Goal: Task Accomplishment & Management: Manage account settings

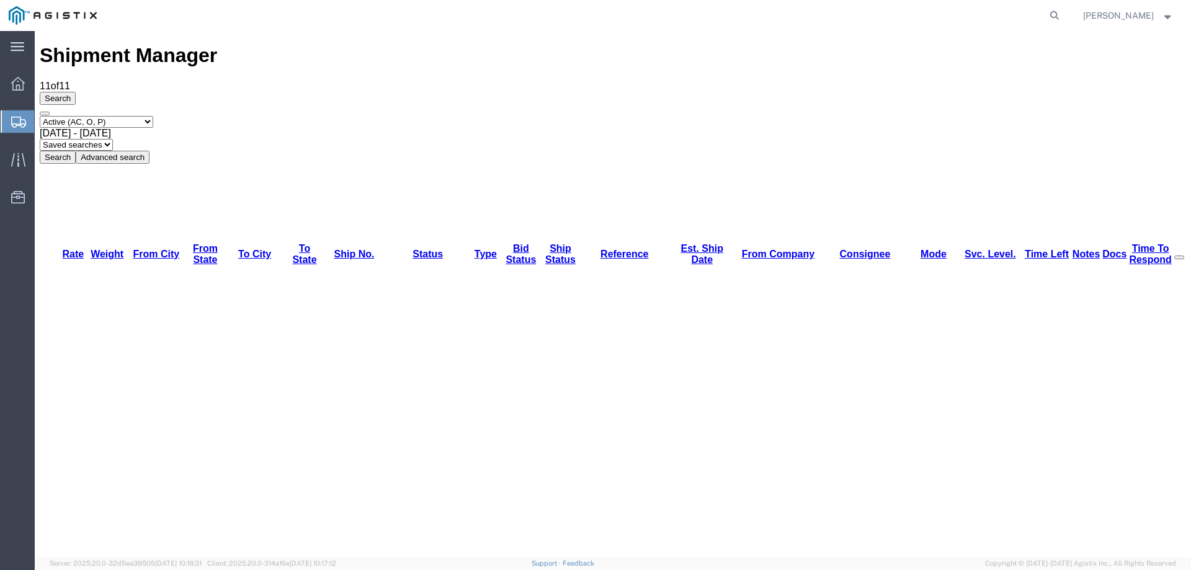
click at [25, 120] on icon at bounding box center [18, 122] width 15 height 11
click at [26, 116] on div at bounding box center [18, 121] width 35 height 22
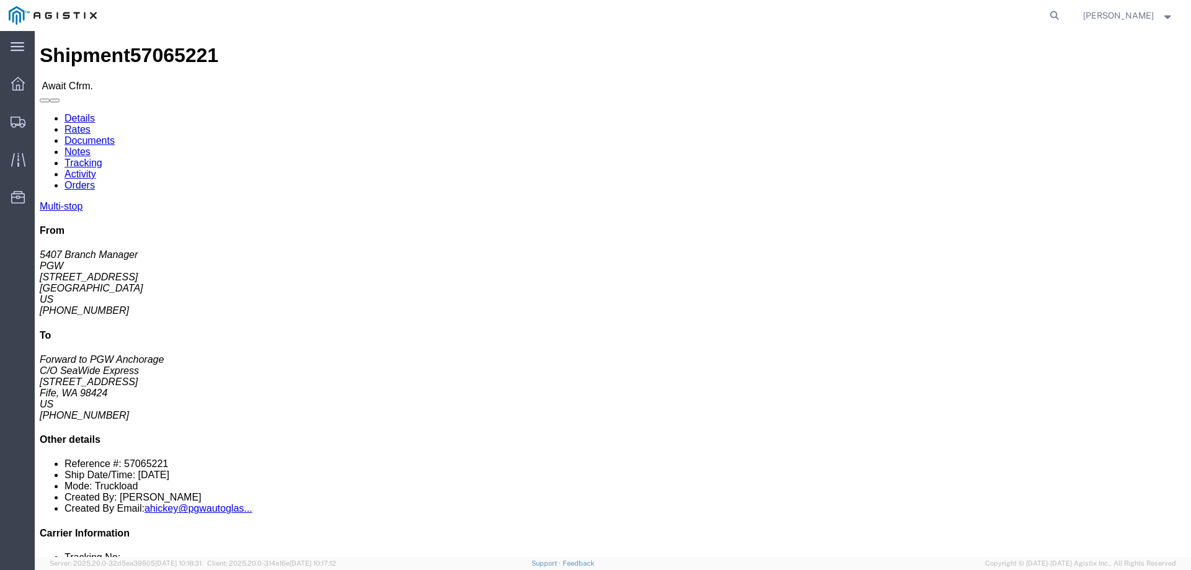
click b "57065221"
copy b "57065221"
click link "Confirm"
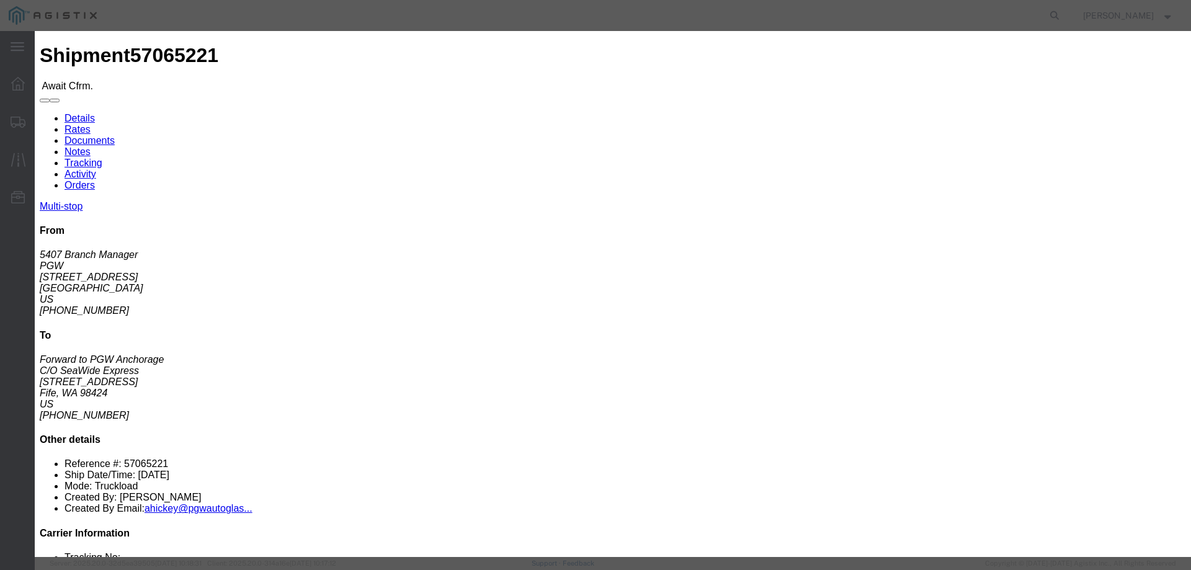
click input "checkbox"
checkbox input "true"
type input "[PERSON_NAME]"
type input "3204977237"
click input "text"
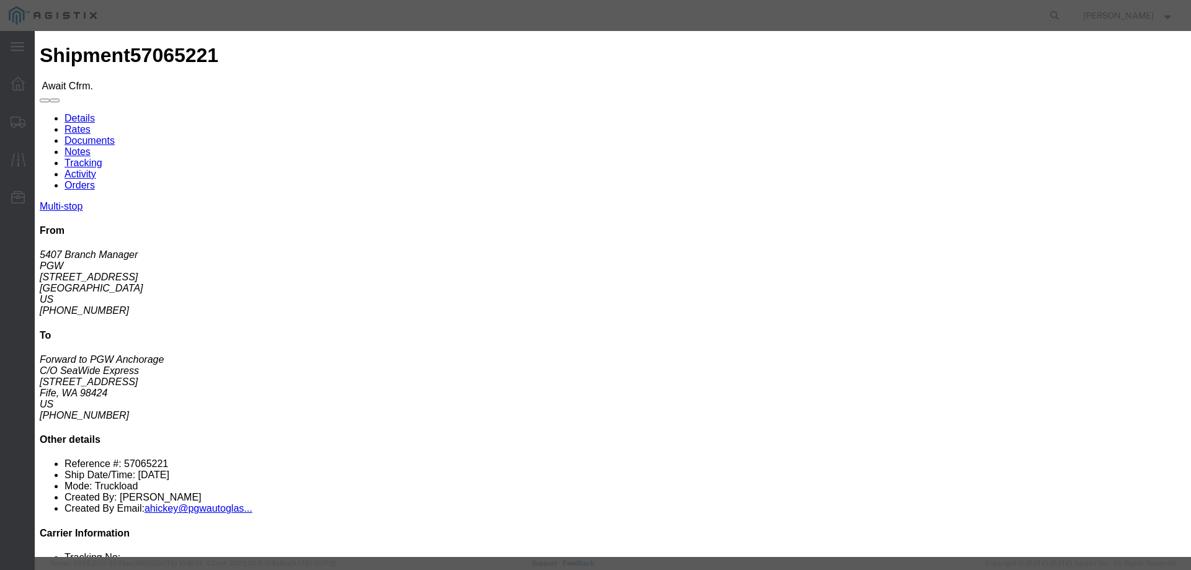
paste input "57065221"
type input "57065221"
click button "Submit"
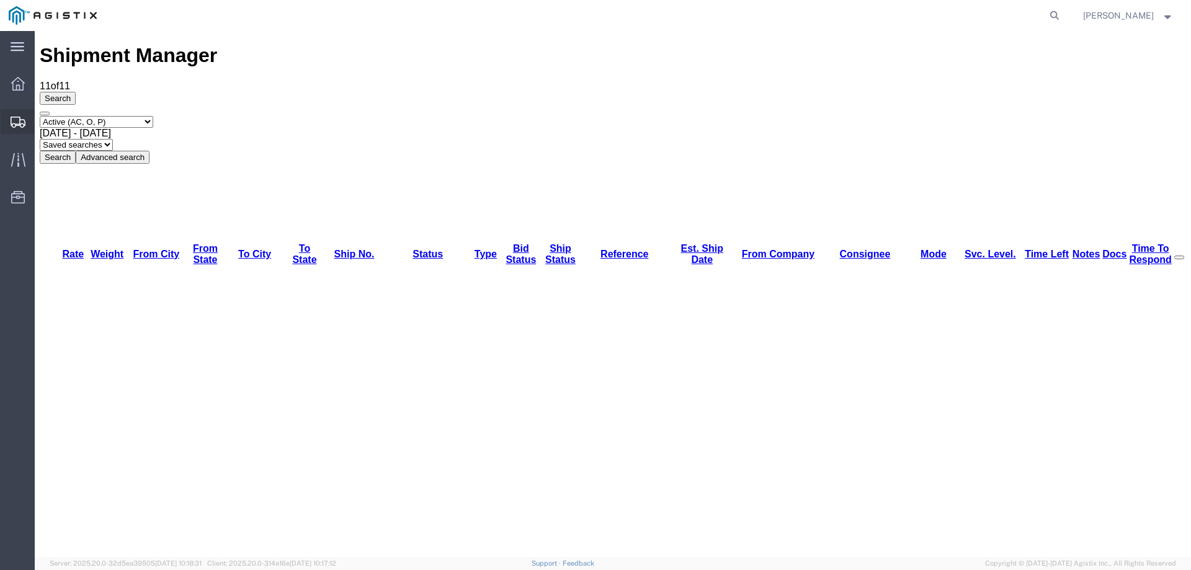
click at [12, 117] on icon at bounding box center [18, 122] width 15 height 11
click at [1064, 11] on icon at bounding box center [1054, 15] width 17 height 17
click at [884, 17] on input "search" at bounding box center [857, 16] width 377 height 30
paste input "57065283"
type input "57065283"
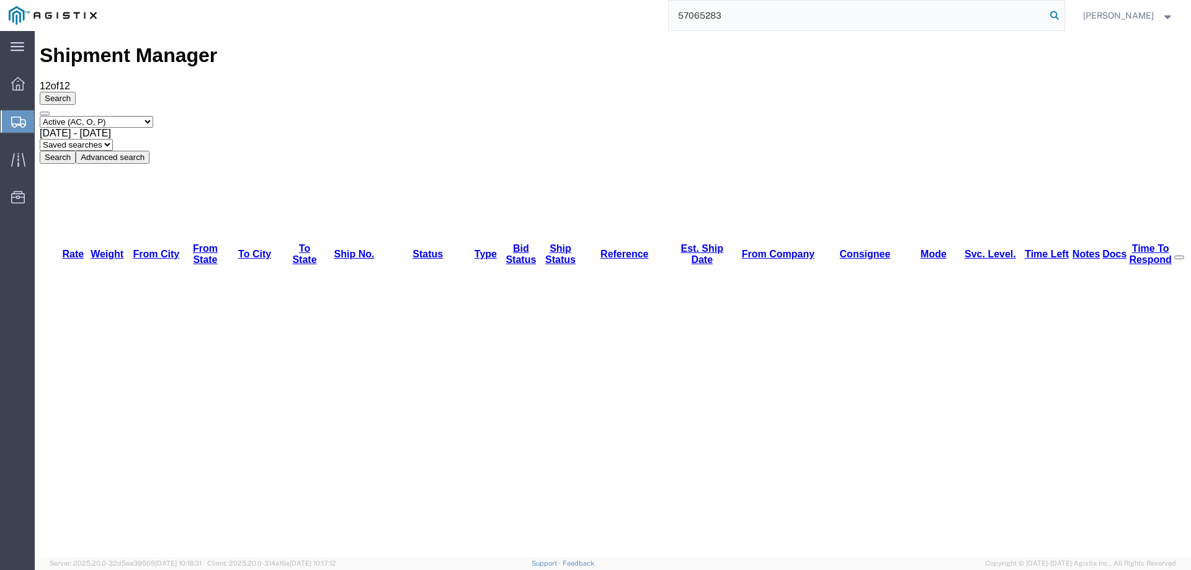
click at [1064, 15] on icon at bounding box center [1054, 15] width 17 height 17
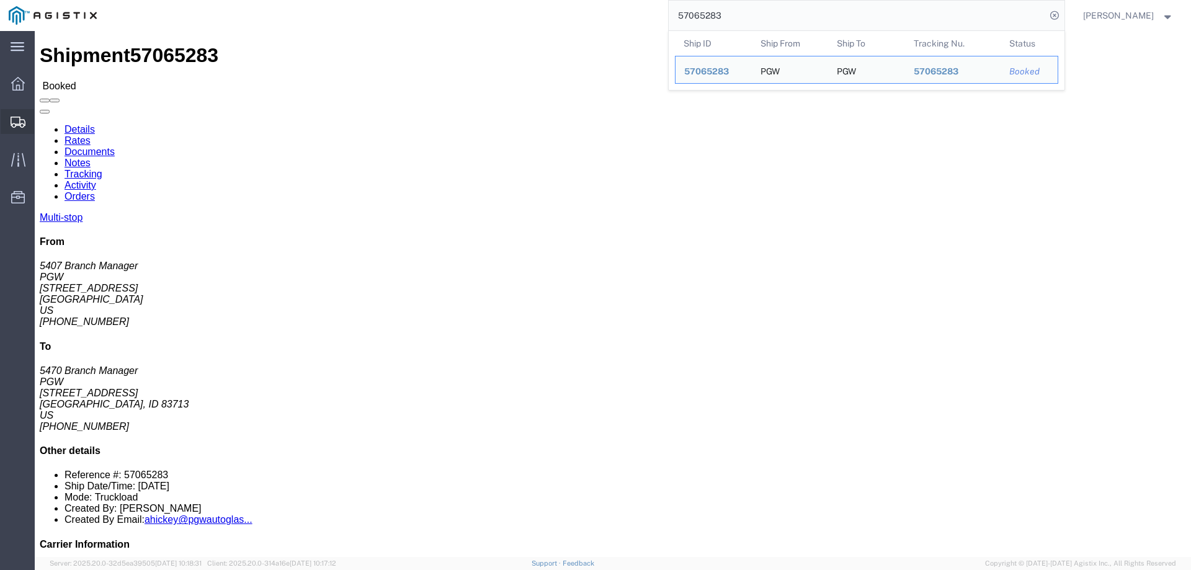
click at [12, 119] on icon at bounding box center [18, 122] width 15 height 11
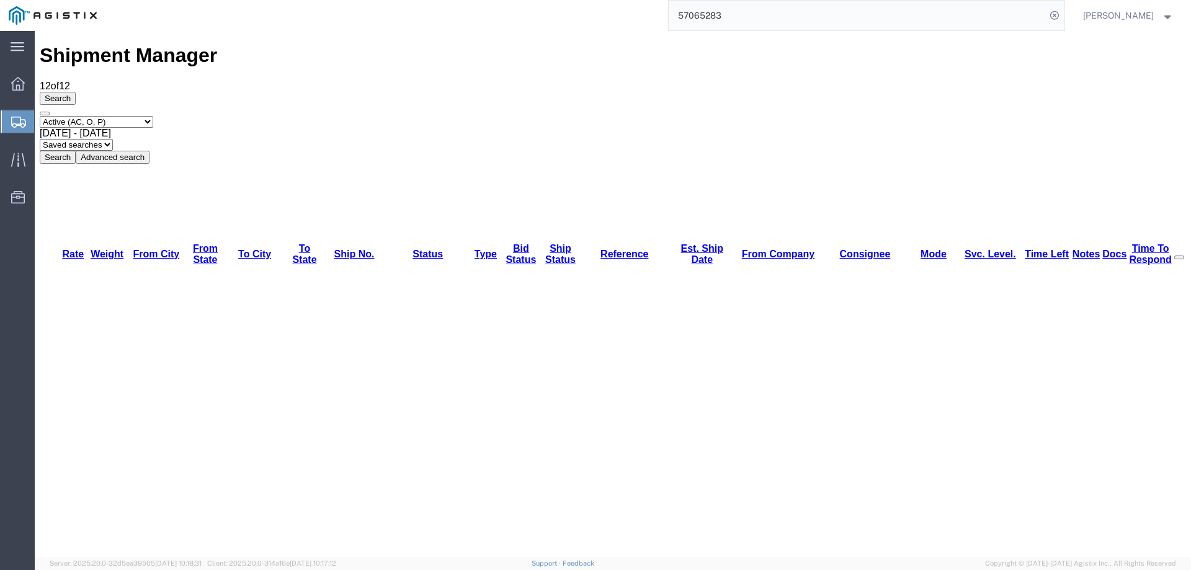
click at [20, 122] on icon at bounding box center [18, 122] width 15 height 11
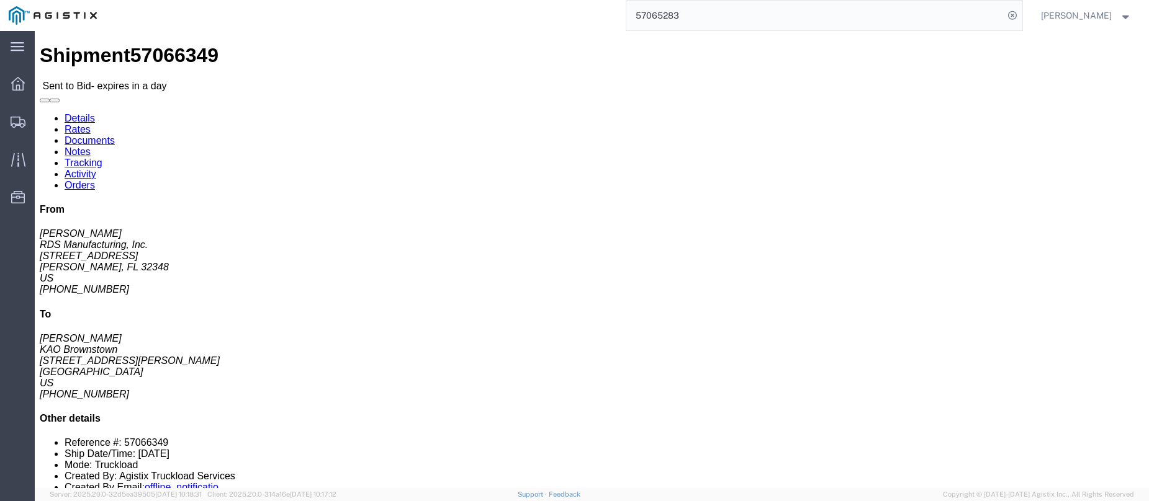
click link "Notes"
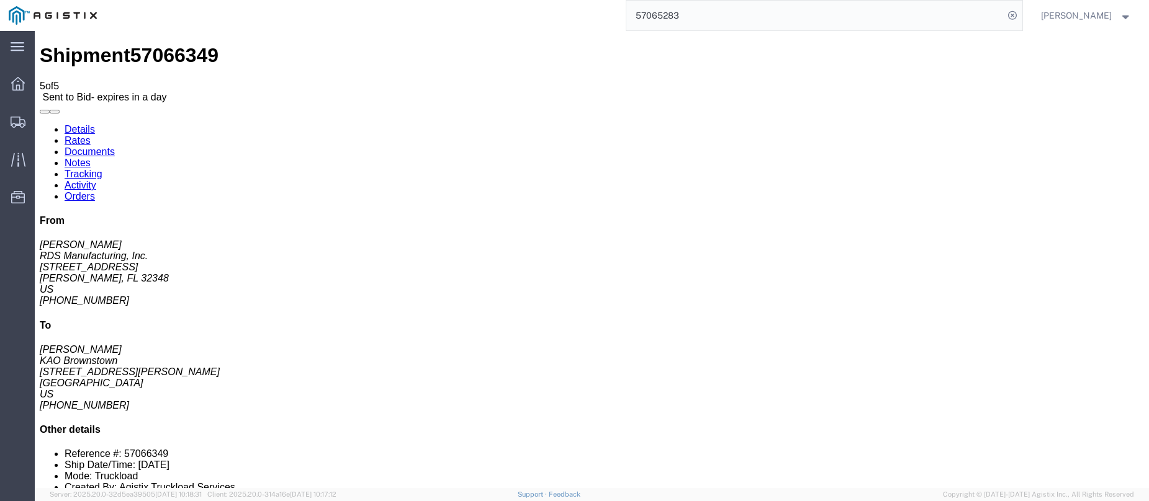
click at [81, 124] on link "Details" at bounding box center [80, 129] width 30 height 11
click link "Enter / Modify Bid"
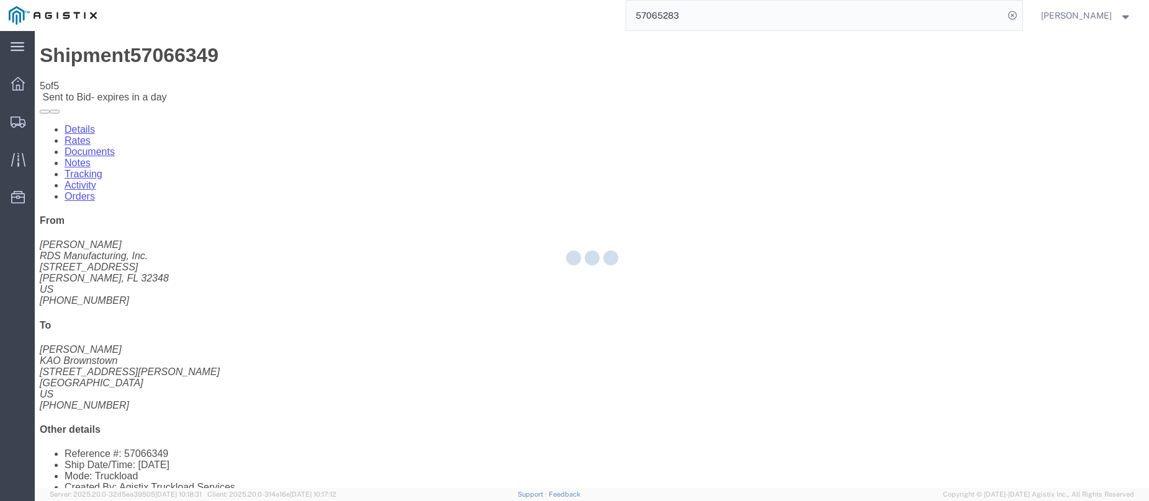
select select "146"
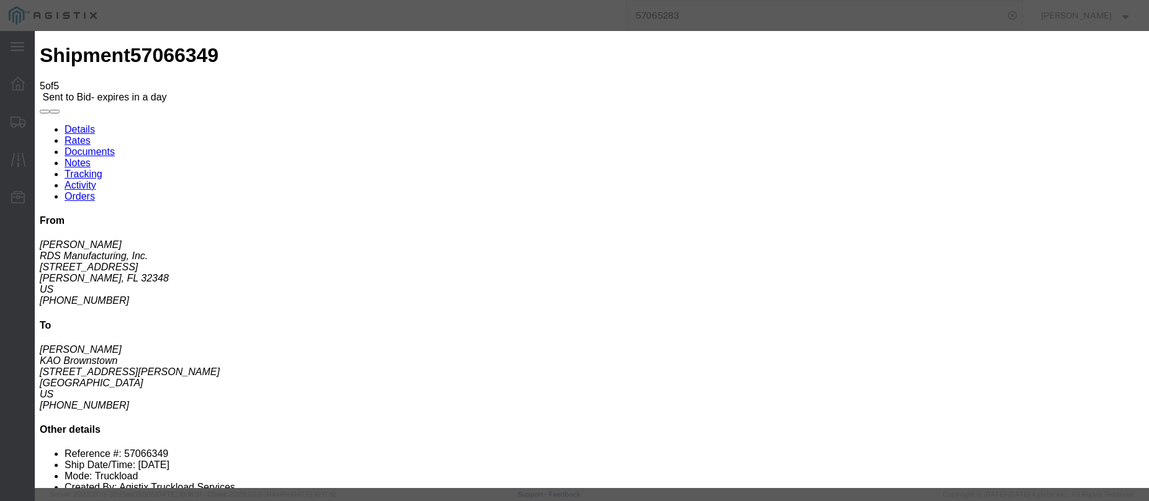
click select "Select CONESTOGA DFRM/STEP Economy TL Flatbed Intermodal LTL Standard Next Day …"
select select "25032"
click select "Select CONESTOGA DFRM/STEP Economy TL Flatbed Intermodal LTL Standard Next Day …"
click input "text"
type input "ats"
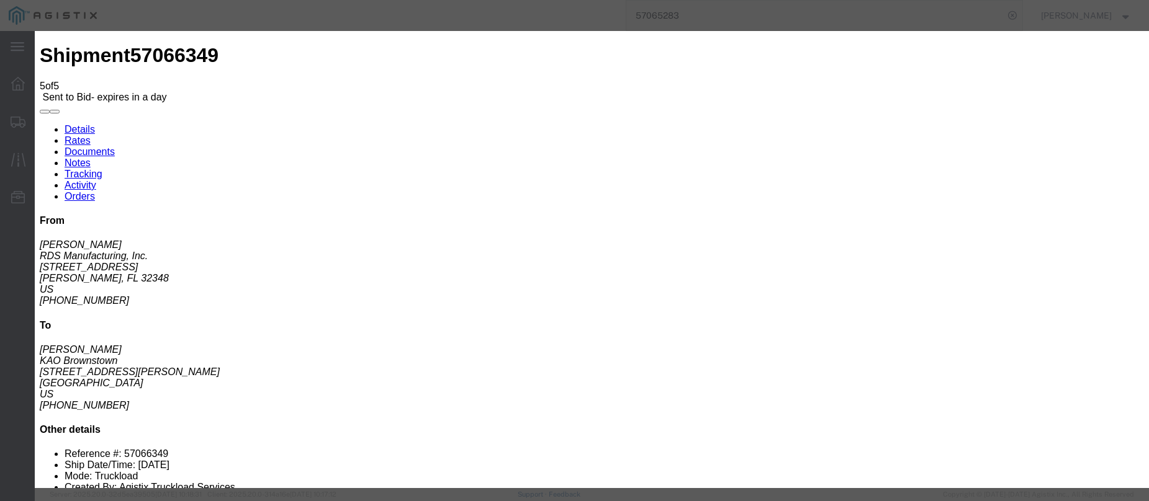
click input "number"
type input "1725"
click button "Submit"
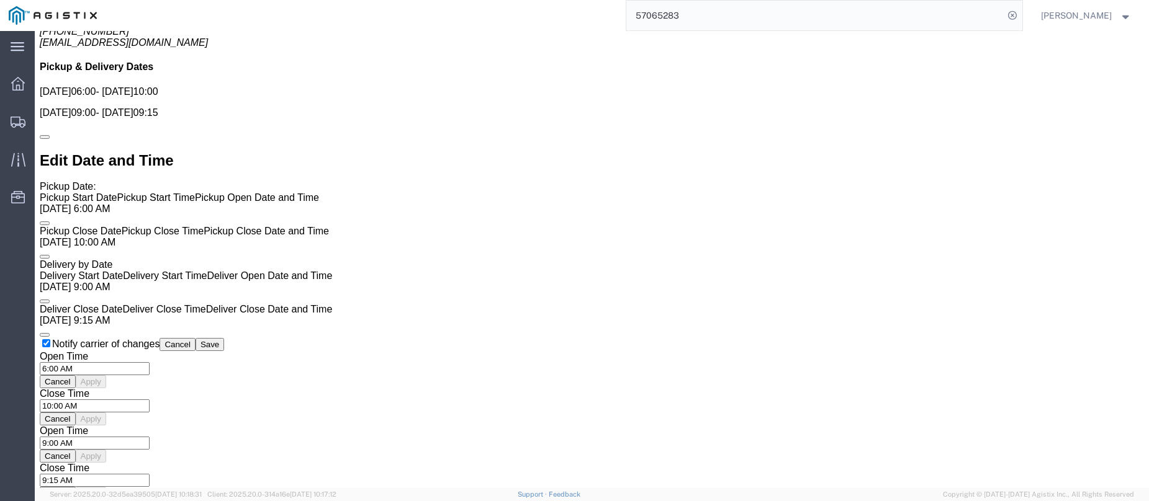
scroll to position [916, 0]
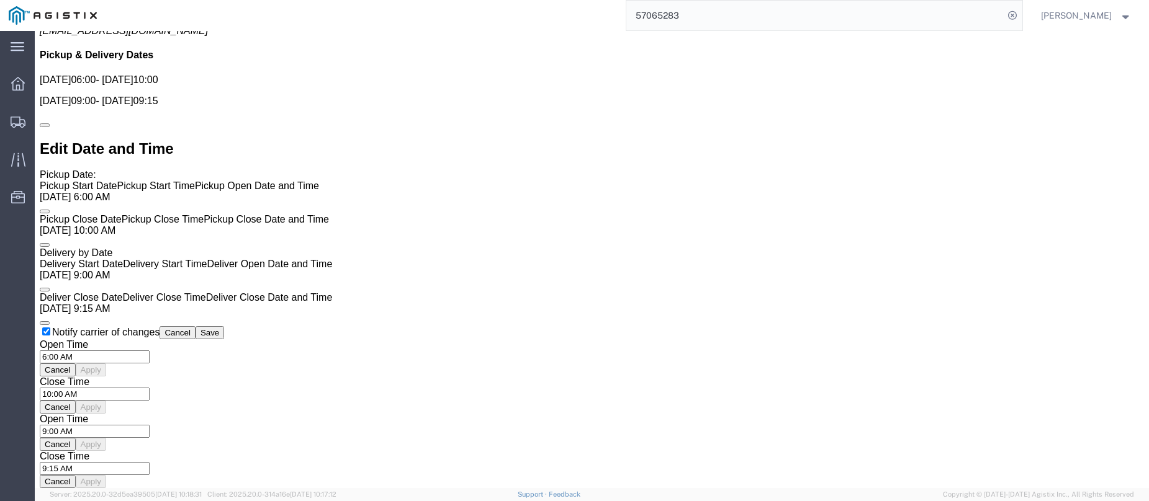
click link "Enter / Modify Bid"
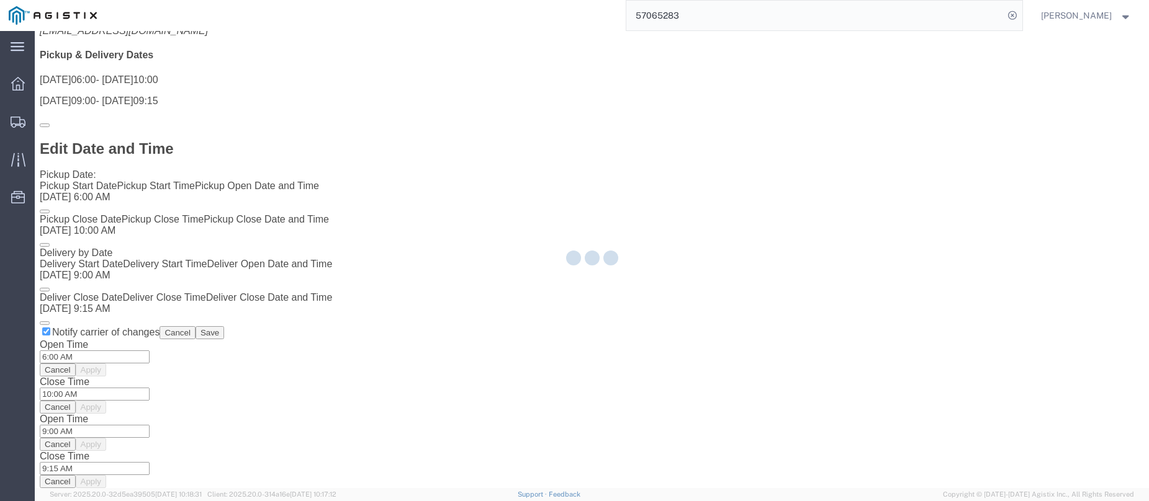
select select "146"
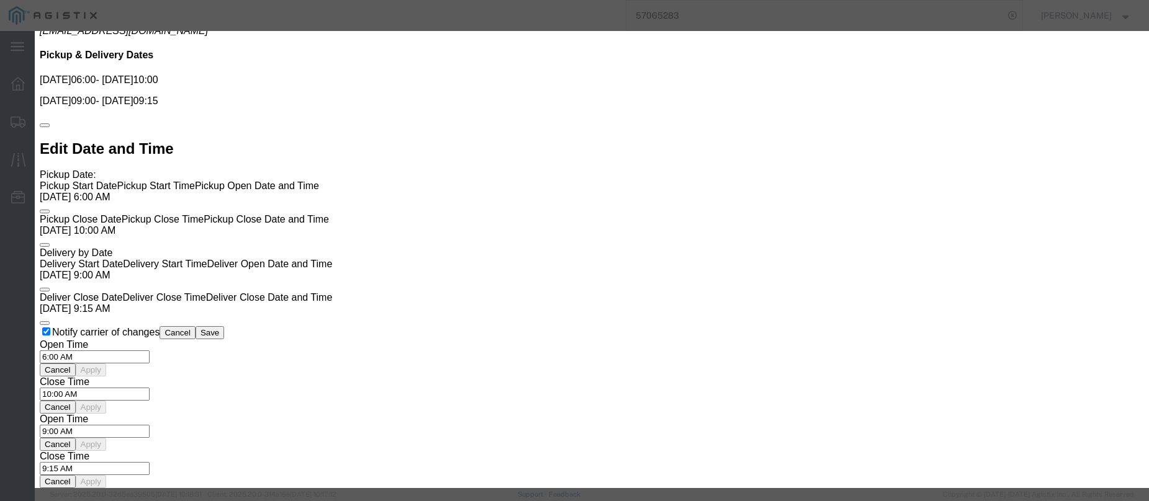
click div "Reference"
click select "Select CONESTOGA DFRM/STEP Economy TL Flatbed Intermodal LTL Standard Next Day …"
select select "25032"
click select "Select CONESTOGA DFRM/STEP Economy TL Flatbed Intermodal LTL Standard Next Day …"
click input "text"
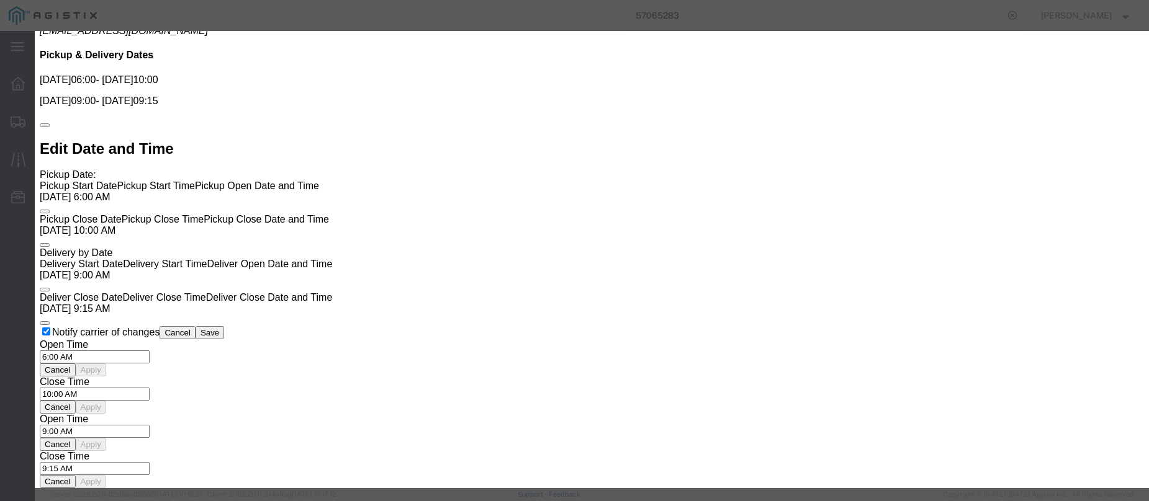
type input "ats"
click input "number"
type input "1925"
click button "Submit"
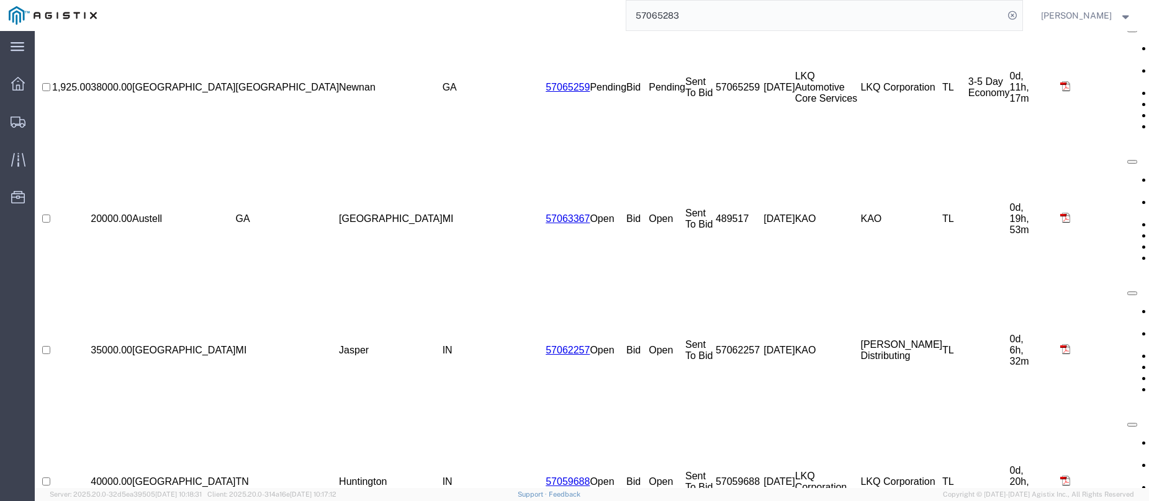
scroll to position [0, 0]
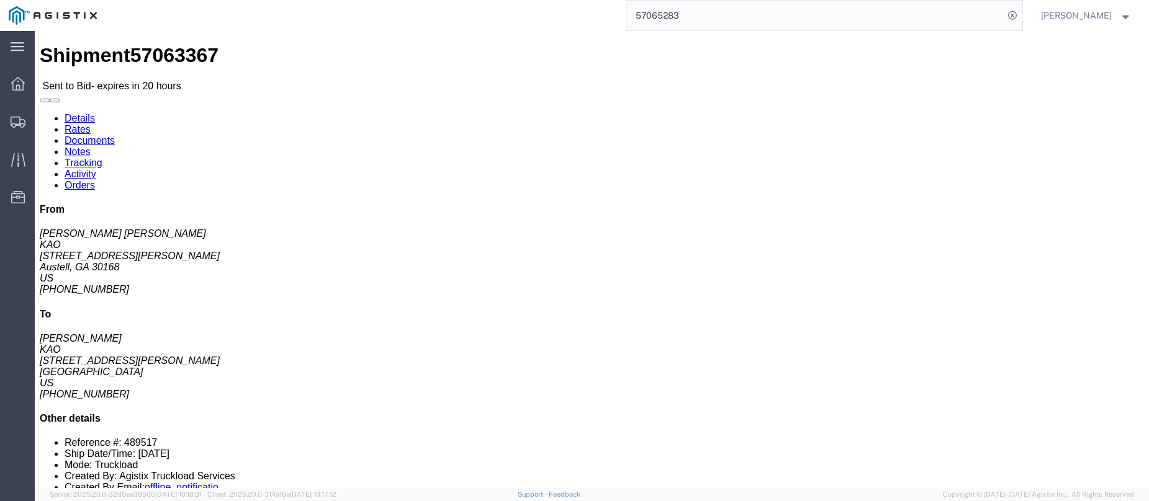
click link "Notes"
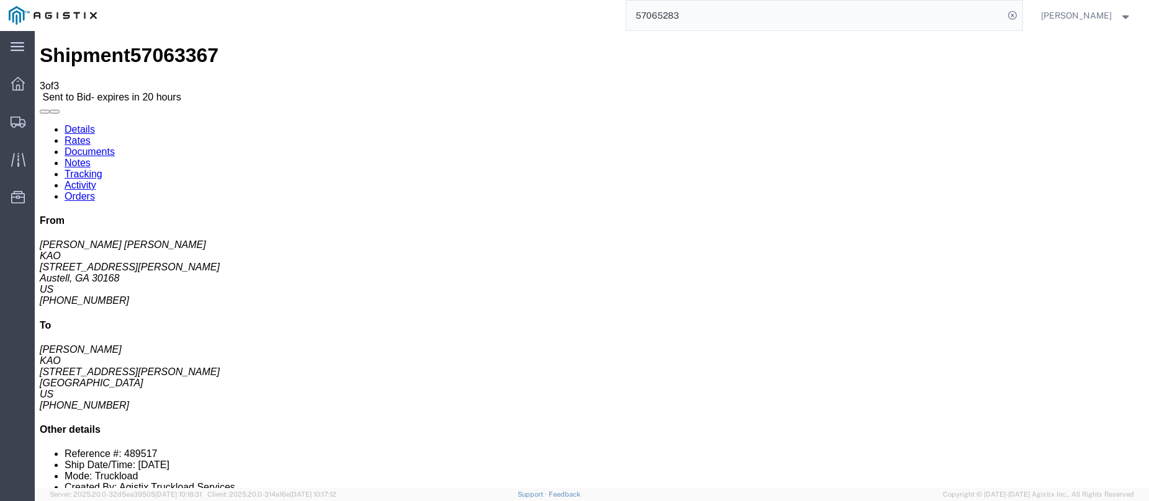
click at [76, 124] on link "Details" at bounding box center [80, 129] width 30 height 11
click link "Enter / Modify Bid"
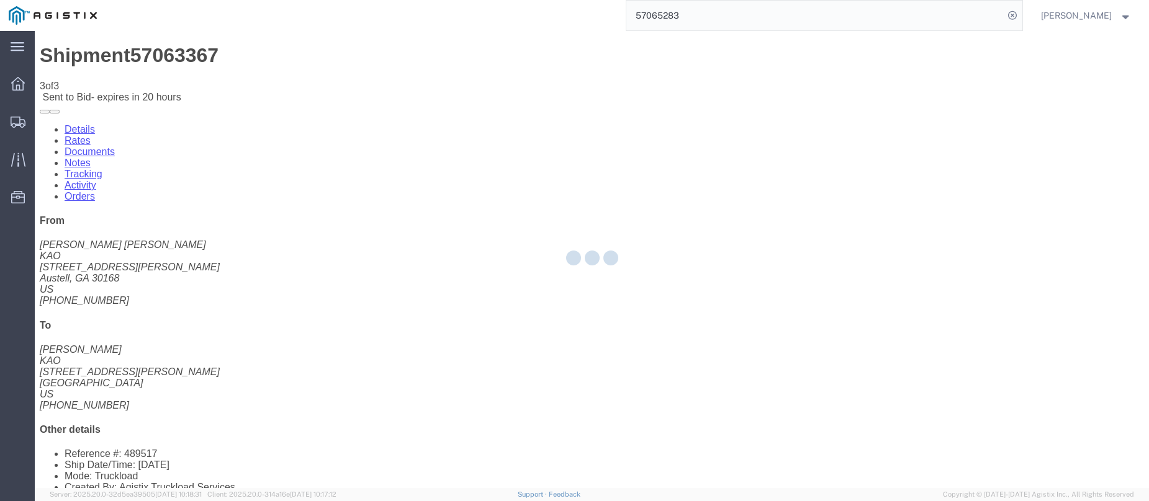
select select "146"
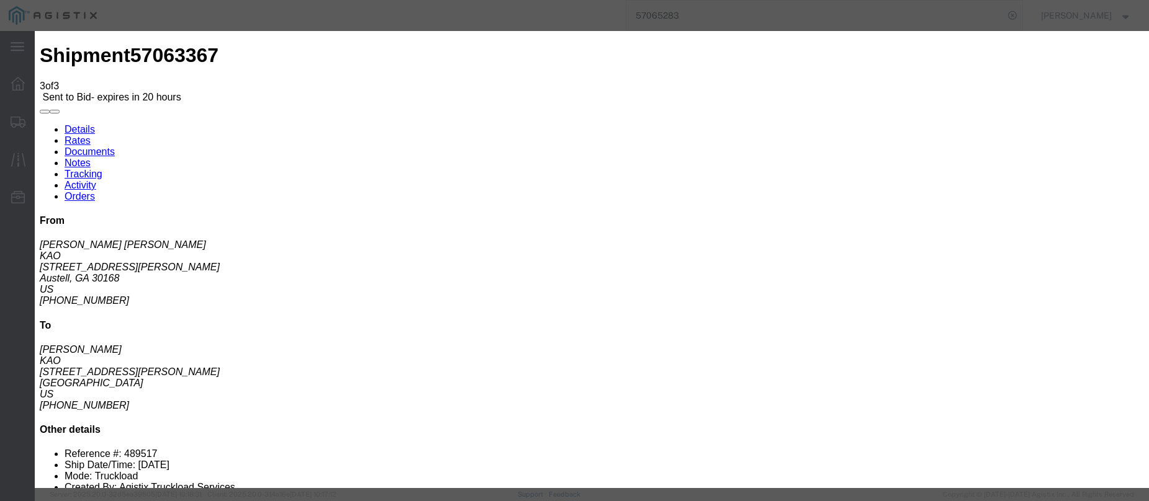
click select "Select CONESTOGA DFRM/STEP Economy TL Flatbed Intermodal LTL Standard Next Day …"
select select "25032"
click select "Select CONESTOGA DFRM/STEP Economy TL Flatbed Intermodal LTL Standard Next Day …"
click input "text"
type input "ats"
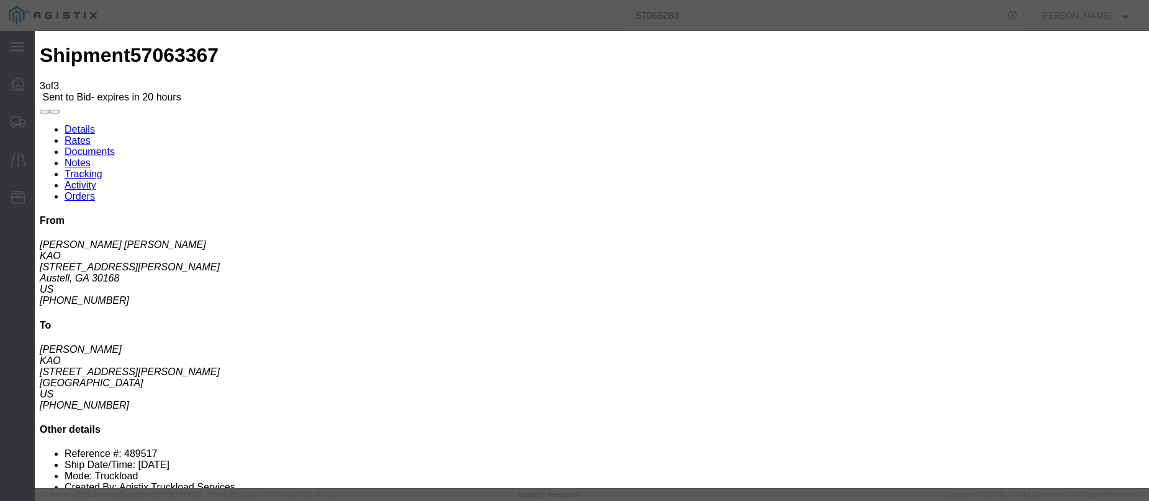
click input "number"
type input "1275"
click button "Submit"
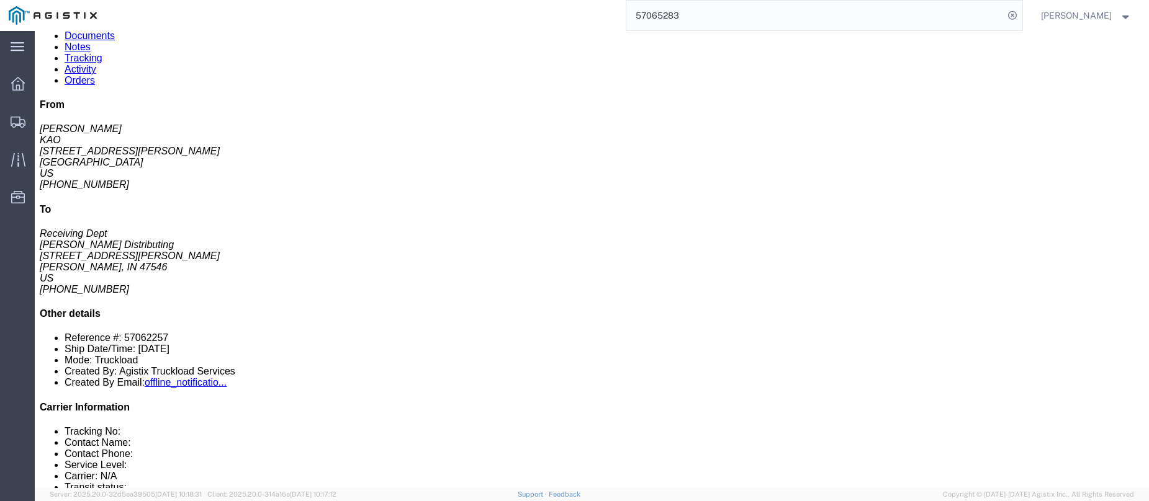
scroll to position [496, 0]
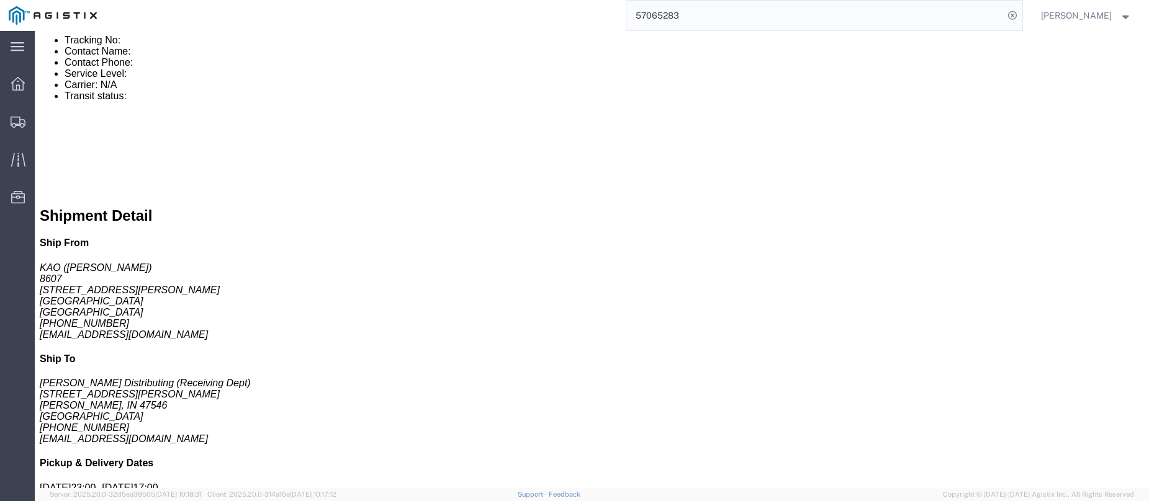
click link "Enter / Modify Bid"
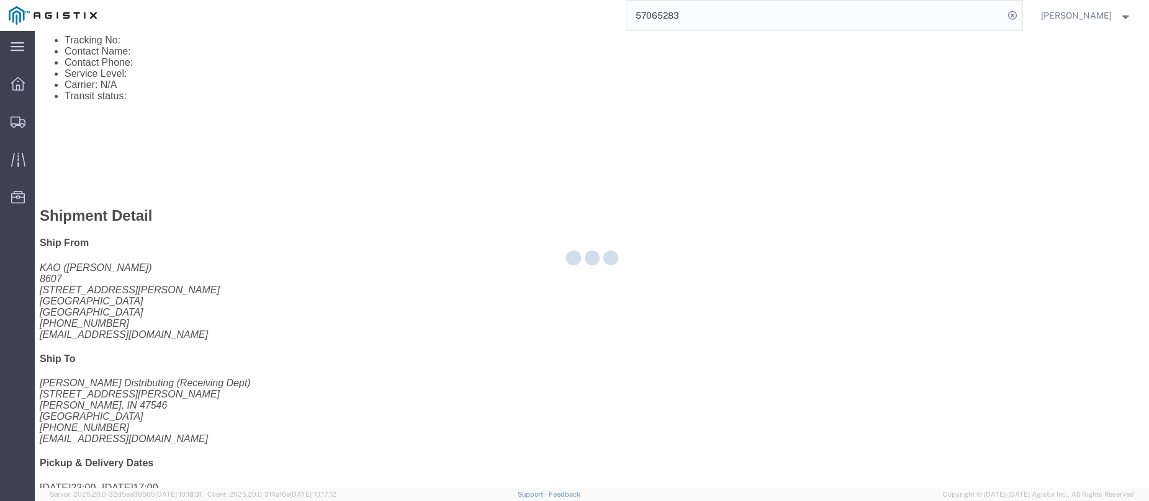
select select "146"
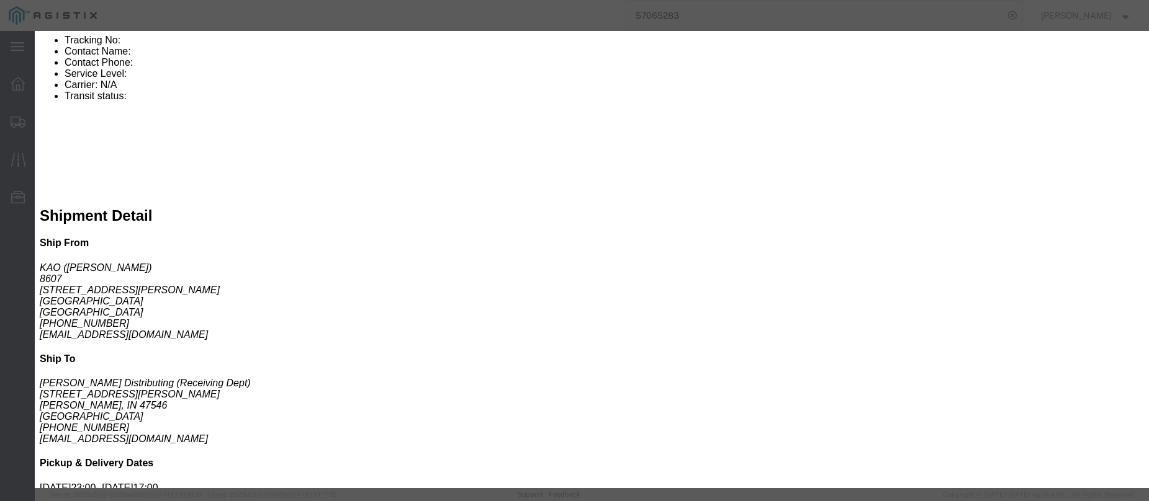
drag, startPoint x: 597, startPoint y: 115, endPoint x: 620, endPoint y: 121, distance: 23.8
click select "Select CONESTOGA DFRM/STEP Economy TL Flatbed Intermodal LTL Standard Next Day …"
select select "25032"
click select "Select CONESTOGA DFRM/STEP Economy TL Flatbed Intermodal LTL Standard Next Day …"
click input "text"
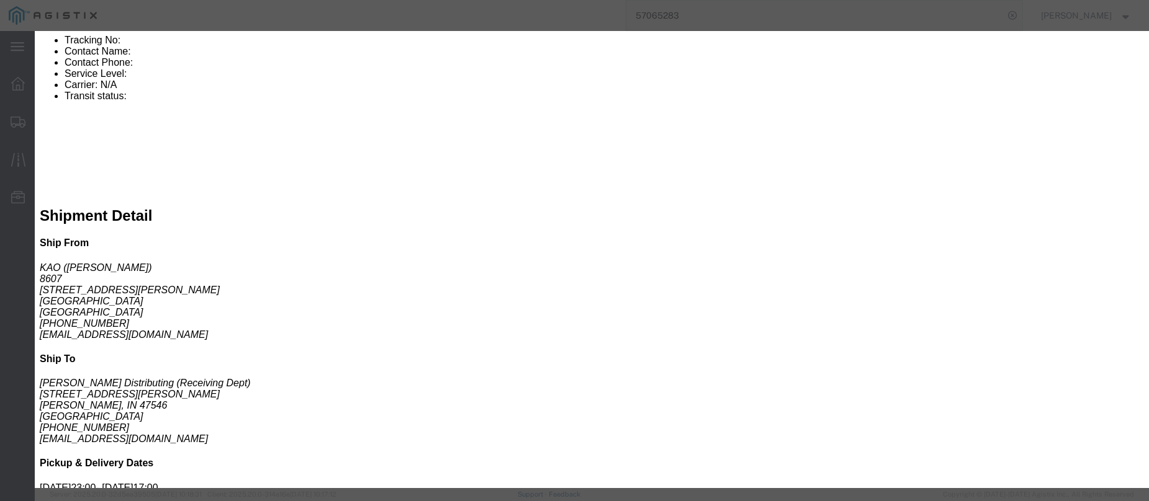
type input "ats"
click input "number"
type input "885"
click button "Submit"
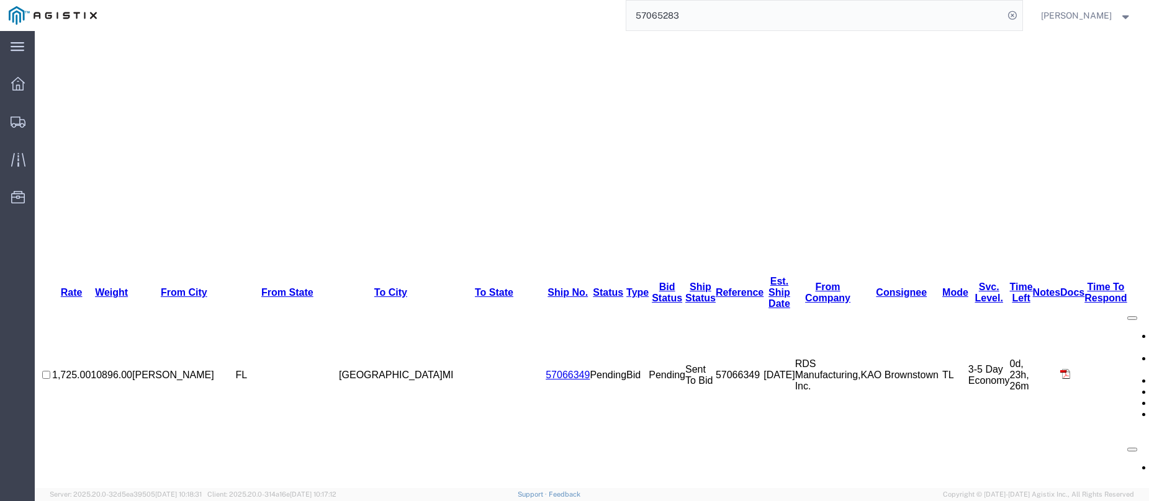
scroll to position [0, 0]
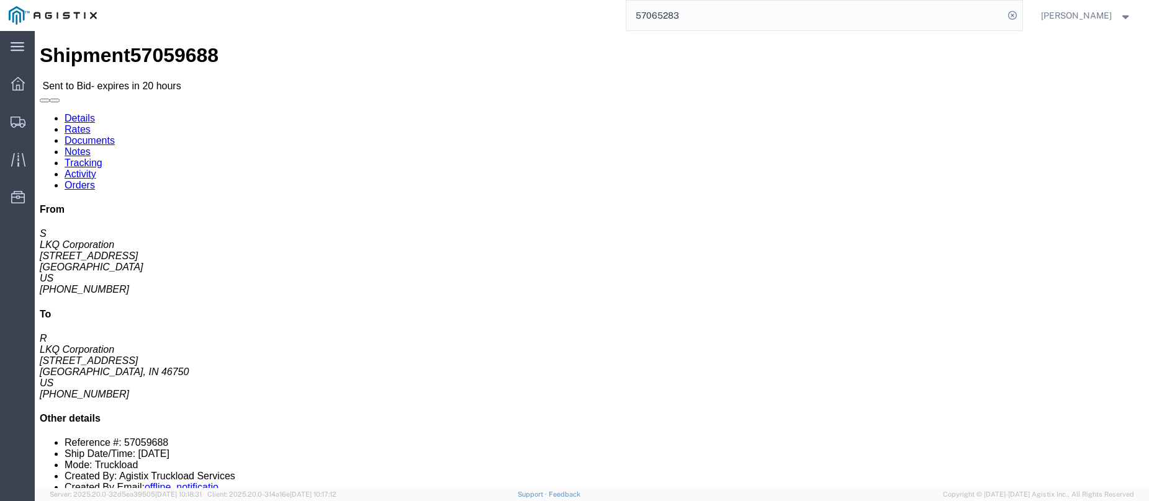
click link "Enter / Modify Bid"
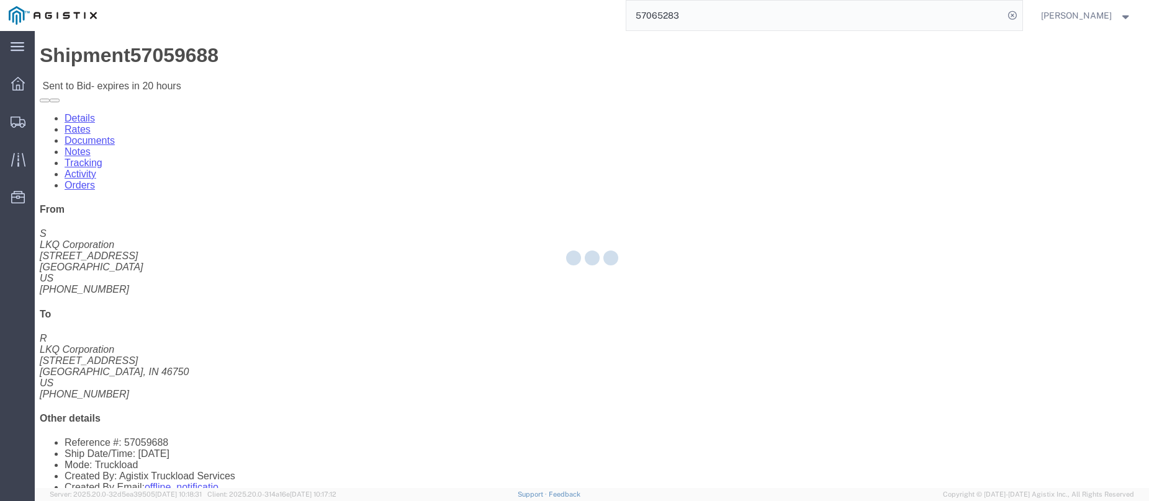
select select "146"
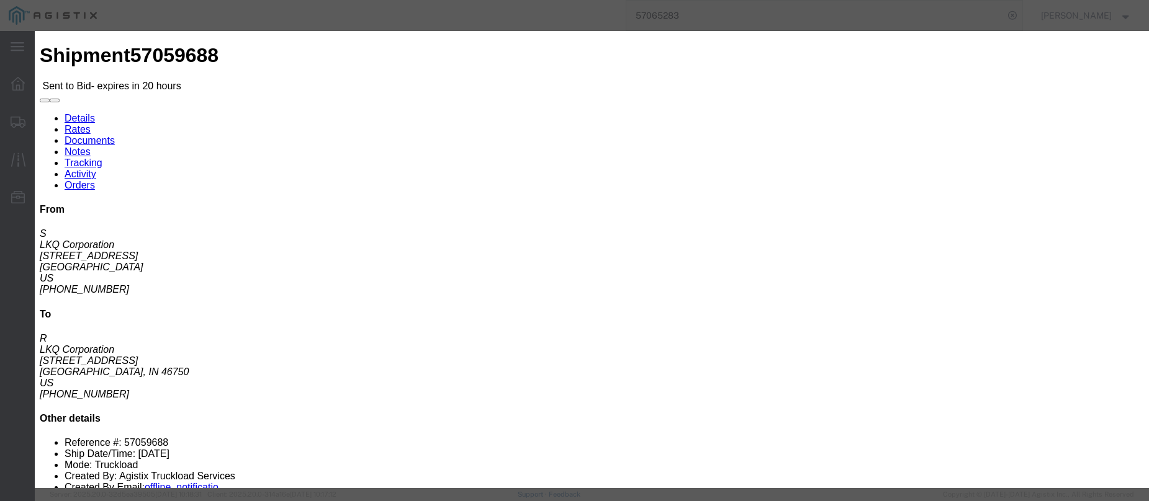
drag, startPoint x: 602, startPoint y: 115, endPoint x: 609, endPoint y: 120, distance: 8.6
click select "Select CONESTOGA DFRM/STEP Economy TL Flatbed Intermodal LTL Standard Next Day …"
select select "25032"
click select "Select CONESTOGA DFRM/STEP Economy TL Flatbed Intermodal LTL Standard Next Day …"
click input "text"
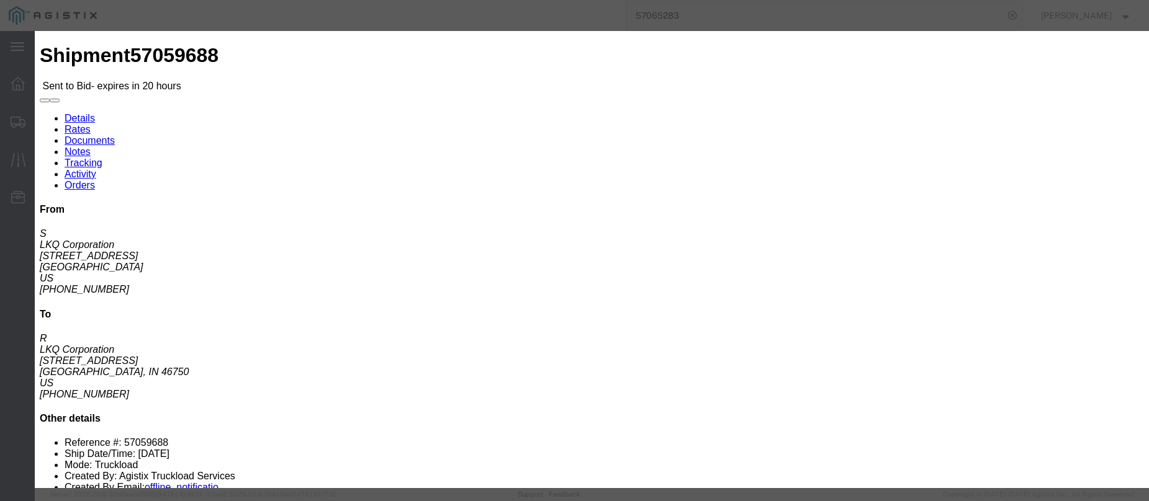
type input "ats"
click input "number"
type input "840"
click button "Submit"
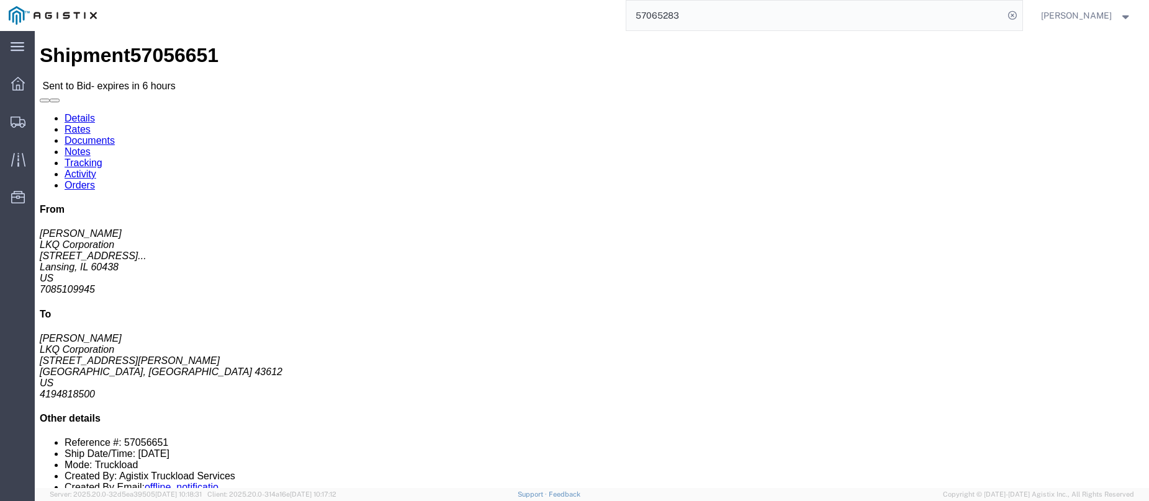
click button "button"
click link "Enter / Modify Bid"
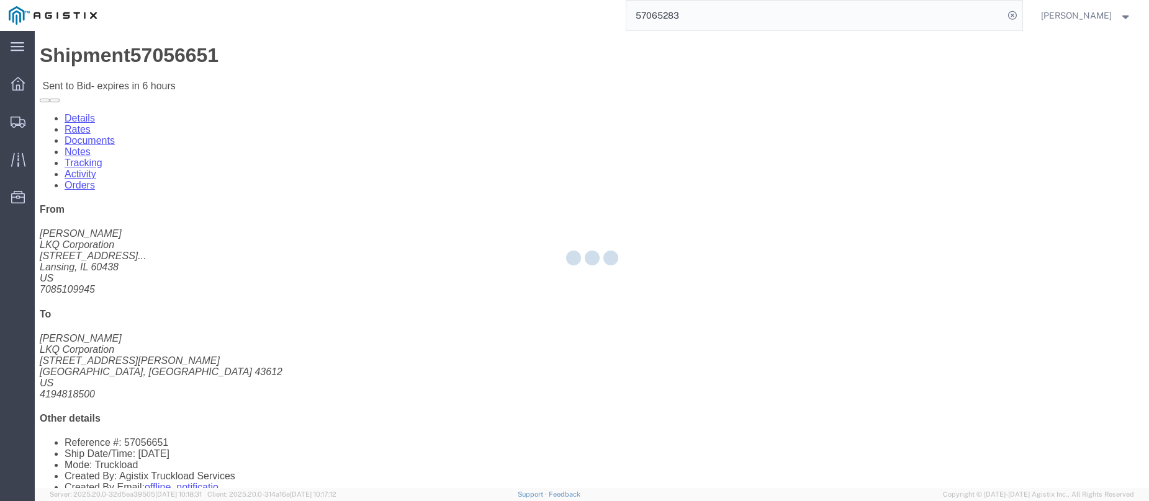
select select "146"
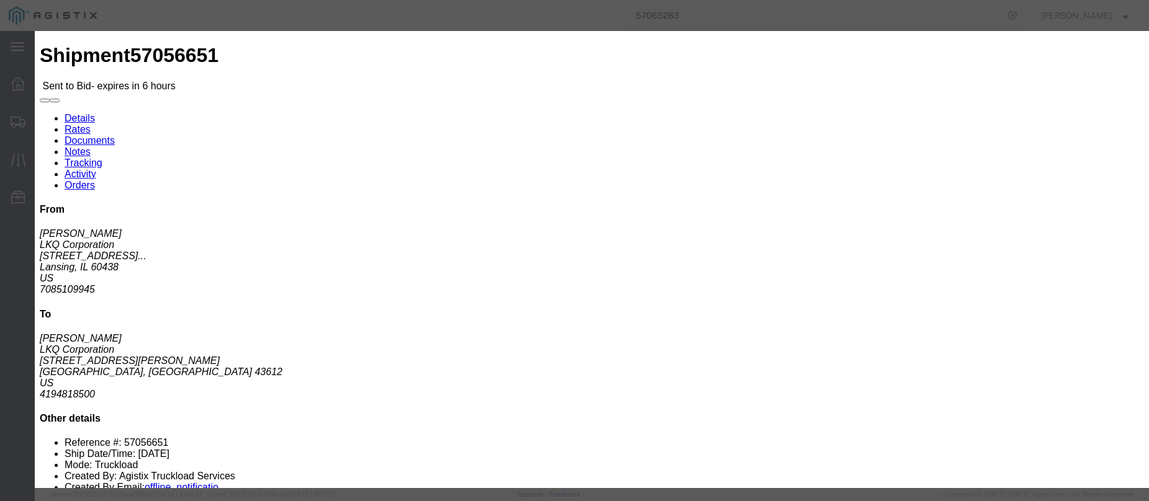
drag, startPoint x: 611, startPoint y: 112, endPoint x: 622, endPoint y: 119, distance: 13.3
click select "Select CONESTOGA DFRM/STEP Economy TL Flatbed Intermodal LTL Standard Next Day …"
select select "25032"
click select "Select CONESTOGA DFRM/STEP Economy TL Flatbed Intermodal LTL Standard Next Day …"
click input "text"
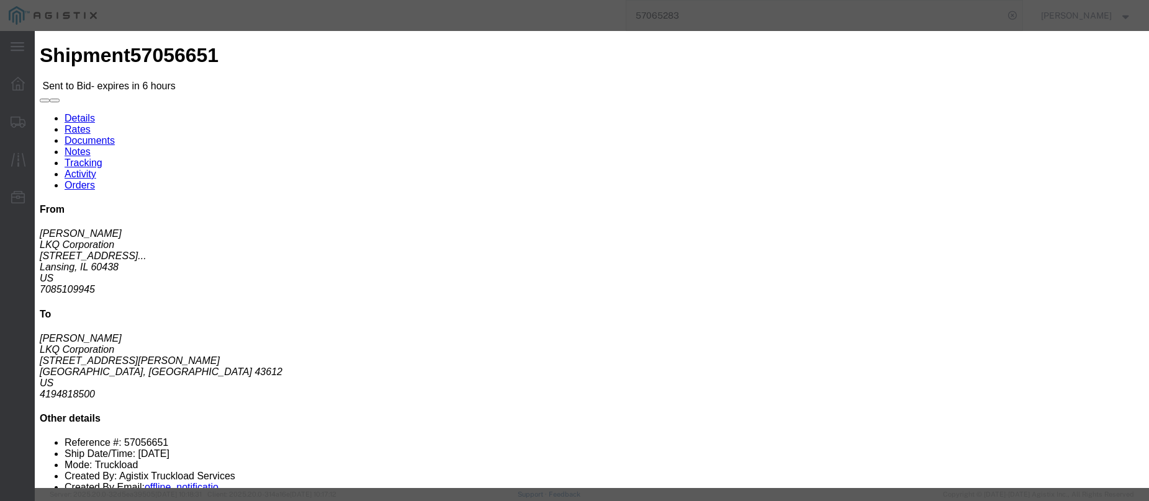
type input "ats"
click input "number"
type input "970"
click button "Submit"
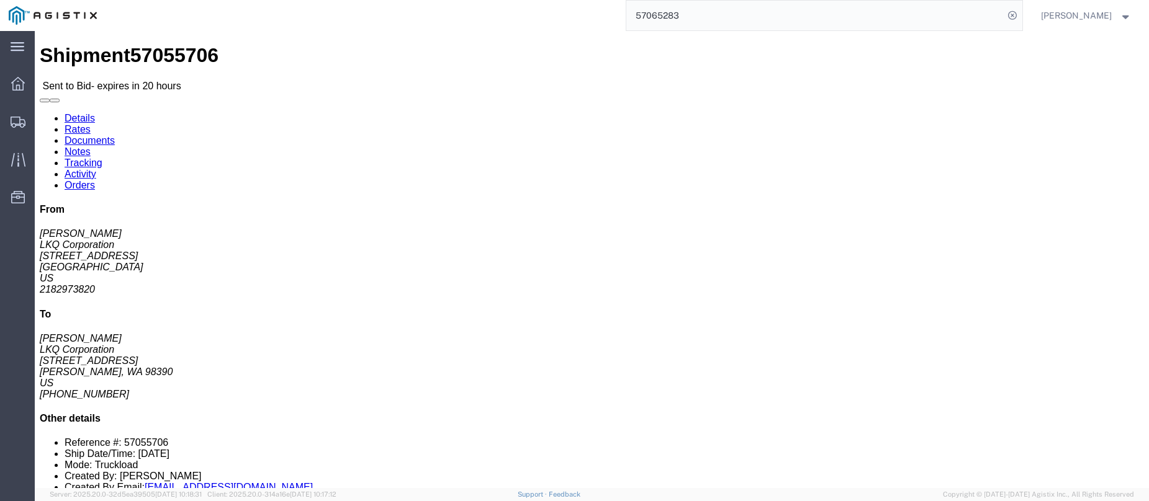
click link "Enter / Modify Bid"
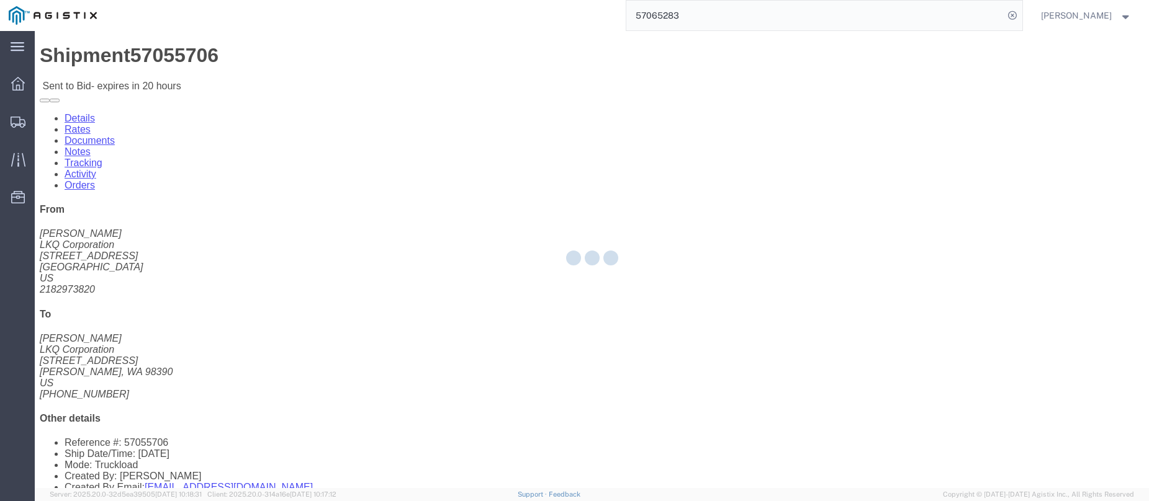
select select "146"
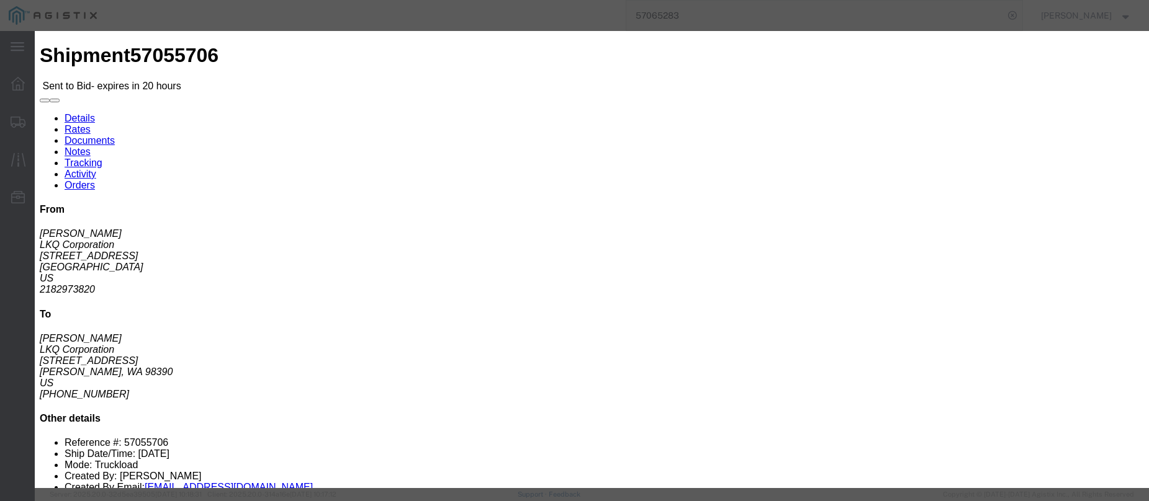
click select "Select CONESTOGA DFRM/STEP Economy TL Flatbed Intermodal LTL Standard Next Day …"
select select "25032"
click select "Select CONESTOGA DFRM/STEP Economy TL Flatbed Intermodal LTL Standard Next Day …"
click input "text"
type input "ats"
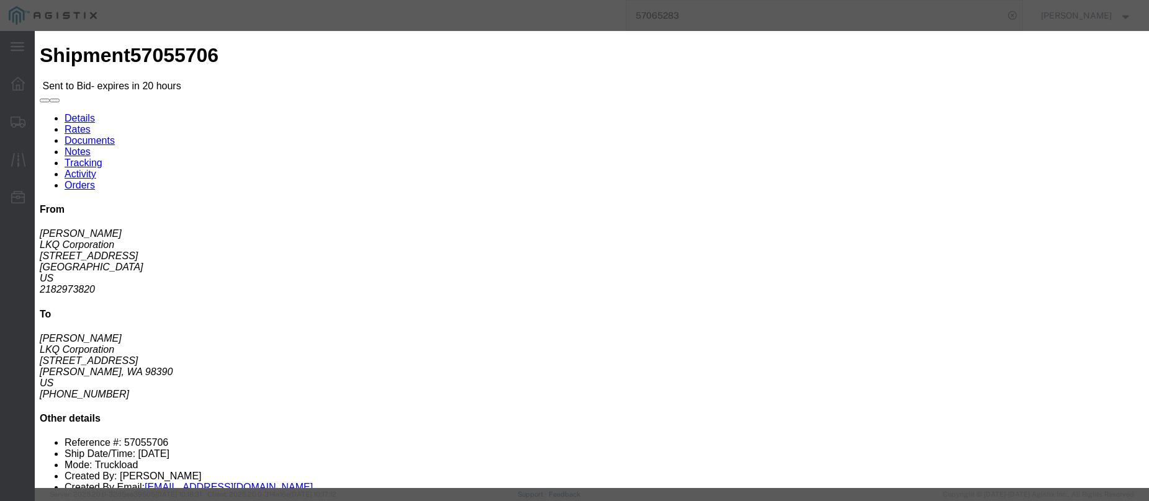
click input "number"
type input "3860"
click button "Submit"
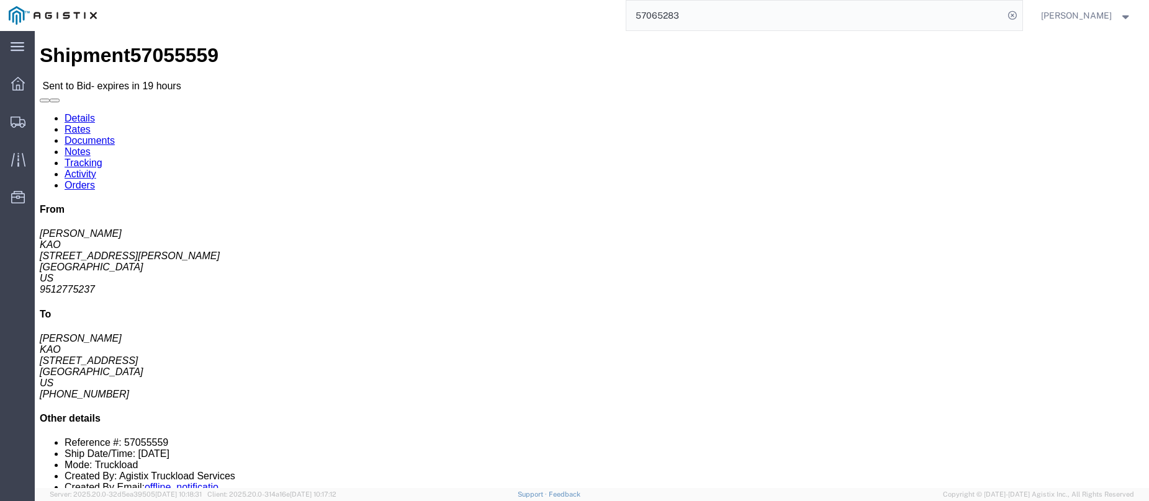
click link "Enter / Modify Bid"
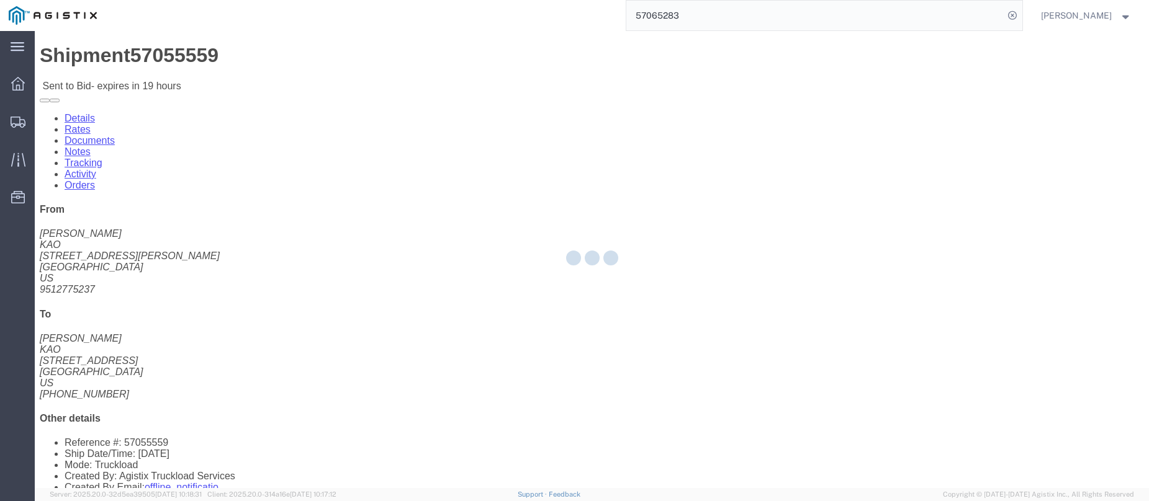
select select "146"
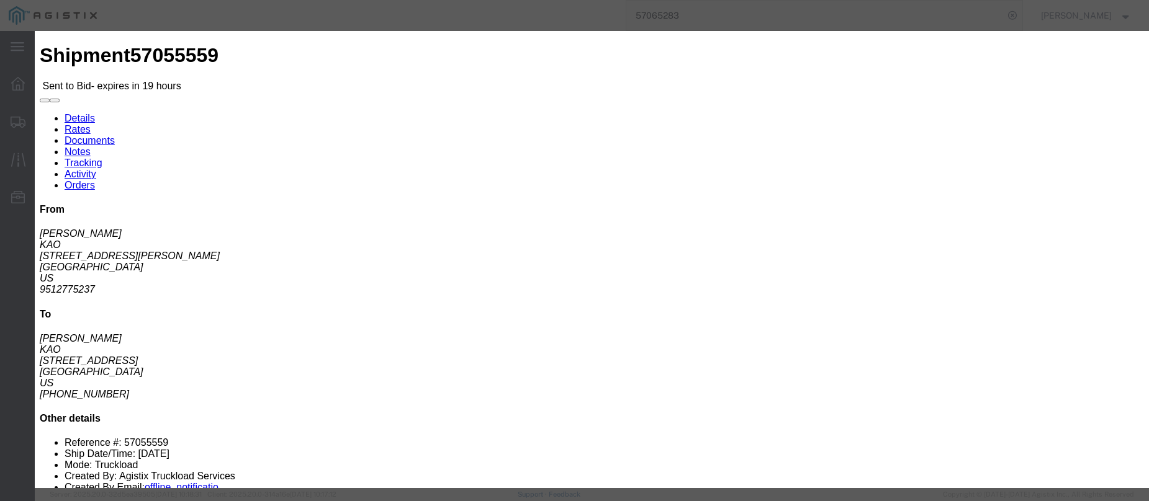
drag, startPoint x: 609, startPoint y: 110, endPoint x: 633, endPoint y: 115, distance: 24.1
click select "Select CONESTOGA DFRM/STEP Economy TL Flatbed Intermodal LTL Standard Next Day …"
select select "25032"
click select "Select CONESTOGA DFRM/STEP Economy TL Flatbed Intermodal LTL Standard Next Day …"
click input "text"
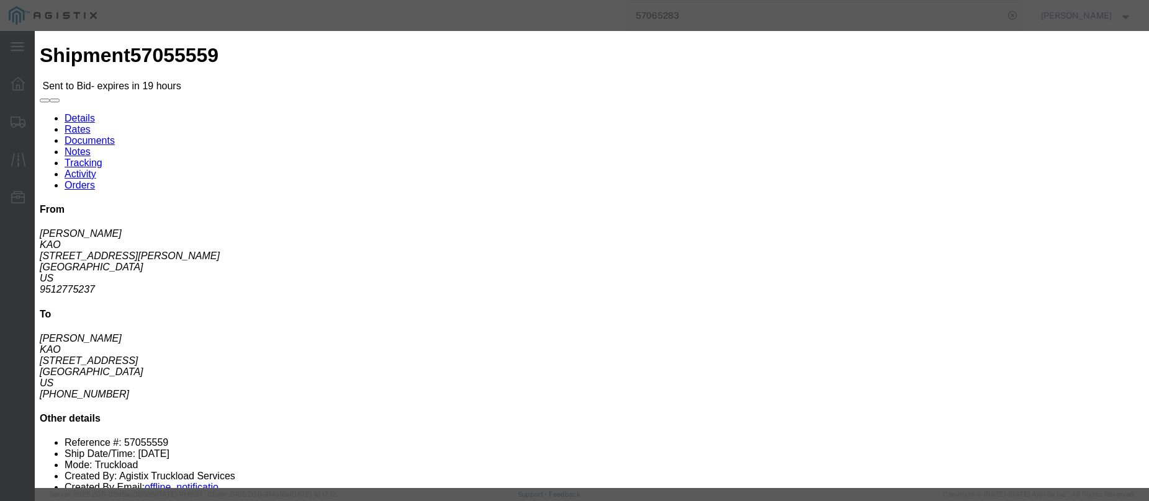
type input "ats"
click input "number"
type input "3870"
click button "Submit"
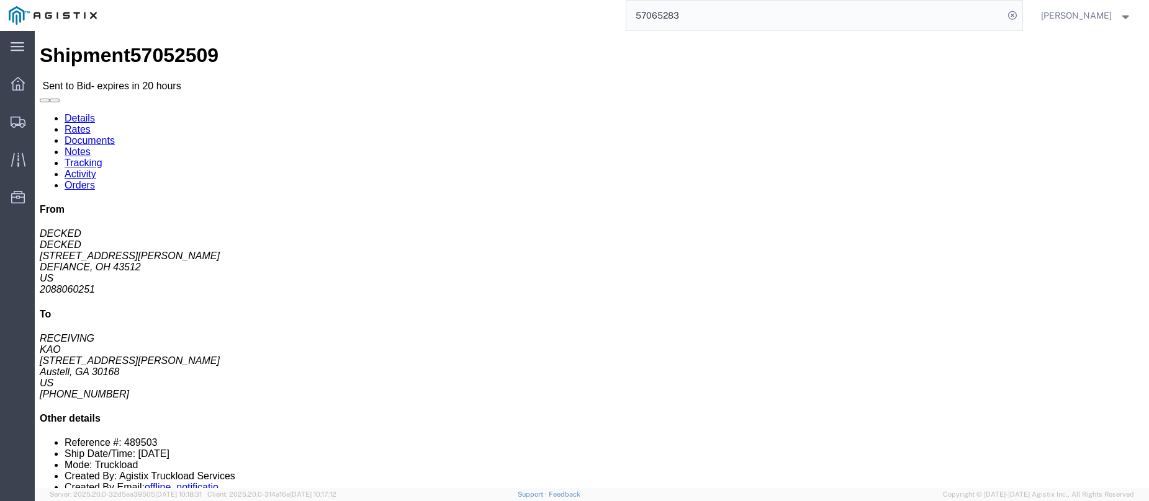
click link "Enter / Modify Bid"
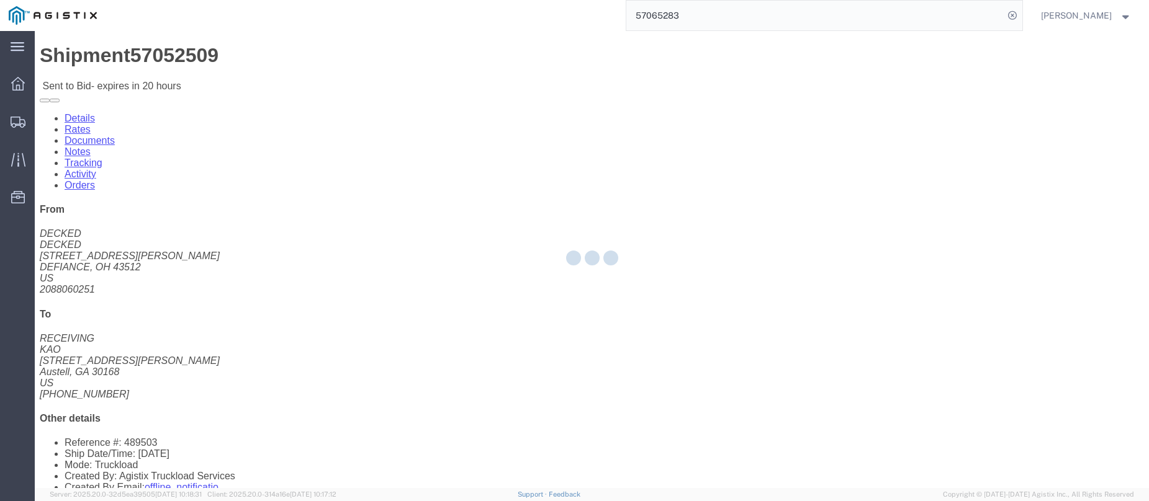
select select "146"
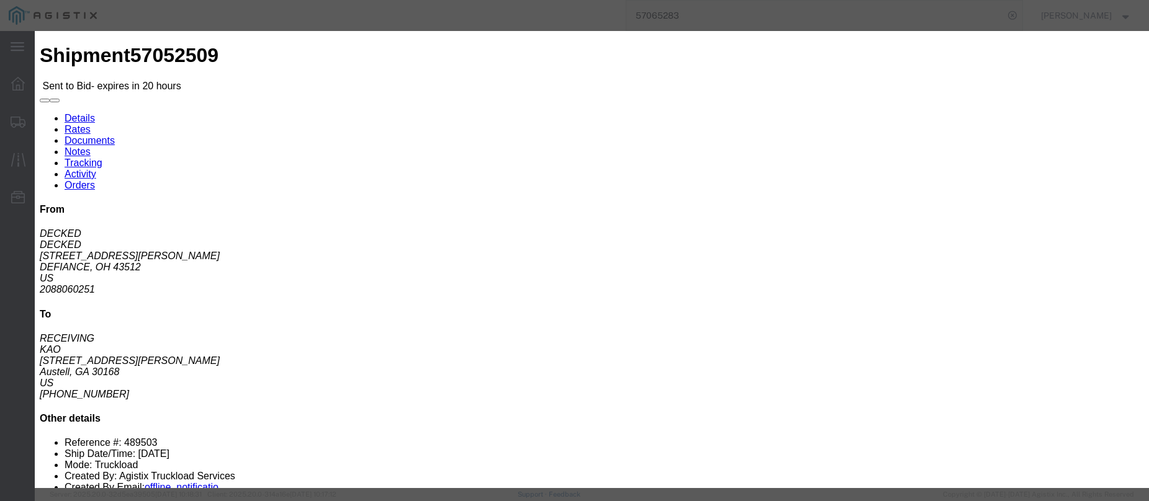
drag, startPoint x: 607, startPoint y: 108, endPoint x: 679, endPoint y: 145, distance: 81.3
click select "Select CONESTOGA DFRM/STEP Economy TL Flatbed Intermodal LTL Standard Next Day …"
select select "25032"
click select "Select CONESTOGA DFRM/STEP Economy TL Flatbed Intermodal LTL Standard Next Day …"
click input "text"
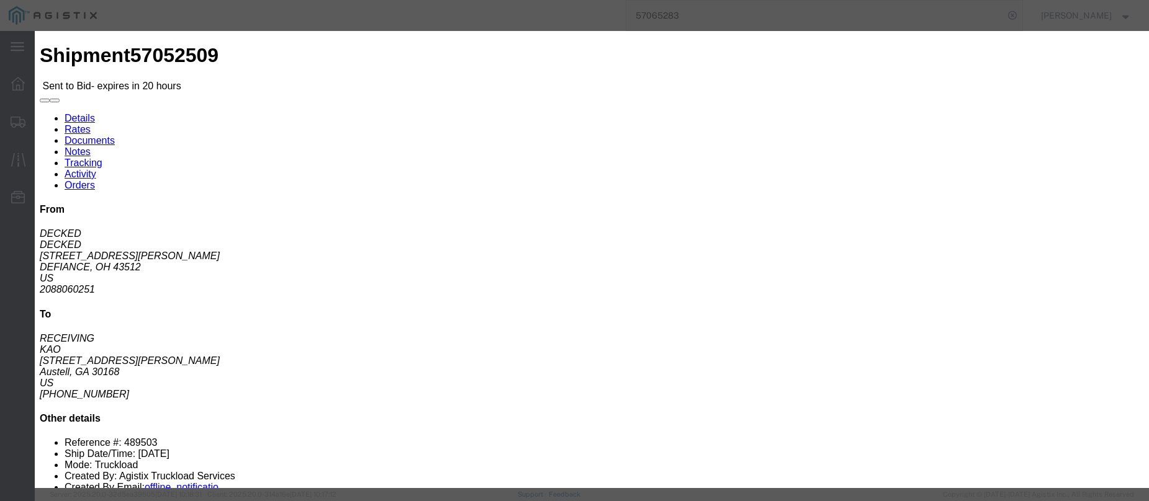
type input "ats"
click input "number"
type input "1680"
click button "Submit"
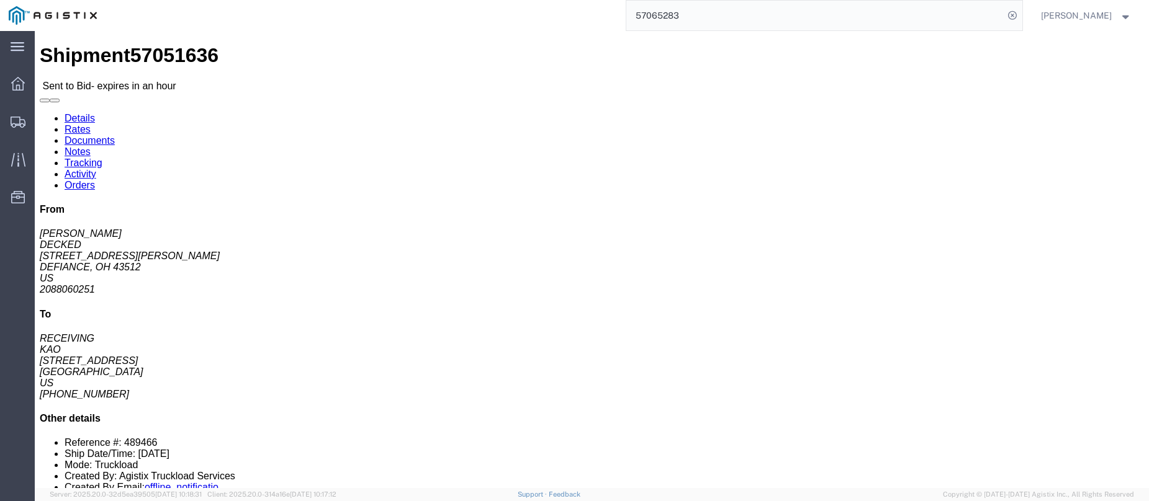
click link "Notes"
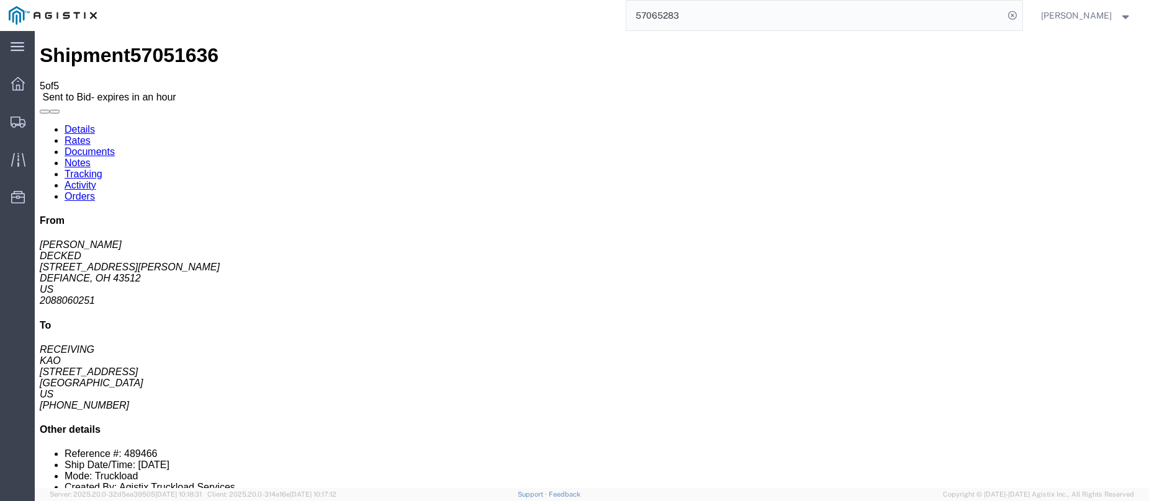
click at [76, 124] on link "Details" at bounding box center [80, 129] width 30 height 11
click link "Enter / Modify Bid"
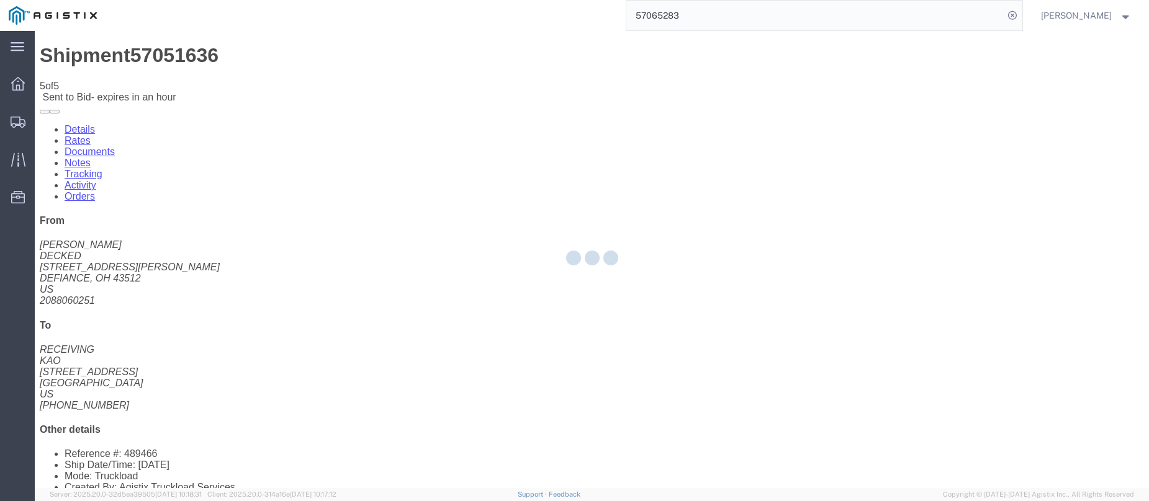
select select "146"
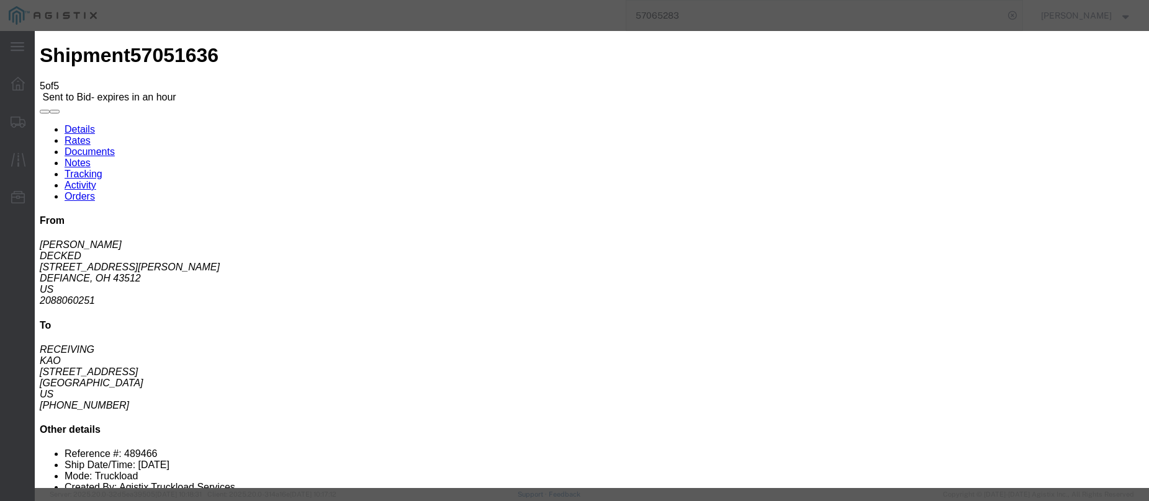
click select "Select CONESTOGA DFRM/STEP Economy TL Flatbed Intermodal LTL Standard Next Day …"
select select "25032"
click select "Select CONESTOGA DFRM/STEP Economy TL Flatbed Intermodal LTL Standard Next Day …"
click input "text"
type input "ats"
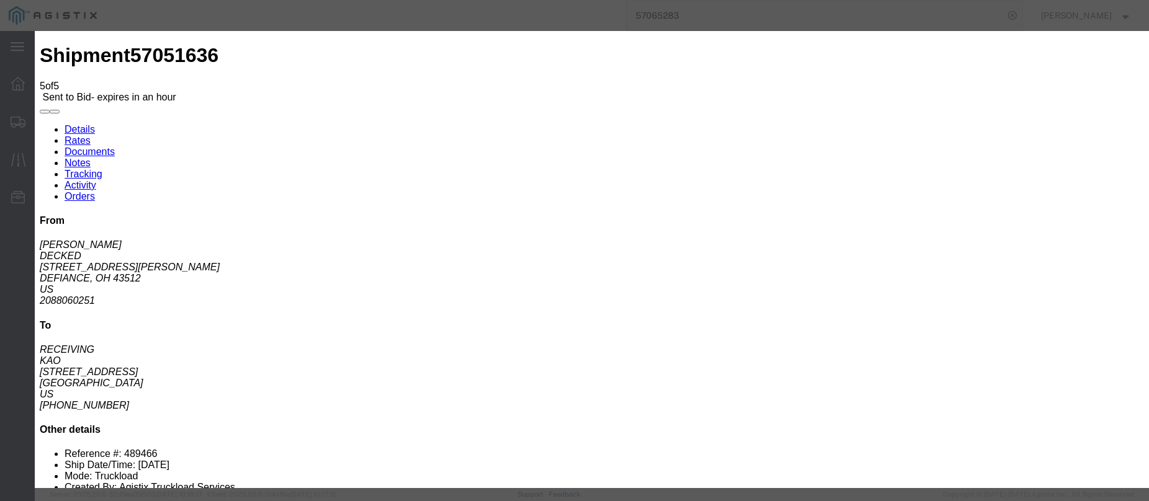
click input "number"
type input "2270"
click button "Submit"
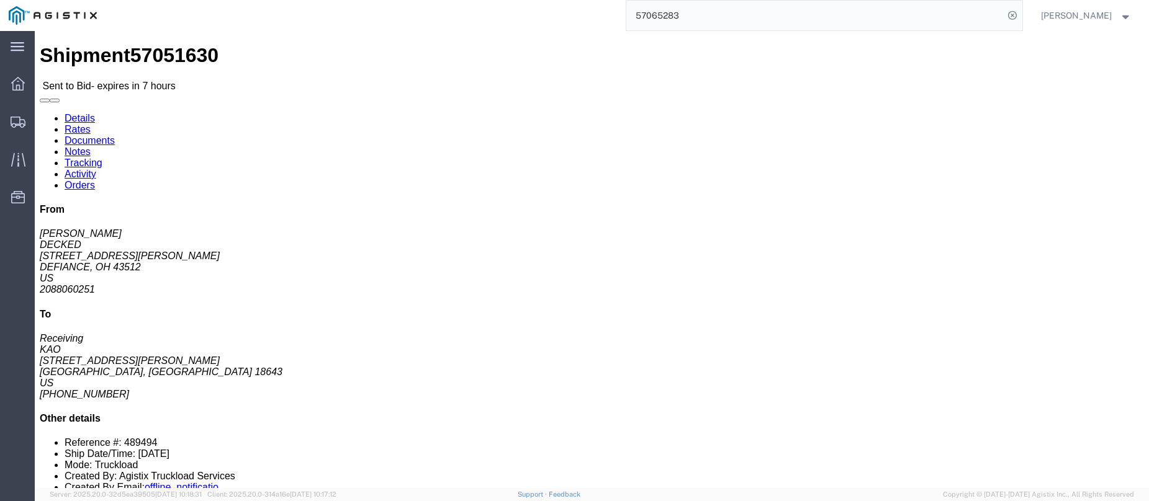
click link "Notes"
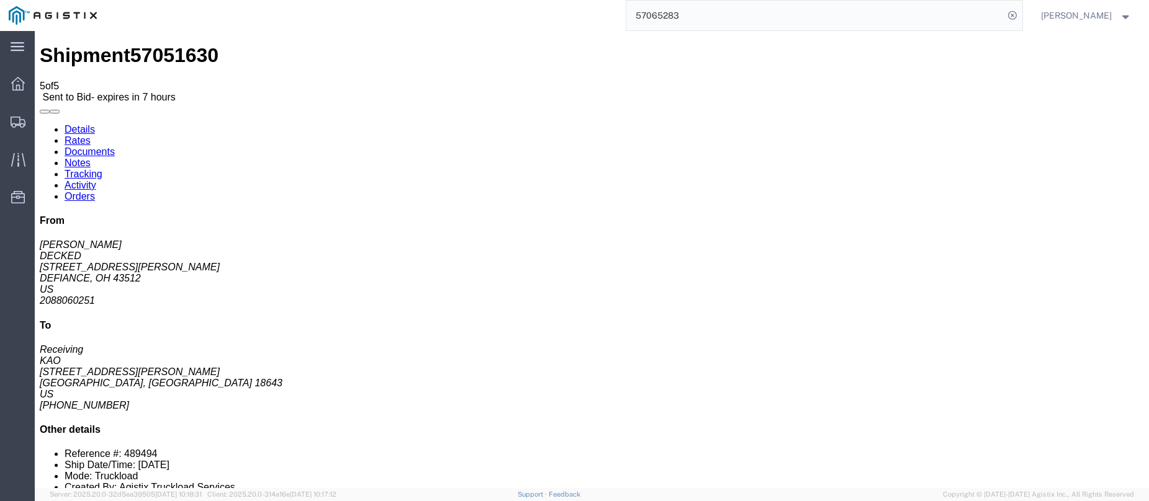
click at [69, 124] on link "Details" at bounding box center [80, 129] width 30 height 11
click link "Enter / Modify Bid"
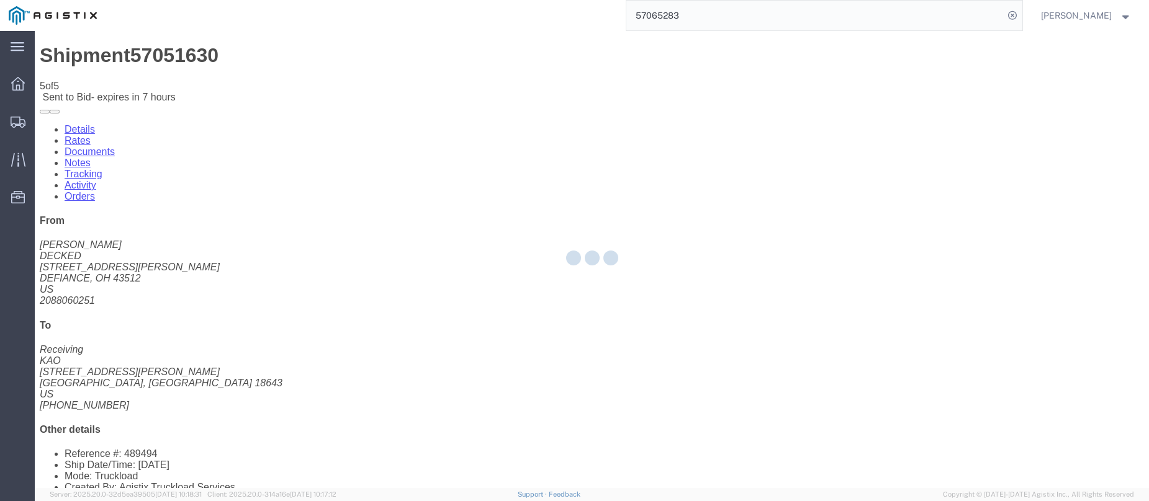
select select "146"
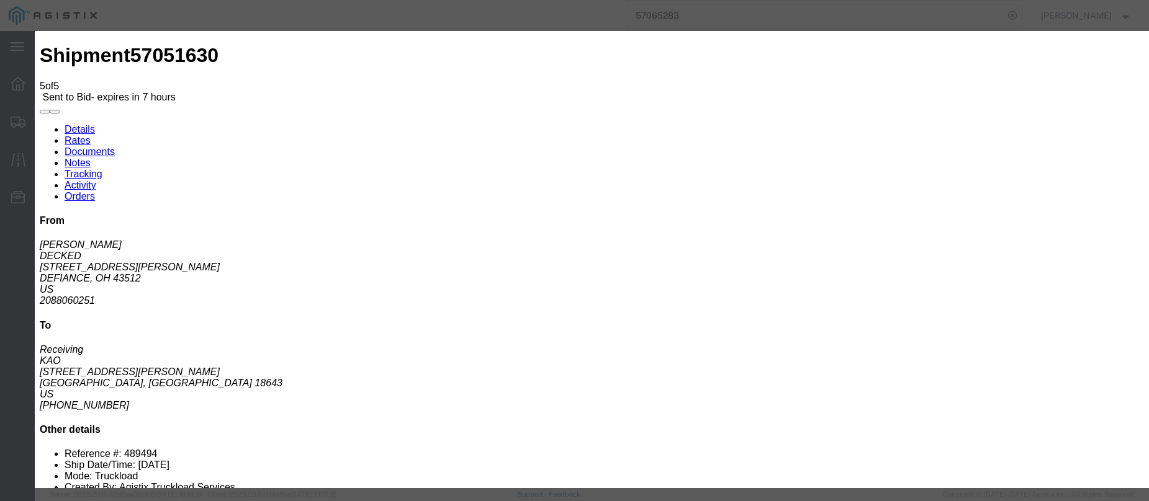
click select "Select CONESTOGA DFRM/STEP Economy TL Flatbed Intermodal LTL Standard Next Day …"
select select "25032"
click select "Select CONESTOGA DFRM/STEP Economy TL Flatbed Intermodal LTL Standard Next Day …"
click input "text"
type input "ats"
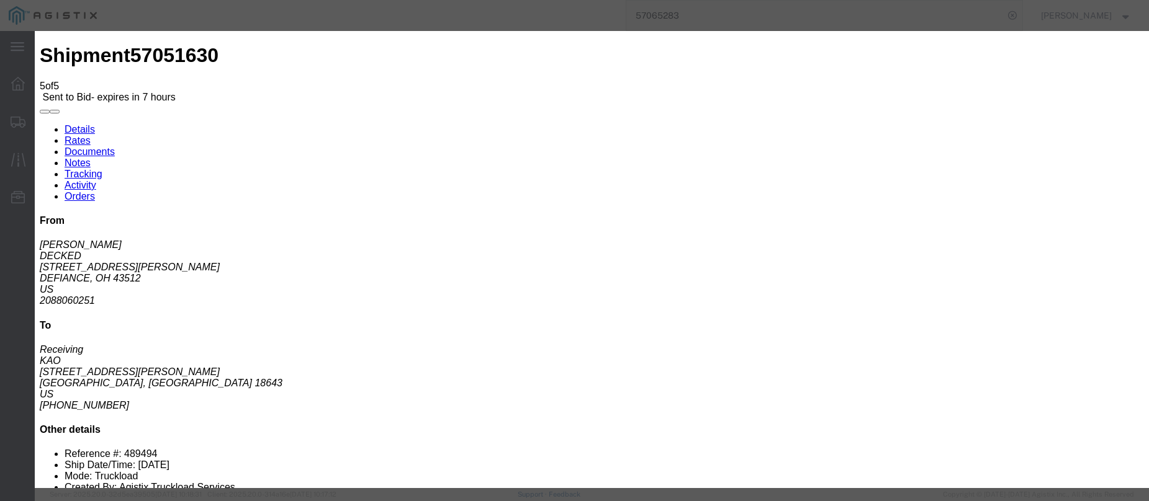
click input "number"
type input "1280"
click button "Submit"
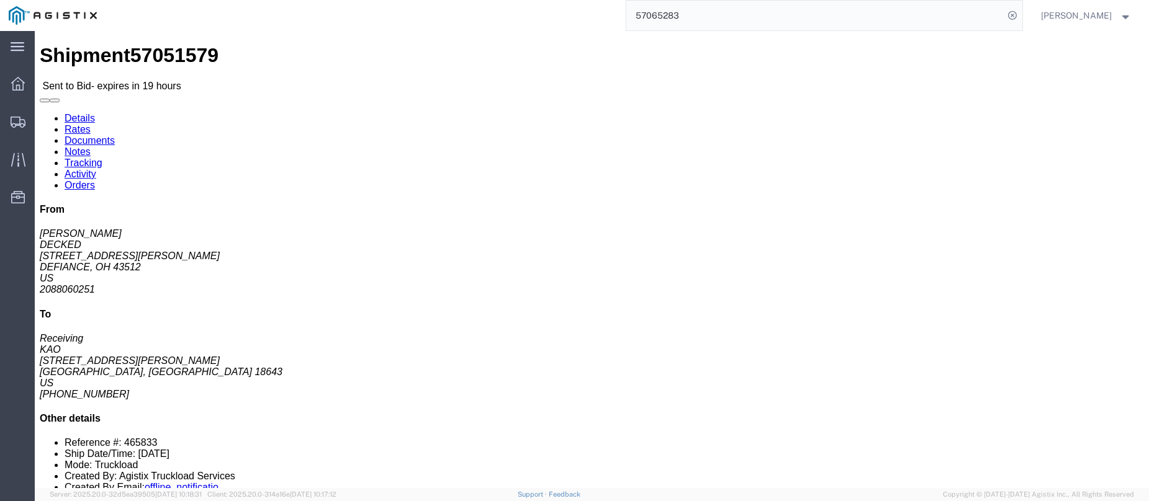
click link "Enter / Modify Bid"
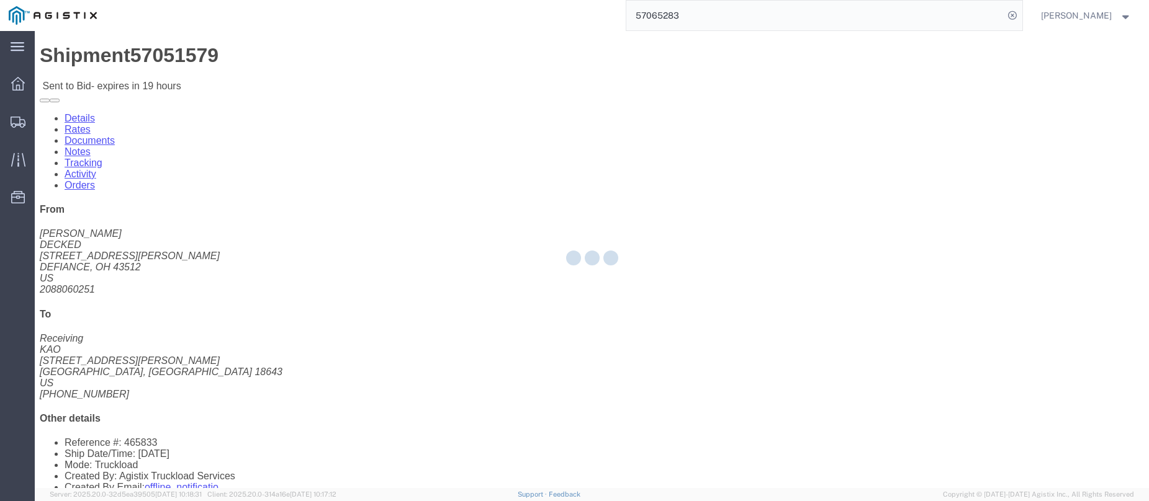
select select "146"
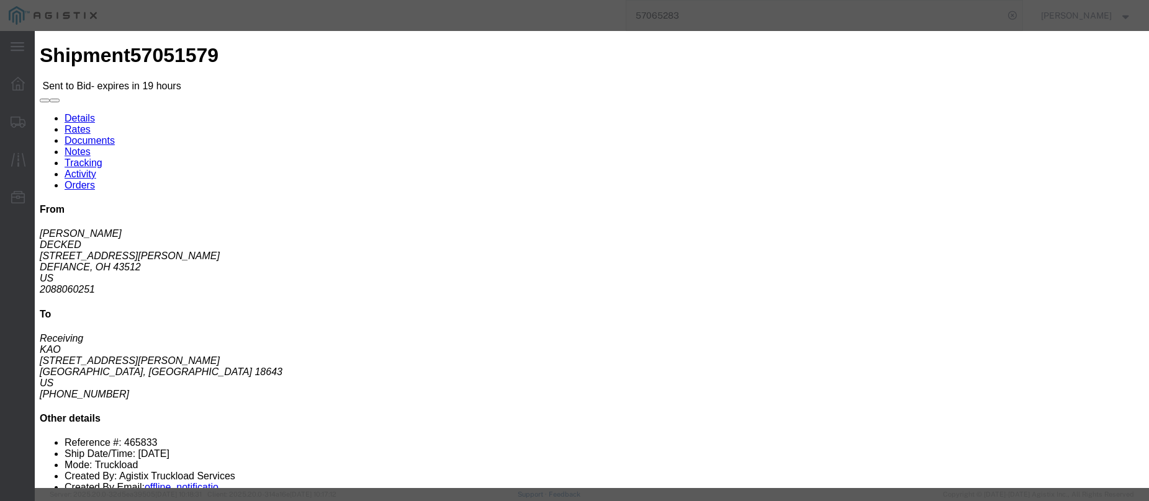
click select "Select CONESTOGA DFRM/STEP Economy TL Flatbed Intermodal LTL Standard Next Day …"
select select "25032"
click select "Select CONESTOGA DFRM/STEP Economy TL Flatbed Intermodal LTL Standard Next Day …"
click input "text"
type input "ats"
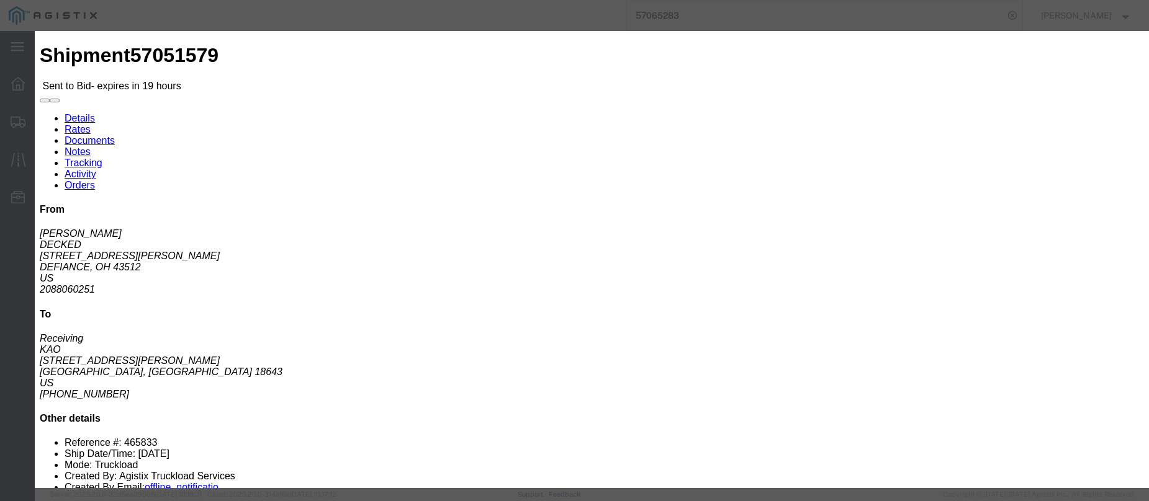
click input "number"
type input "1485"
click button "Submit"
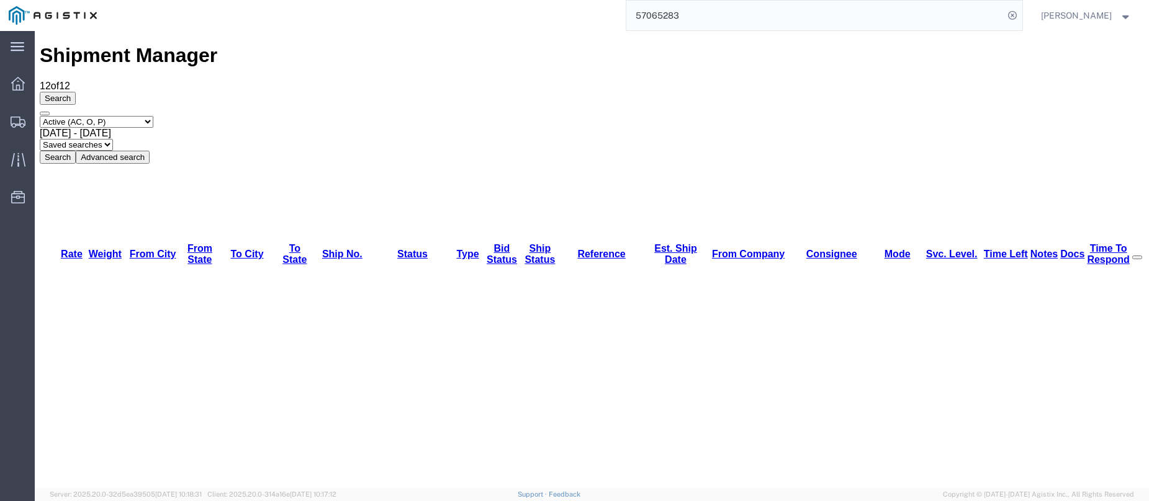
click at [9, 119] on div at bounding box center [18, 121] width 35 height 25
click at [11, 156] on icon at bounding box center [18, 160] width 14 height 14
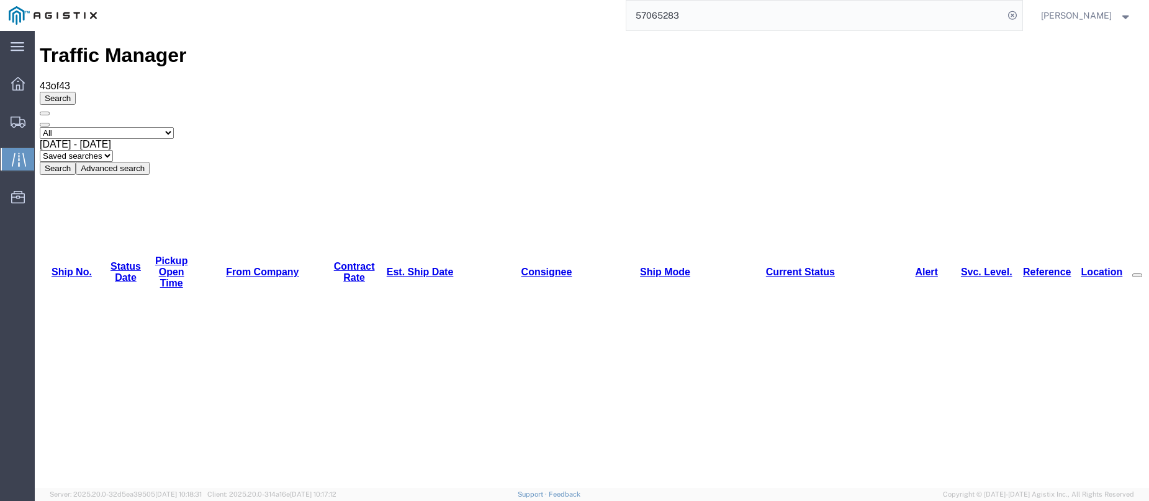
click at [387, 267] on link "Est. Ship Date" at bounding box center [420, 272] width 67 height 11
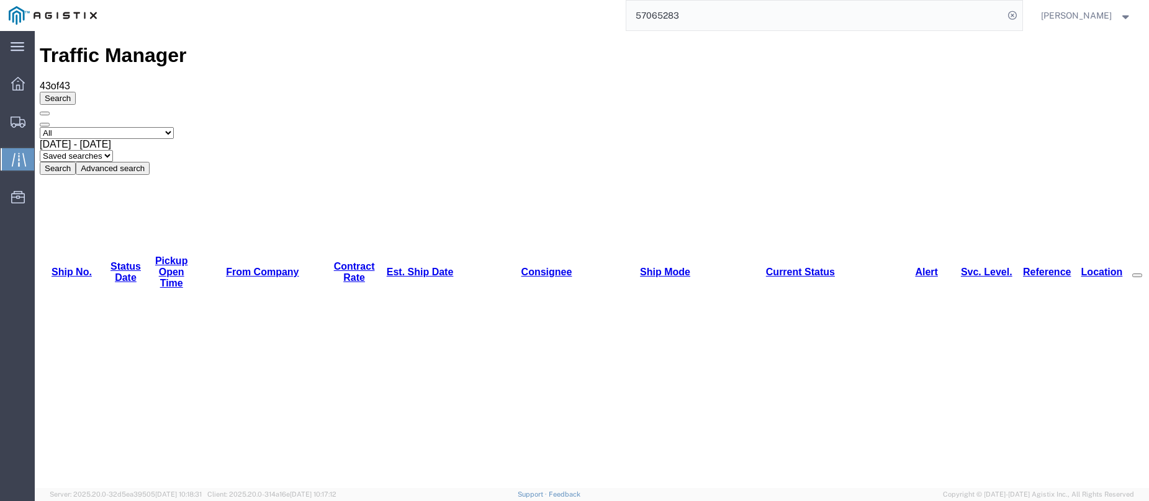
copy li "57011075"
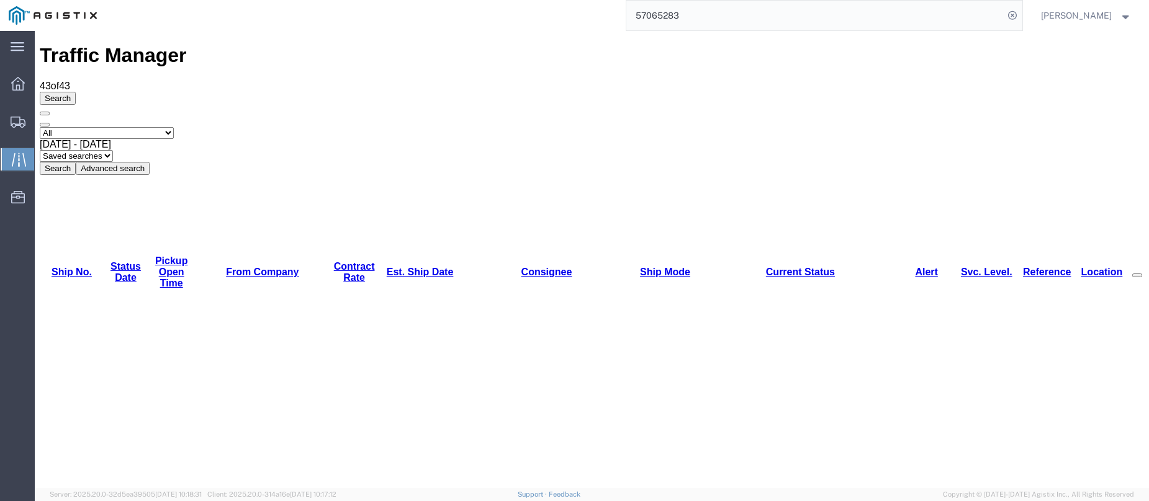
copy li "57010934"
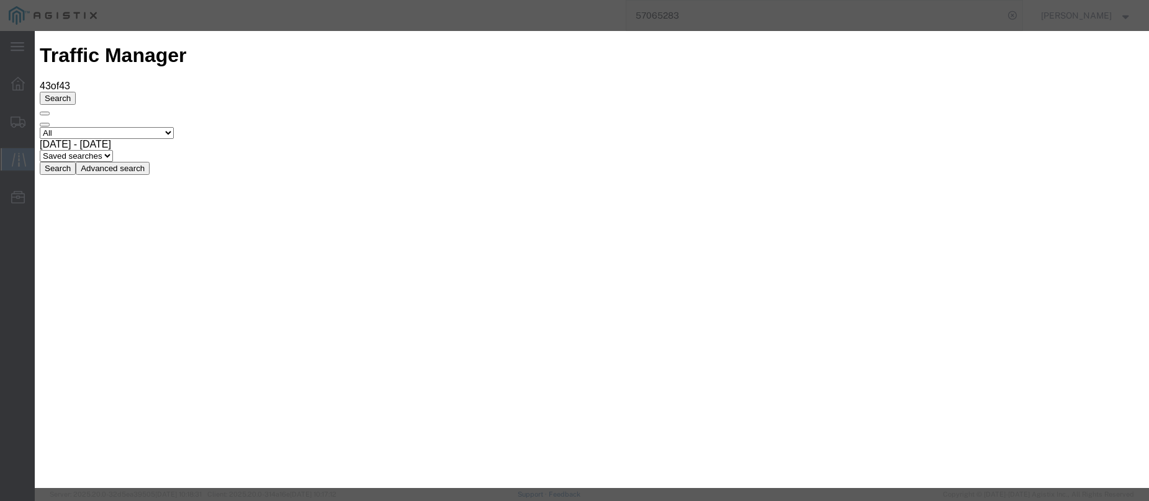
type input "[DATE]"
type input "3:00 PM"
select select "DELIVRED"
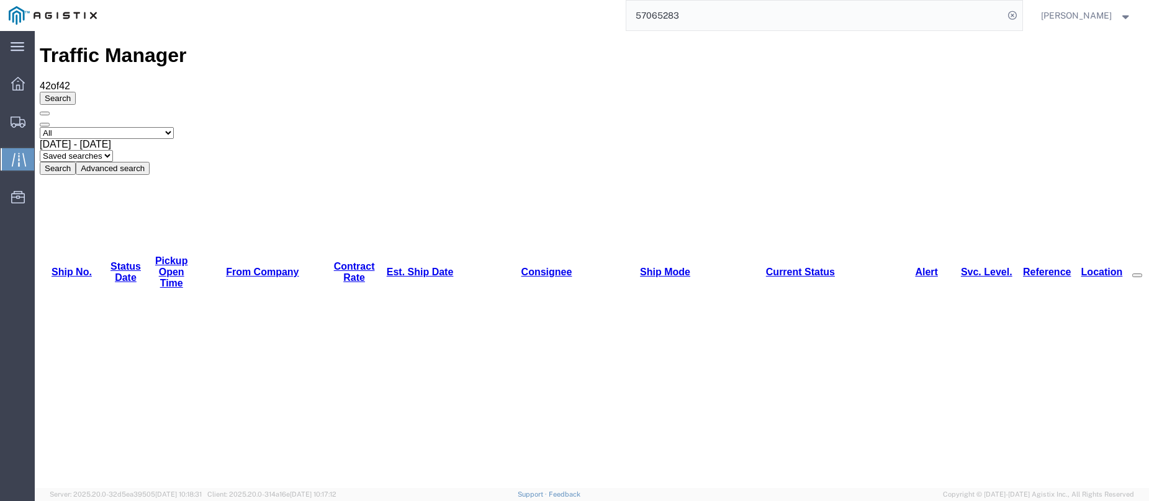
copy li "56997183"
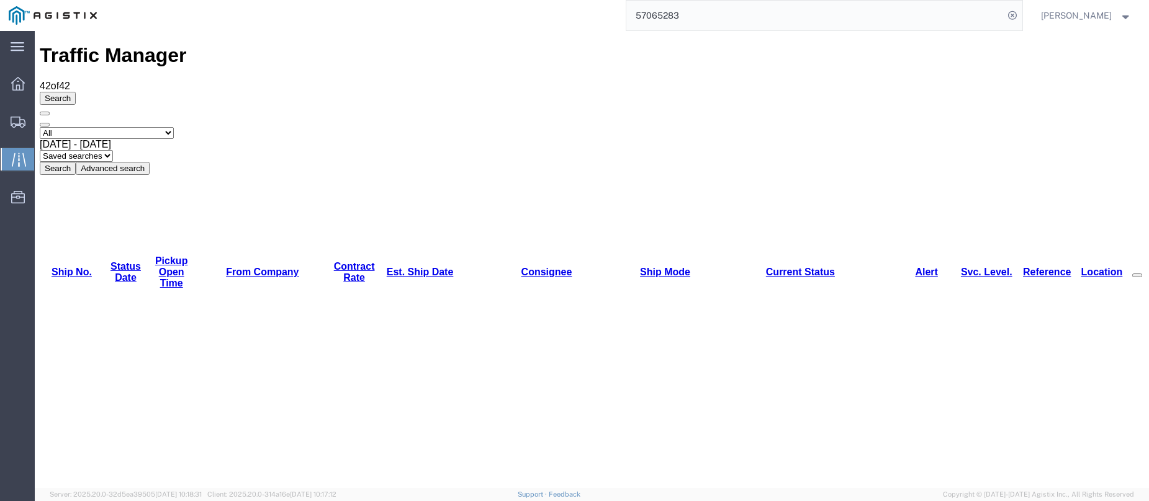
copy li "56979836"
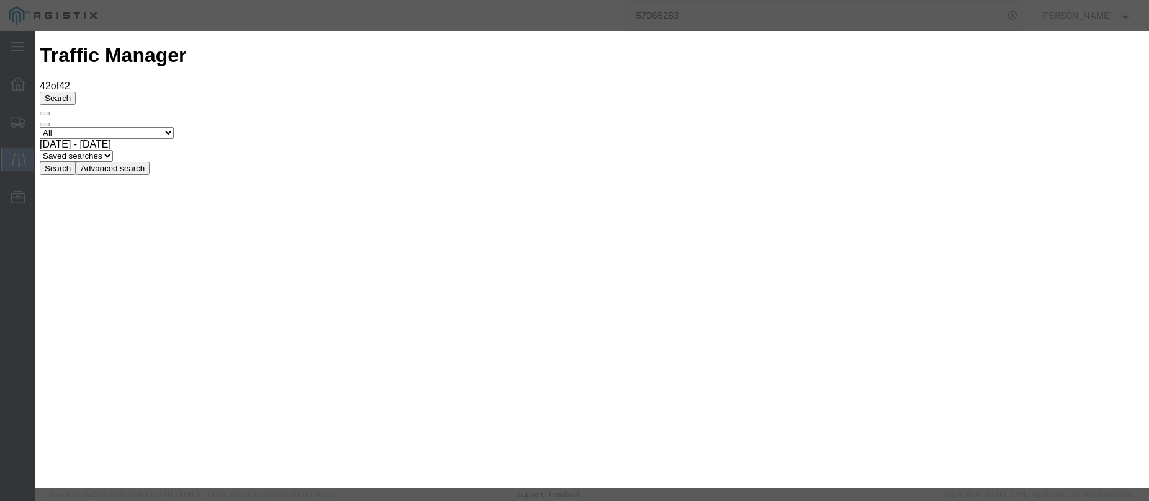
type input "[DATE]"
type input "3:00 PM"
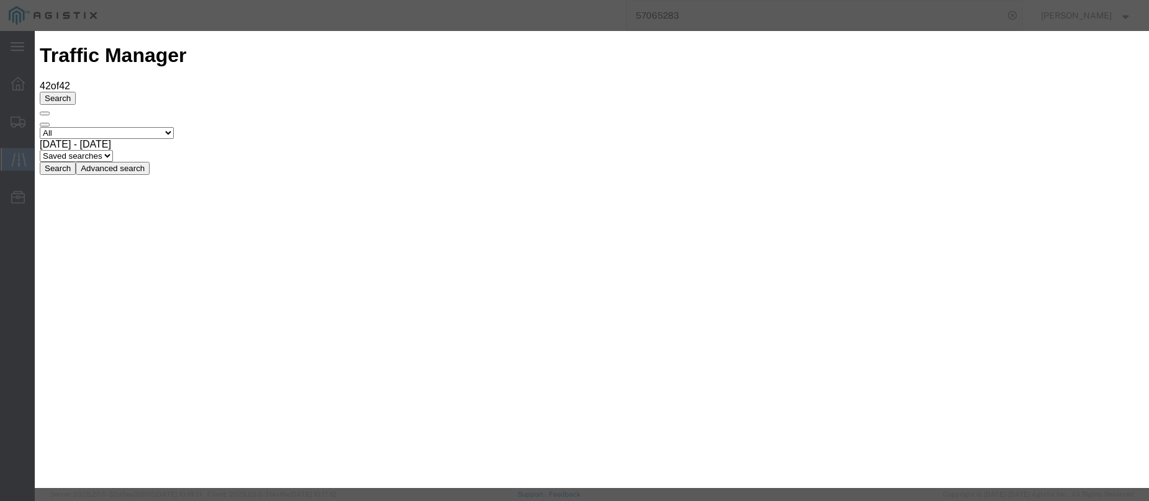
type input "[DATE]"
select select "DELIVRED"
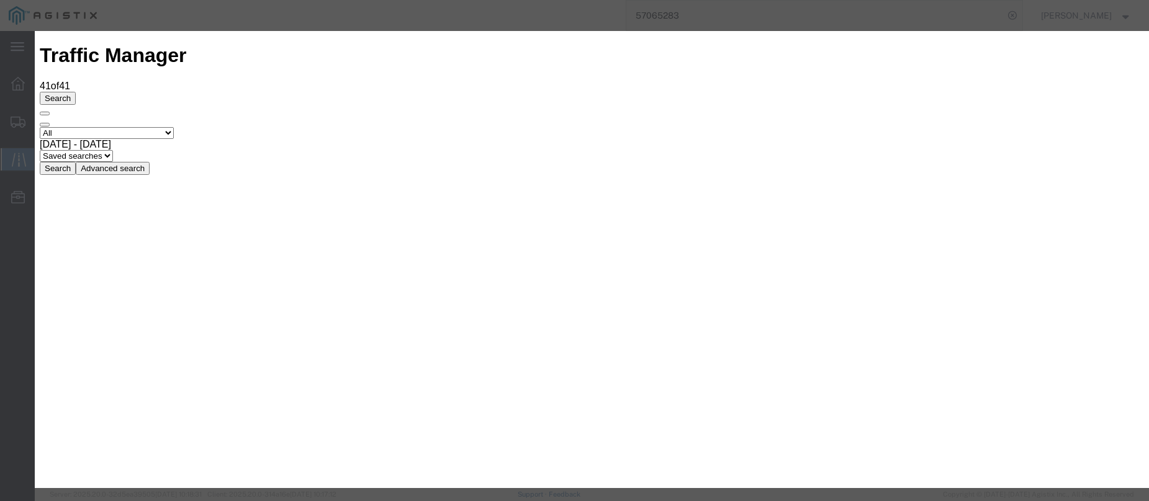
type input "[DATE]"
type input "3:00 PM"
select select "DELIVRED"
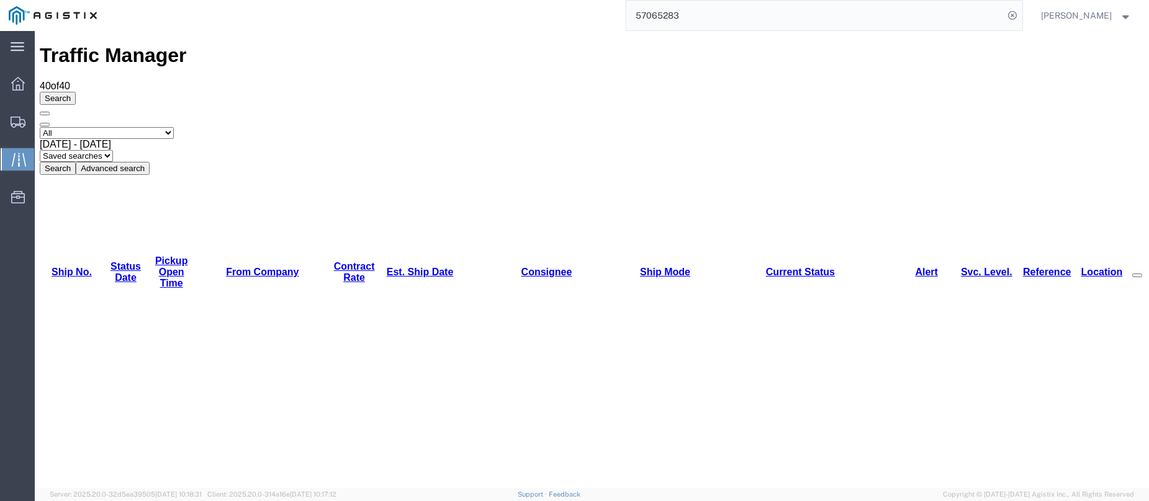
copy li "57027091"
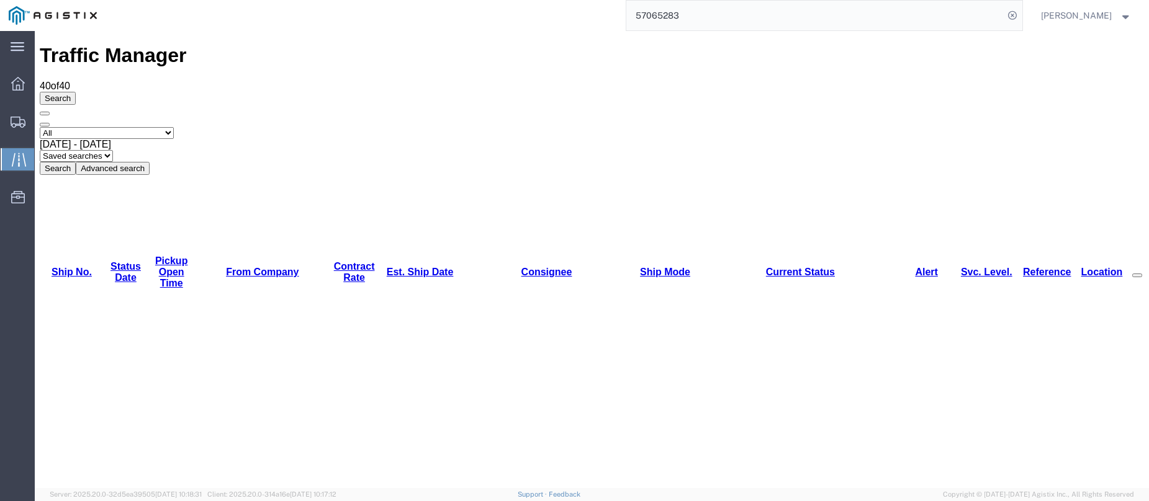
copy li "57025759"
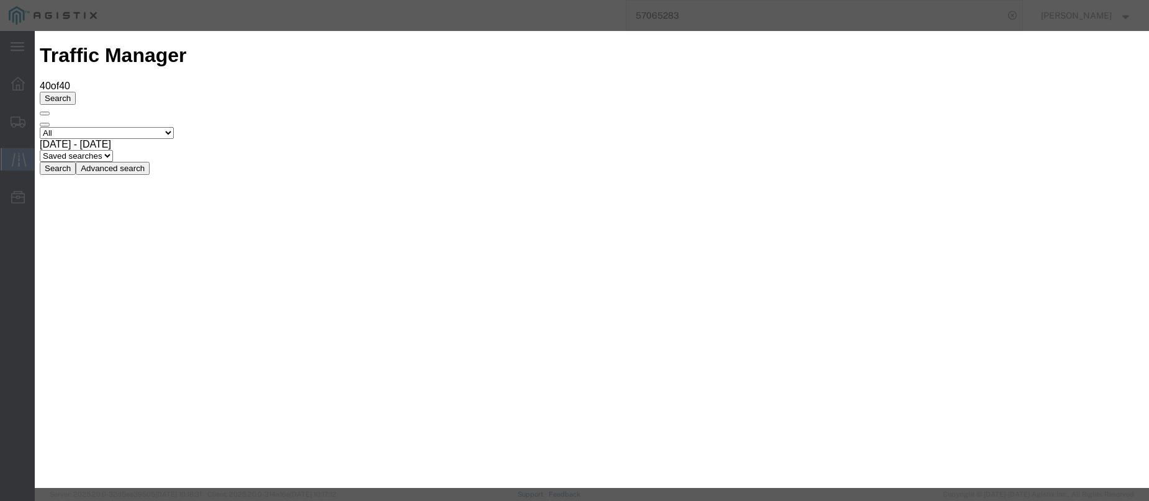
type input "[DATE]"
type input "3:00 PM"
select select "DELIVRED"
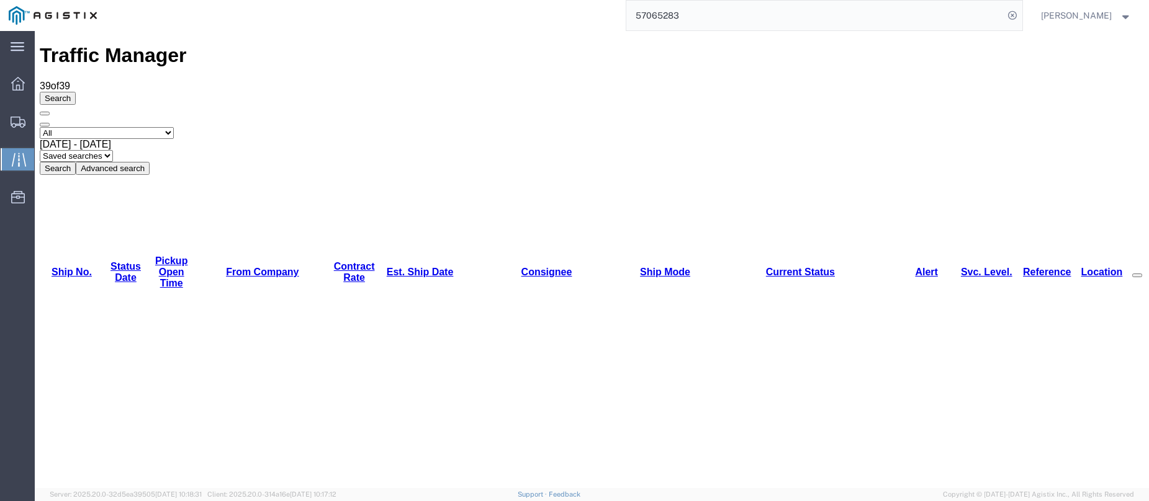
copy li "57025377"
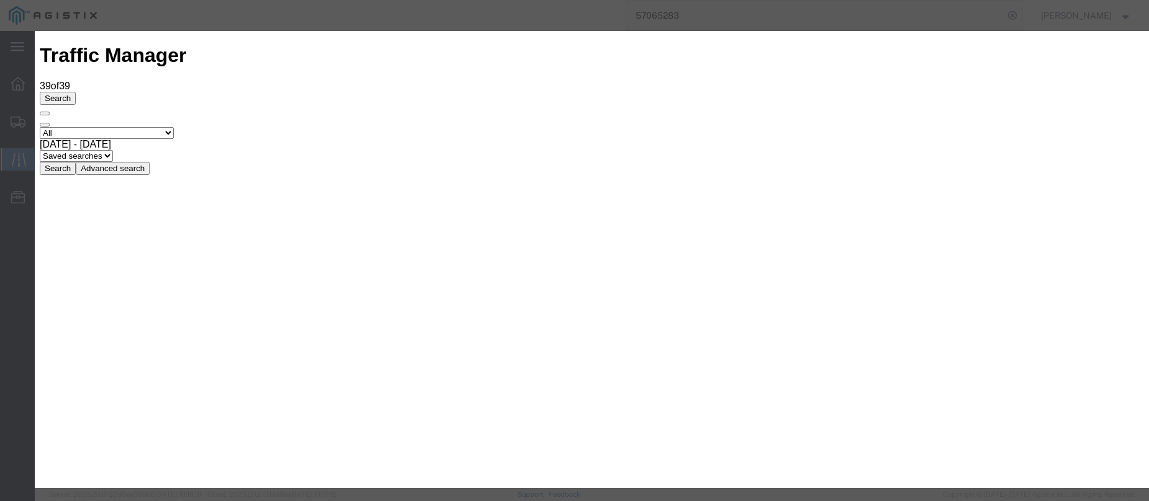
type input "[DATE]"
type input "3:00 PM"
drag, startPoint x: 381, startPoint y: 175, endPoint x: 381, endPoint y: 185, distance: 9.9
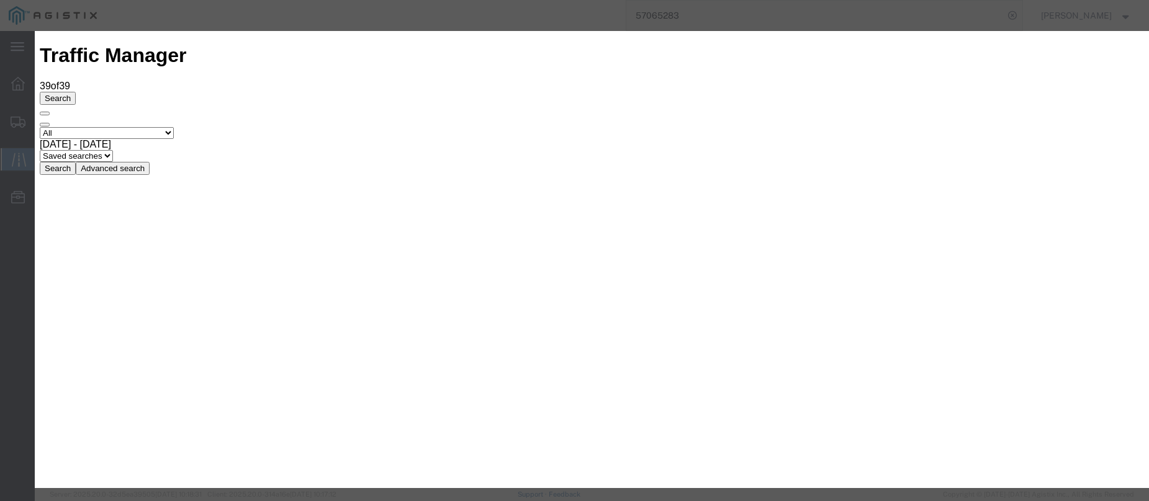
select select "DELIVRED"
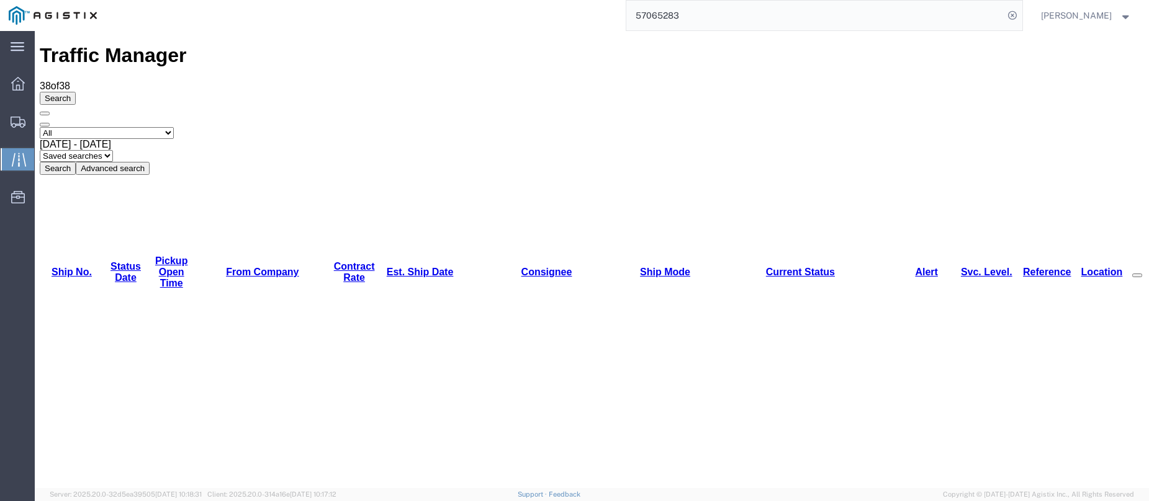
copy li "57025254"
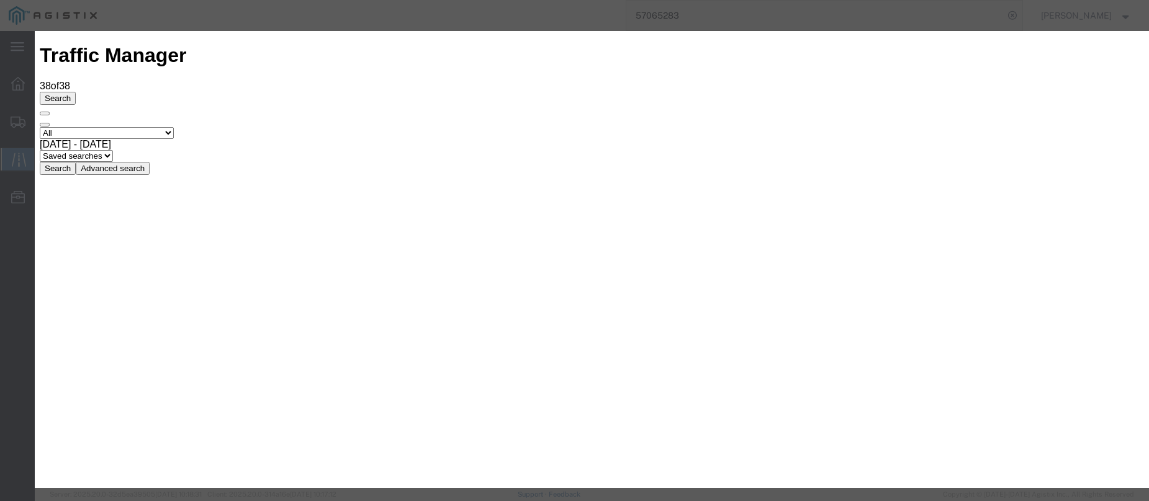
type input "[DATE]"
type input "3:00 PM"
drag, startPoint x: 393, startPoint y: 176, endPoint x: 393, endPoint y: 186, distance: 10.6
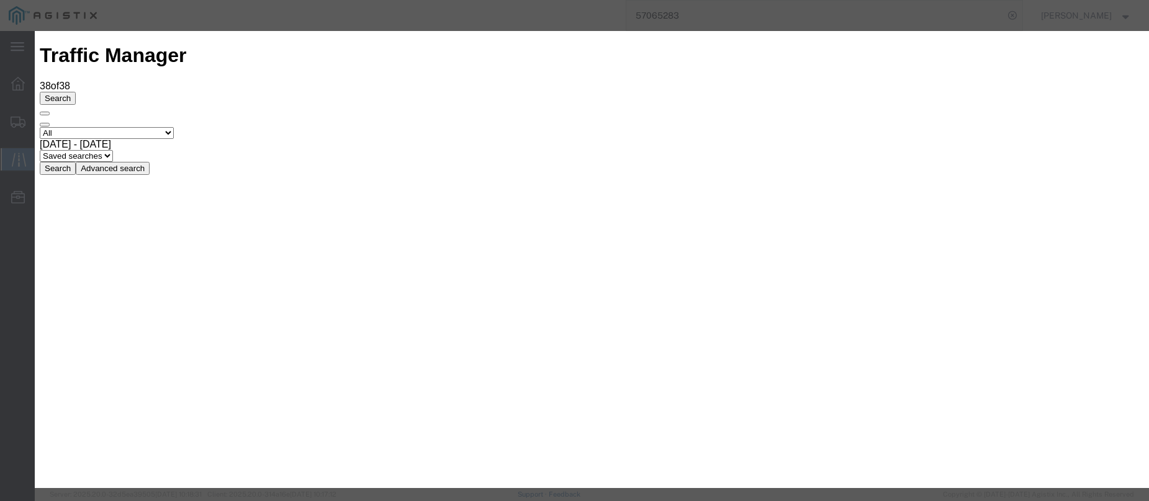
select select "INTRANST"
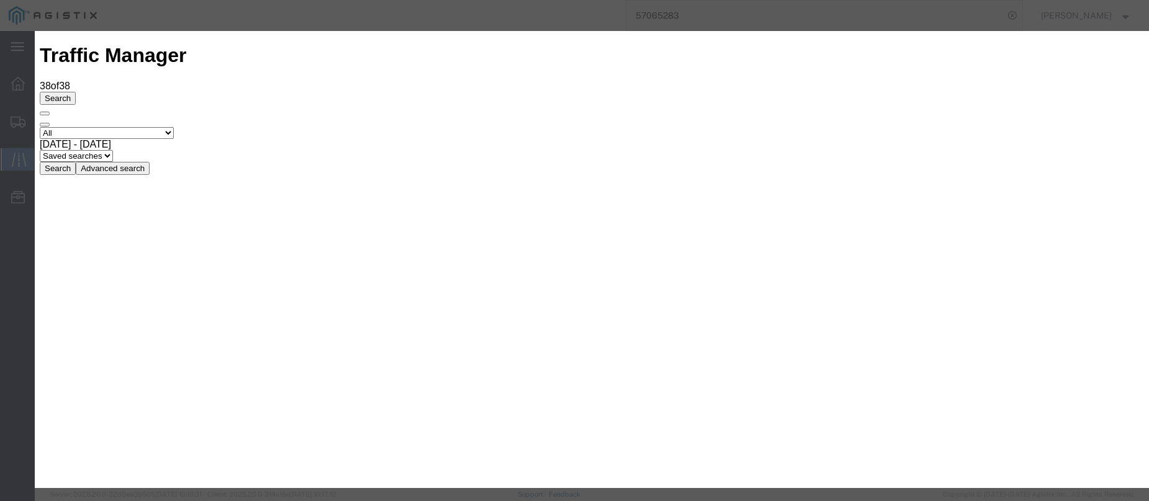
type input "[DATE]"
type input "3:00 PM"
select select "DELIVRED"
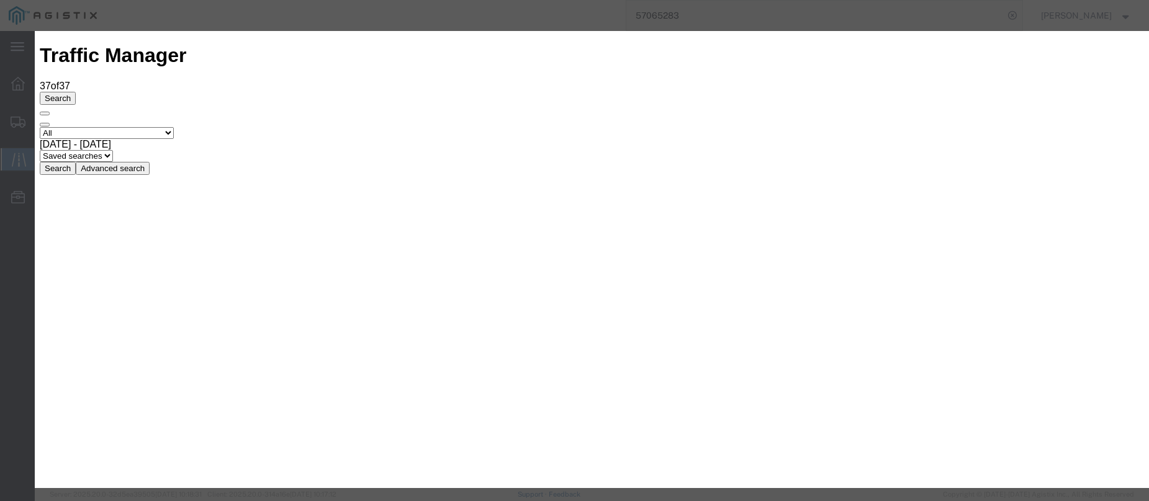
type input "[DATE]"
type input "3:00 PM"
select select "INTRANST"
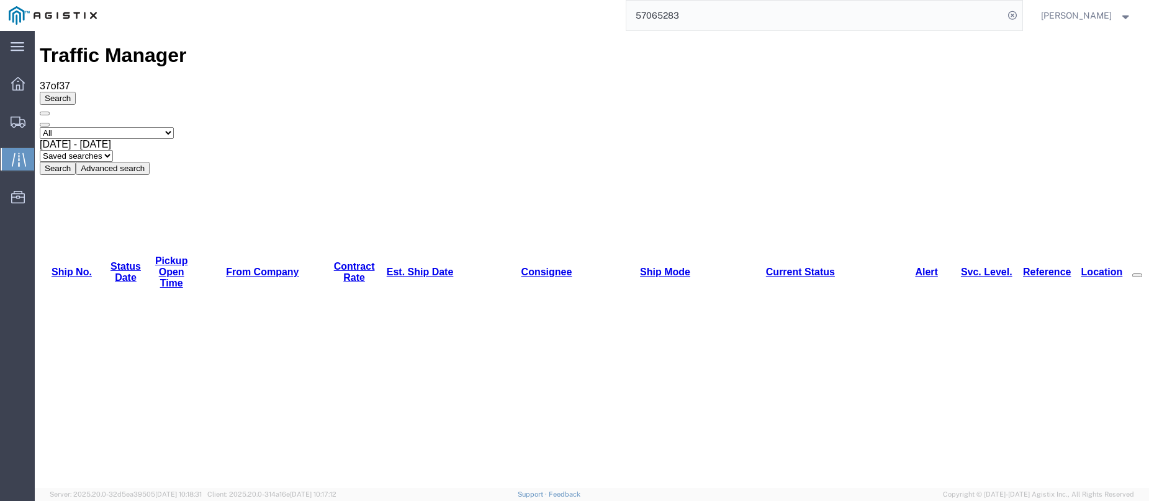
copy li "57052074"
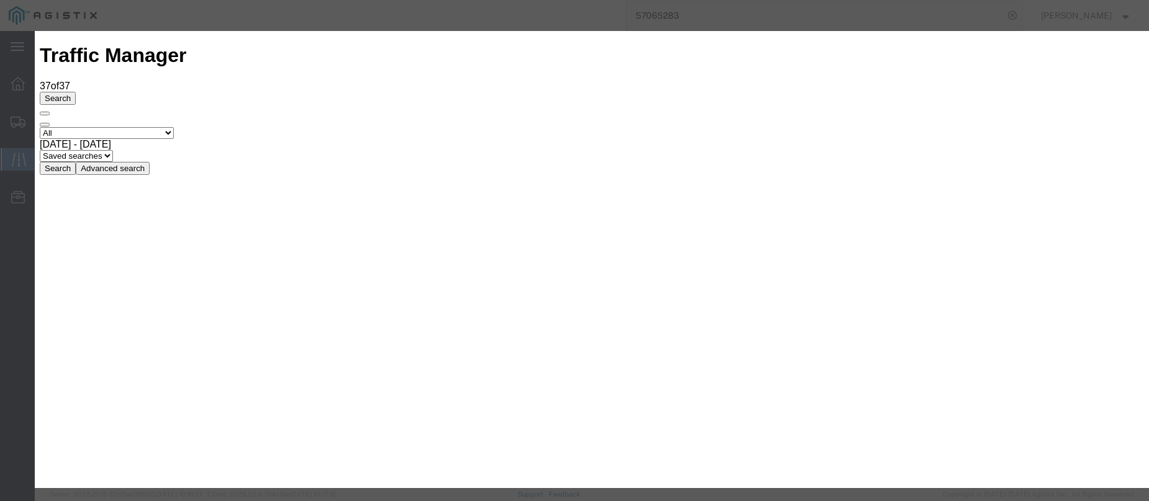
type input "[DATE]"
type input "3:00 PM"
select select "INTRANST"
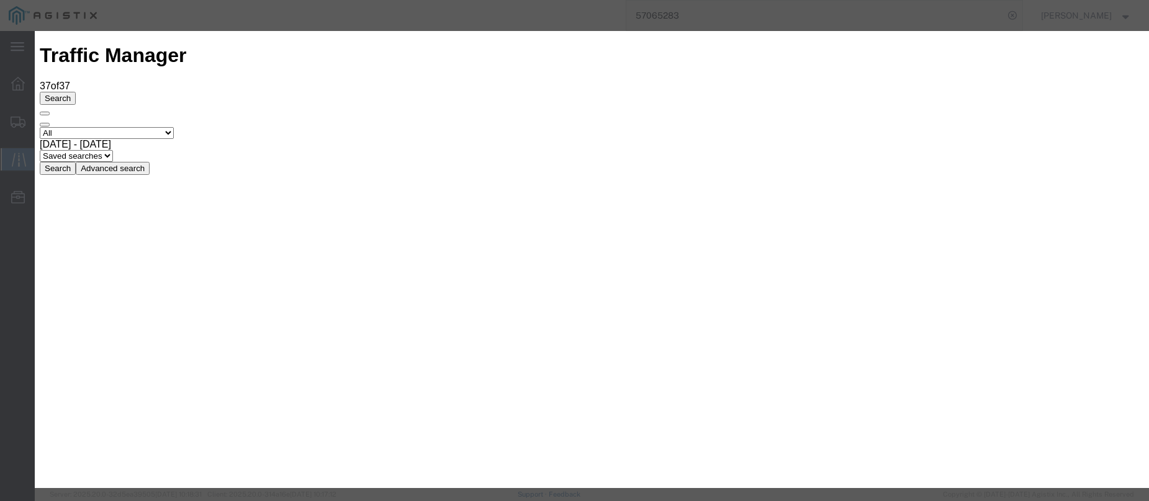
type input "[DATE]"
type input "3:00 PM"
select select "INTRANST"
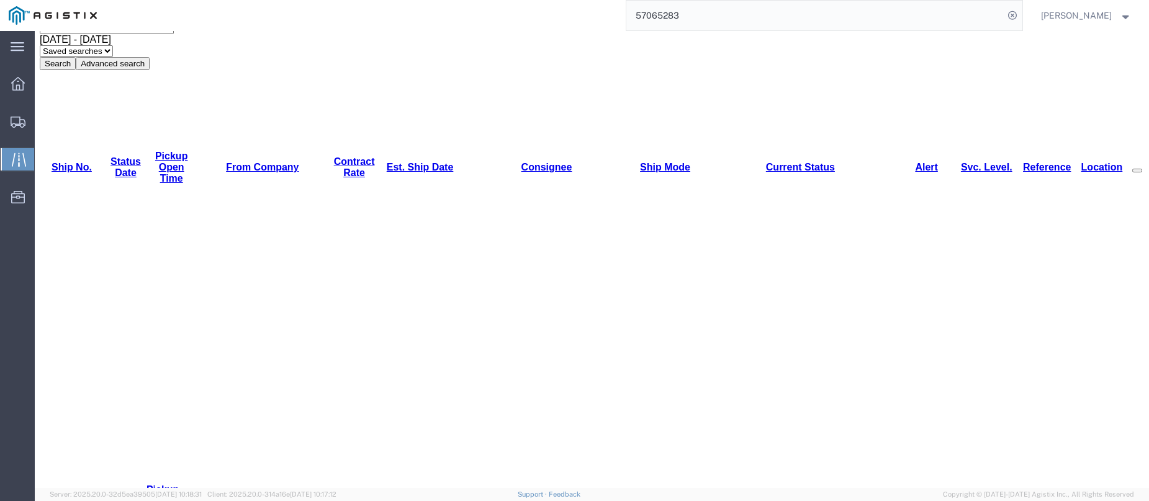
scroll to position [124, 0]
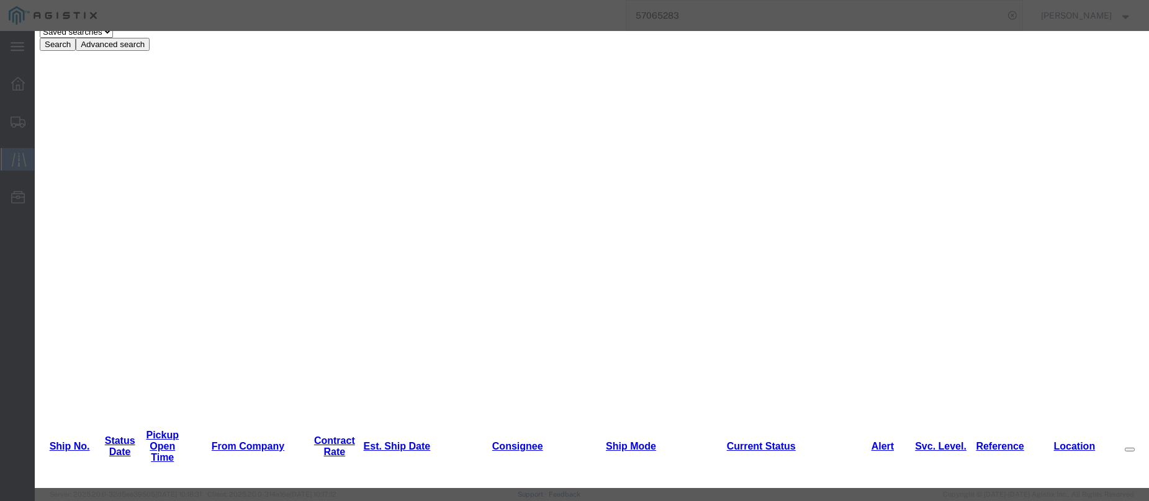
type input "[DATE]"
type input "3:00 PM"
select select "INTRANST"
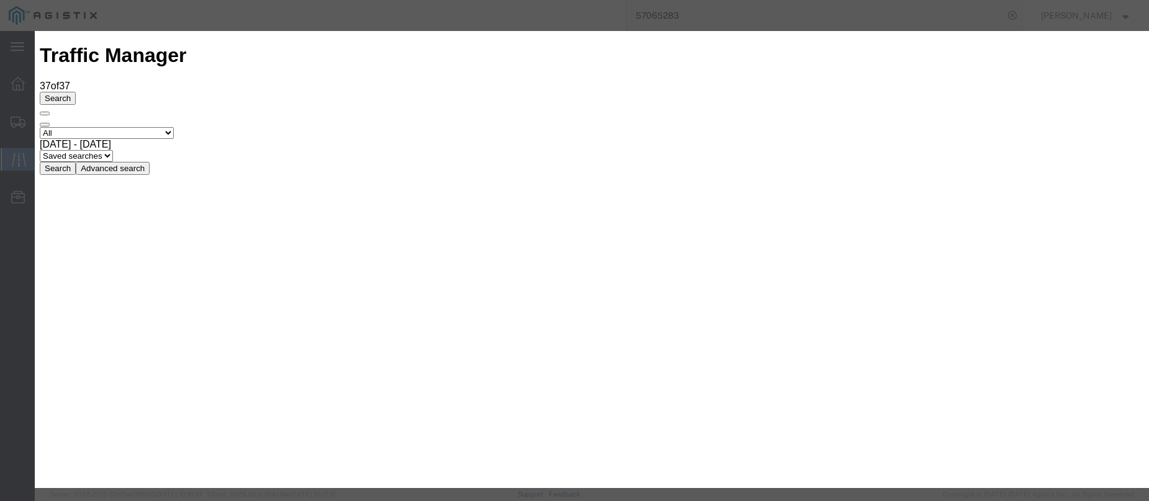
type input "[DATE]"
type input "3:00 PM"
select select "INTRANST"
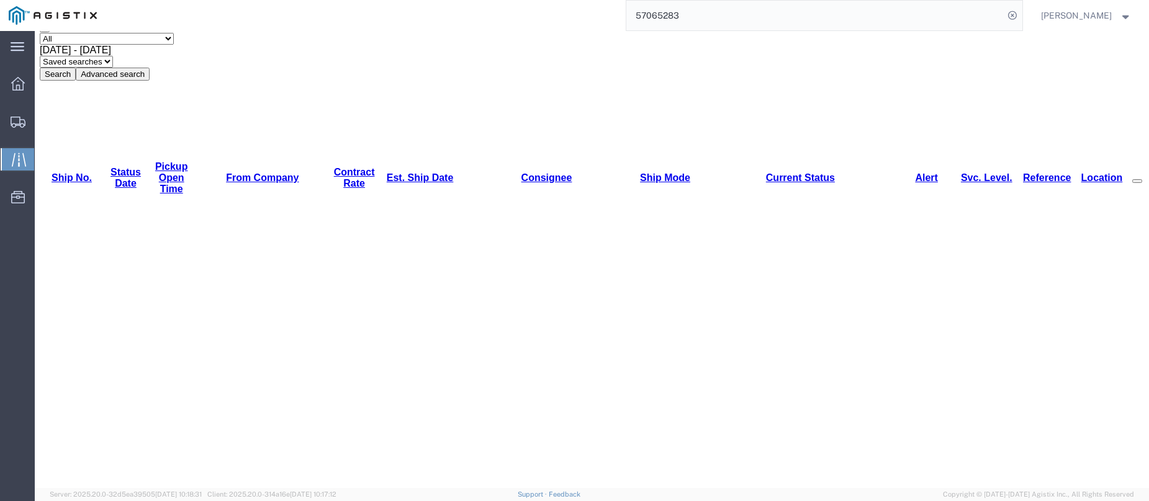
scroll to position [124, 0]
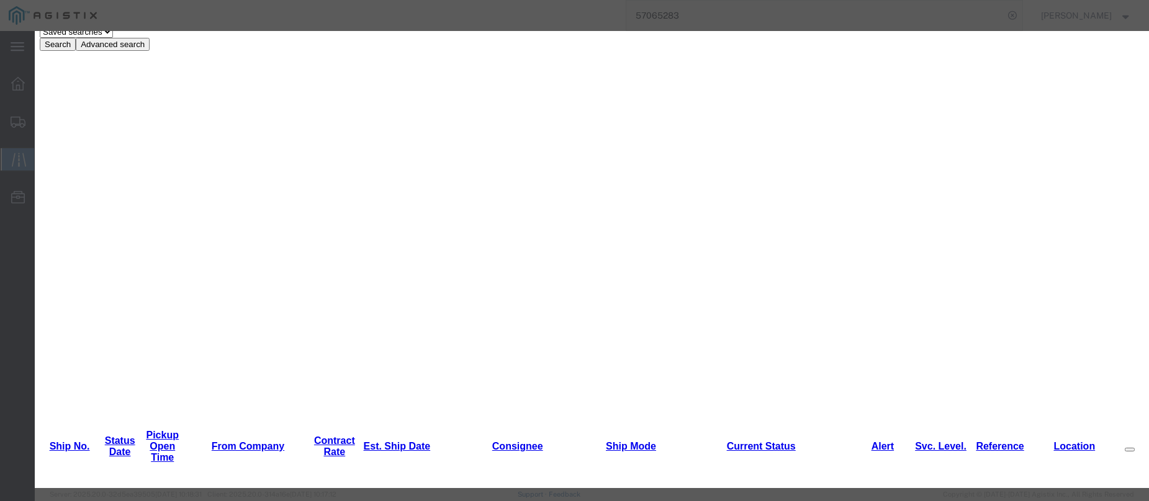
type input "[DATE]"
type input "3:00 PM"
select select "INTRANST"
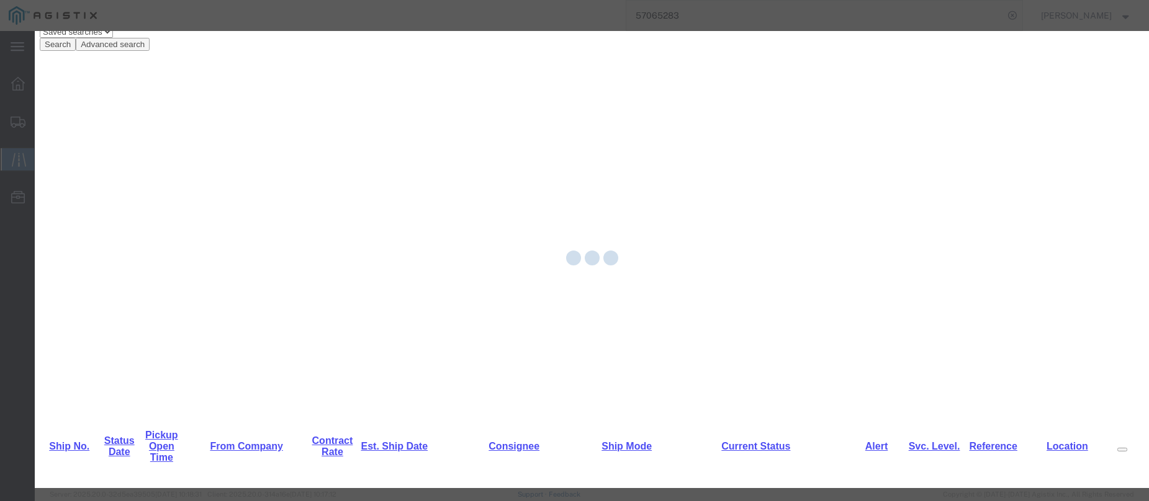
scroll to position [0, 0]
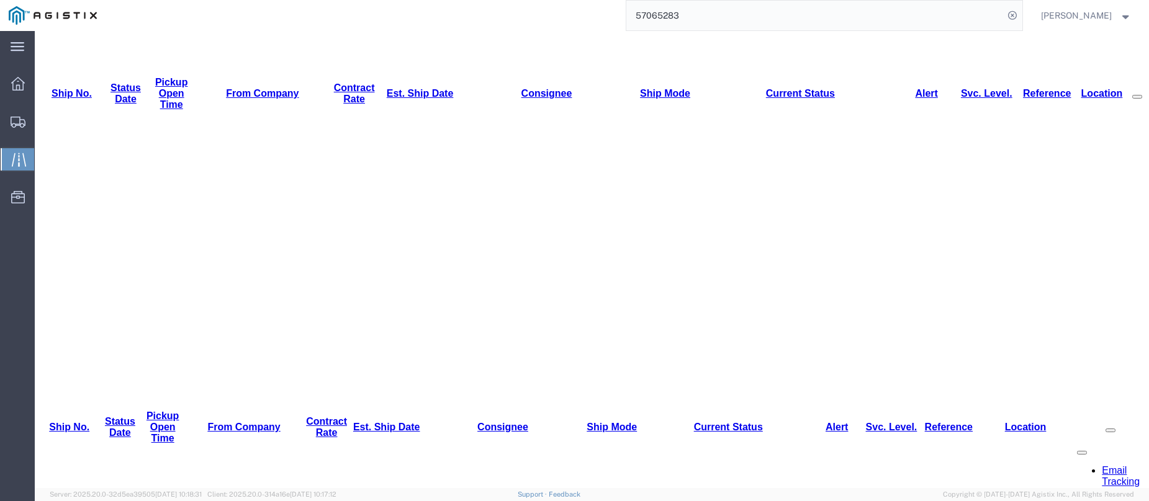
scroll to position [186, 0]
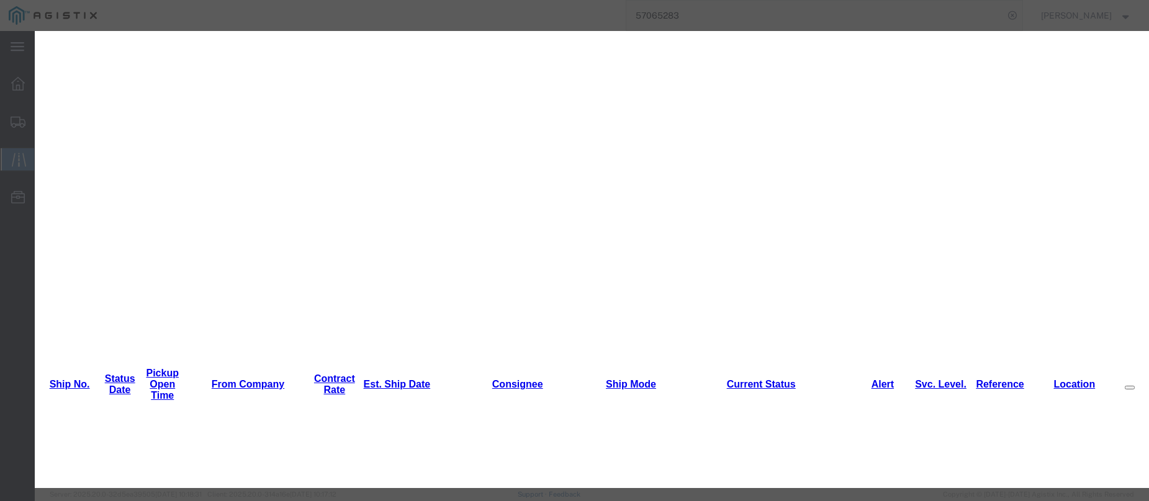
type input "[DATE]"
type input "3:00 PM"
select select "INTRANST"
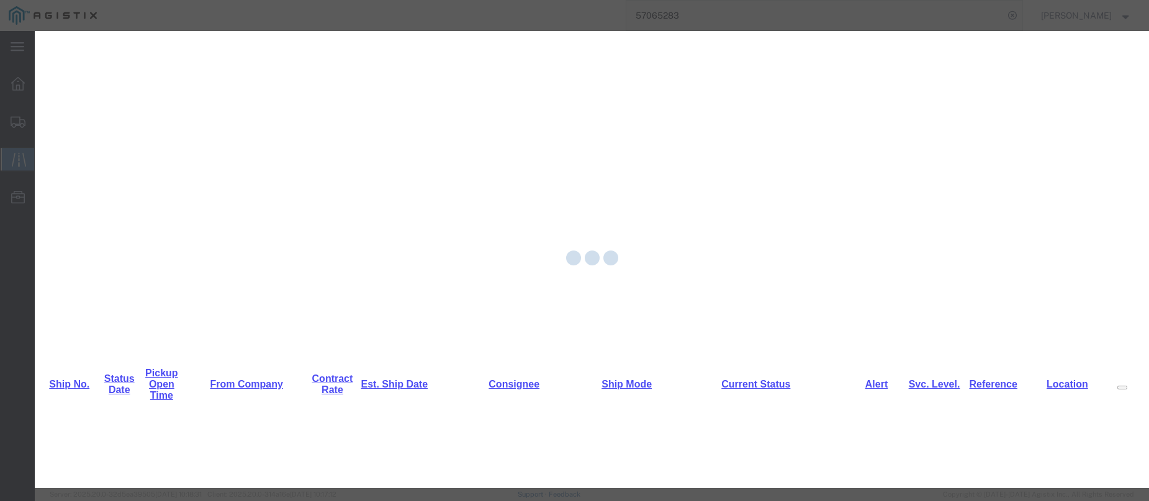
scroll to position [0, 0]
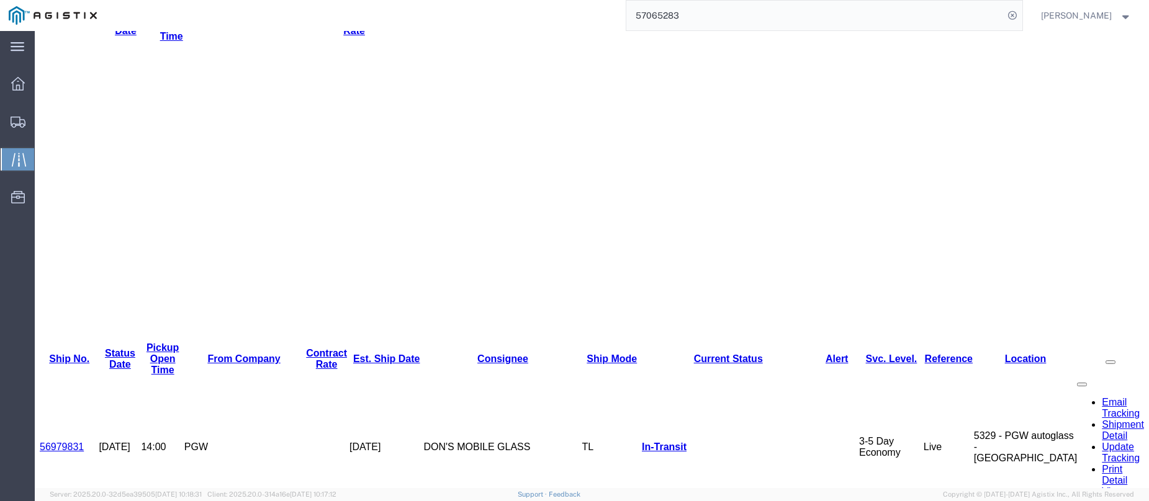
scroll to position [248, 0]
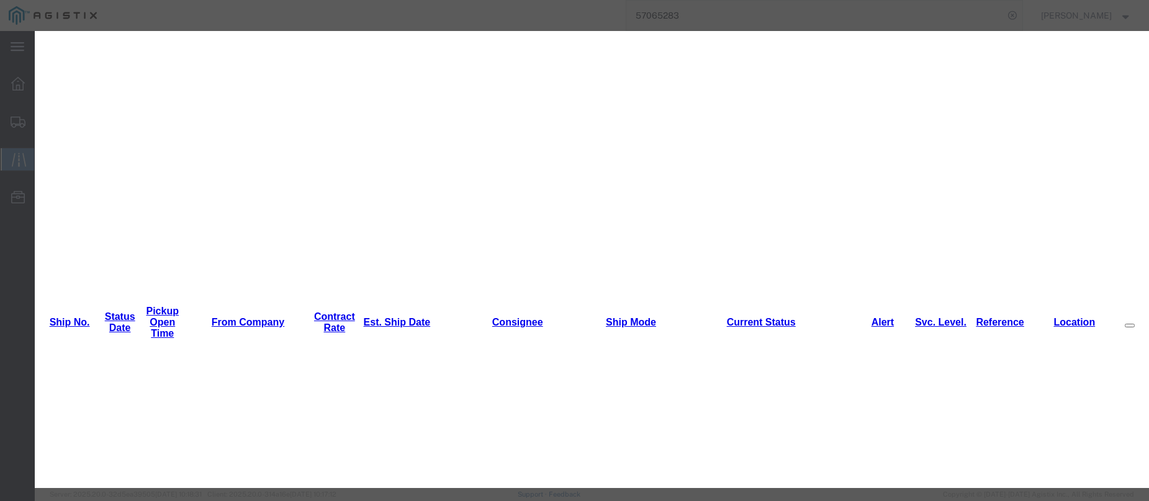
type input "[DATE]"
type input "3:00 PM"
select select "INTRANST"
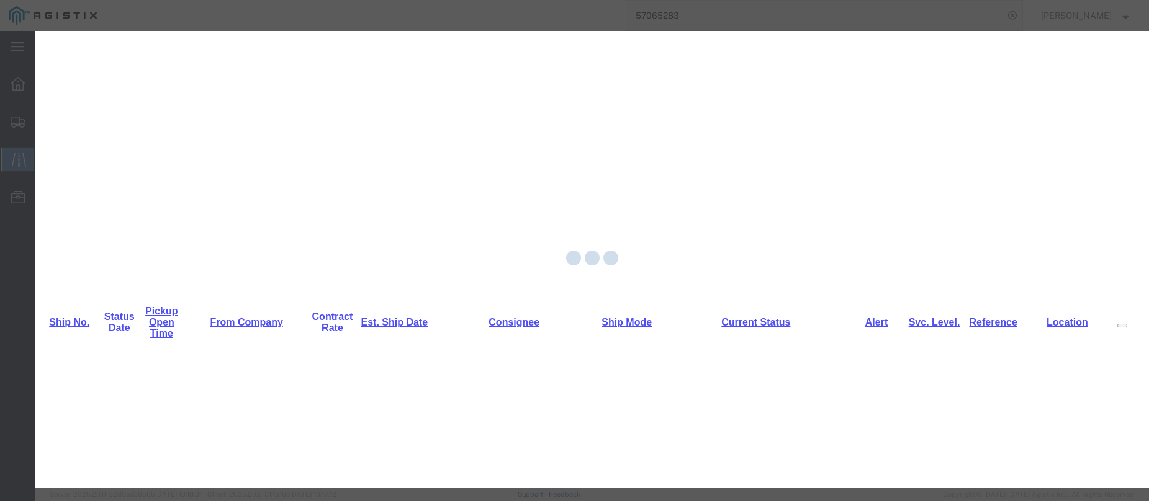
scroll to position [0, 0]
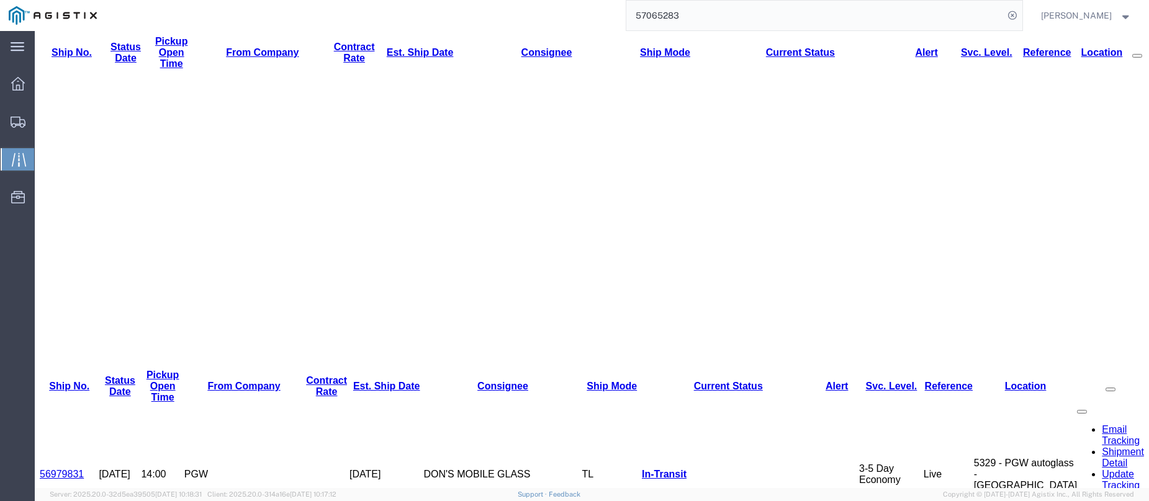
scroll to position [248, 0]
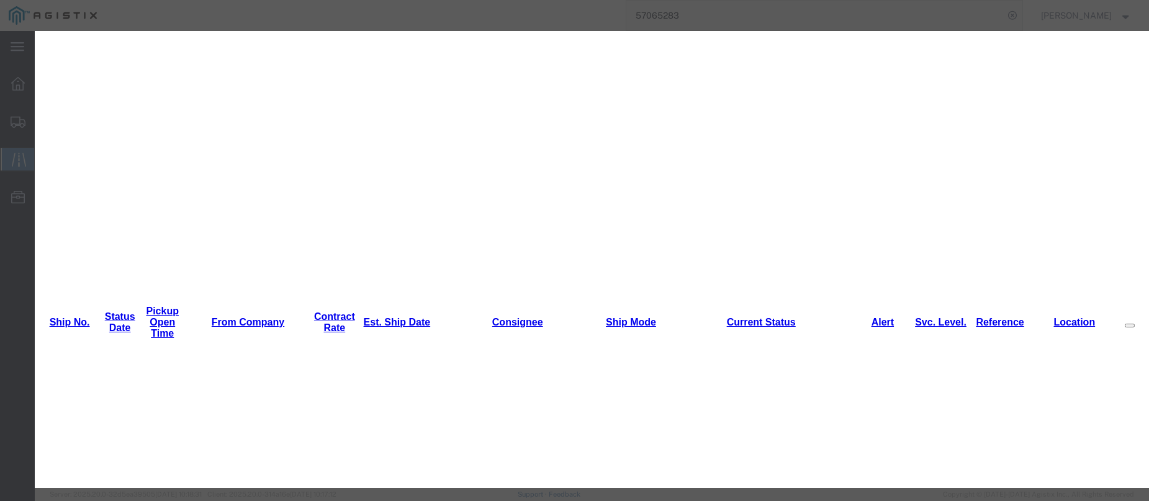
type input "[DATE]"
type input "3:00 PM"
select select "INTRANST"
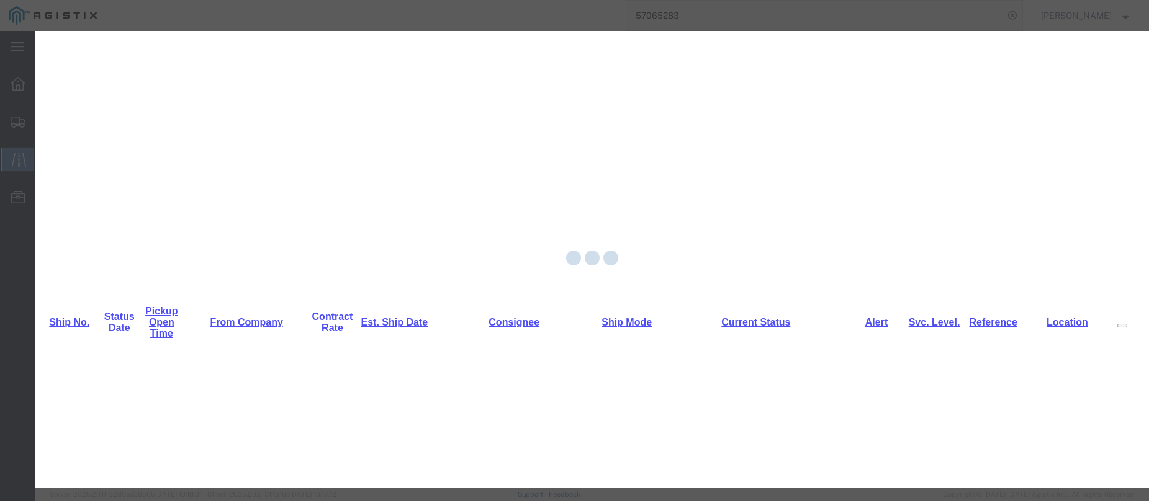
scroll to position [0, 0]
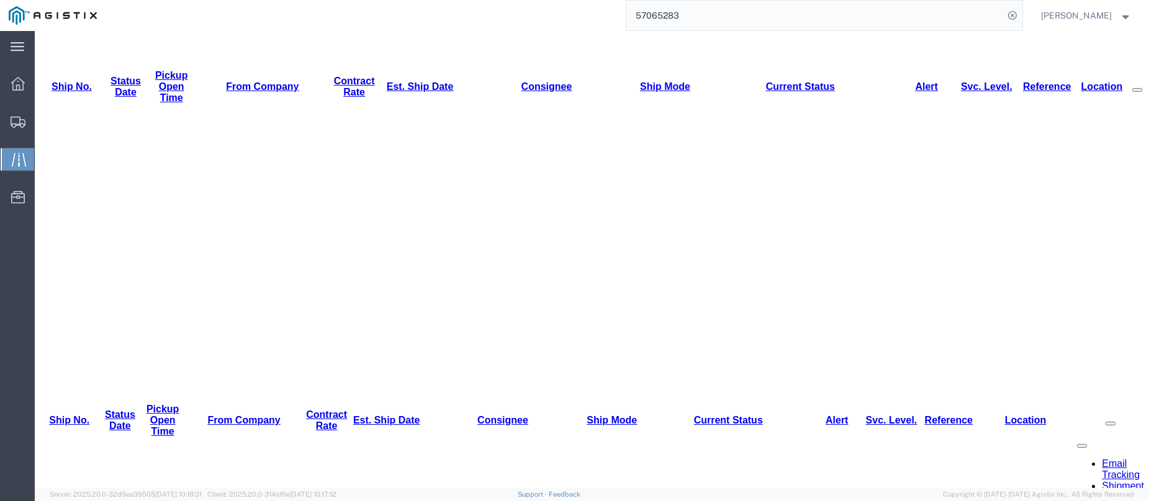
scroll to position [186, 0]
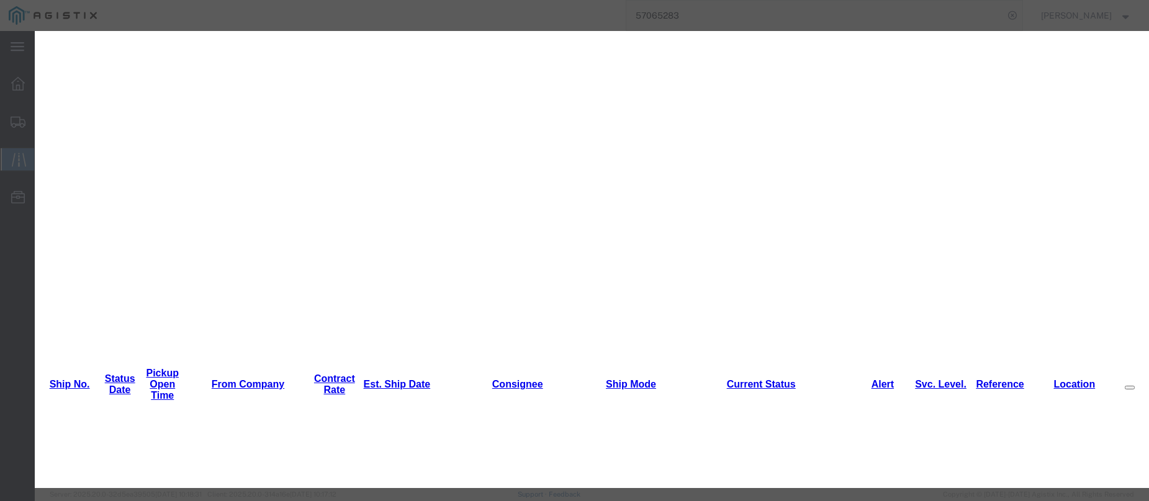
type input "[DATE]"
type input "3:00 PM"
select select "INTRANST"
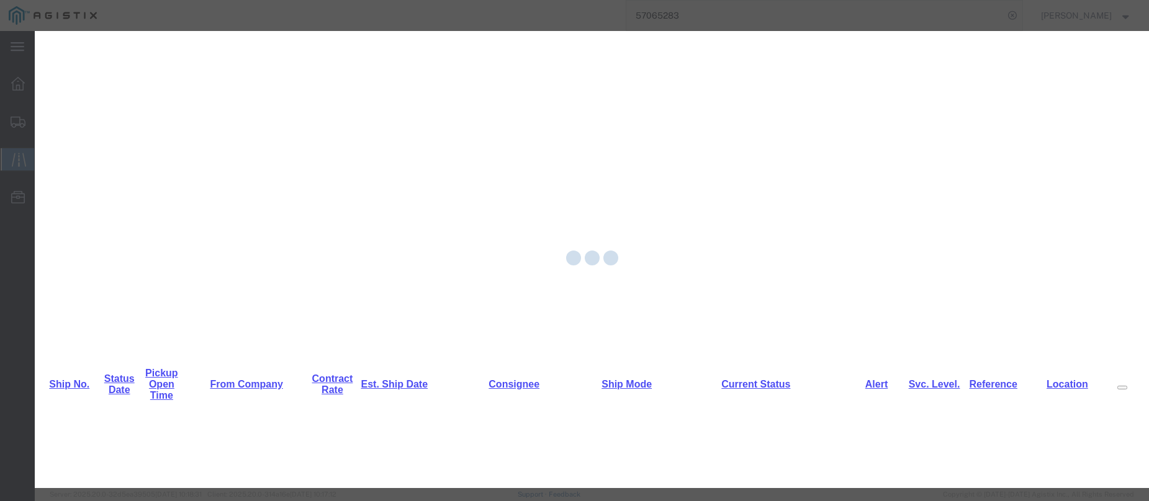
scroll to position [0, 0]
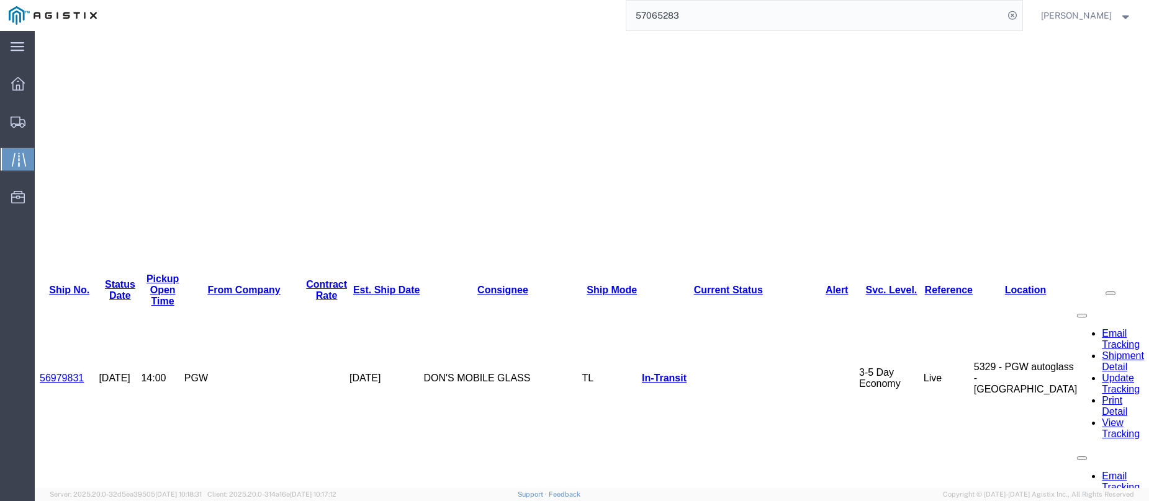
scroll to position [244, 0]
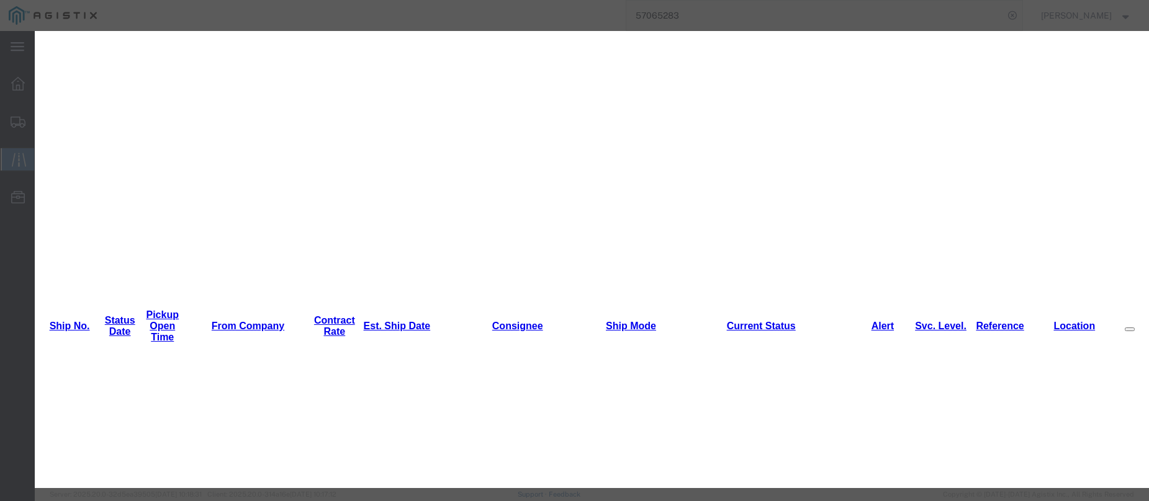
type input "[DATE]"
type input "3:00 PM"
select select "INTRANST"
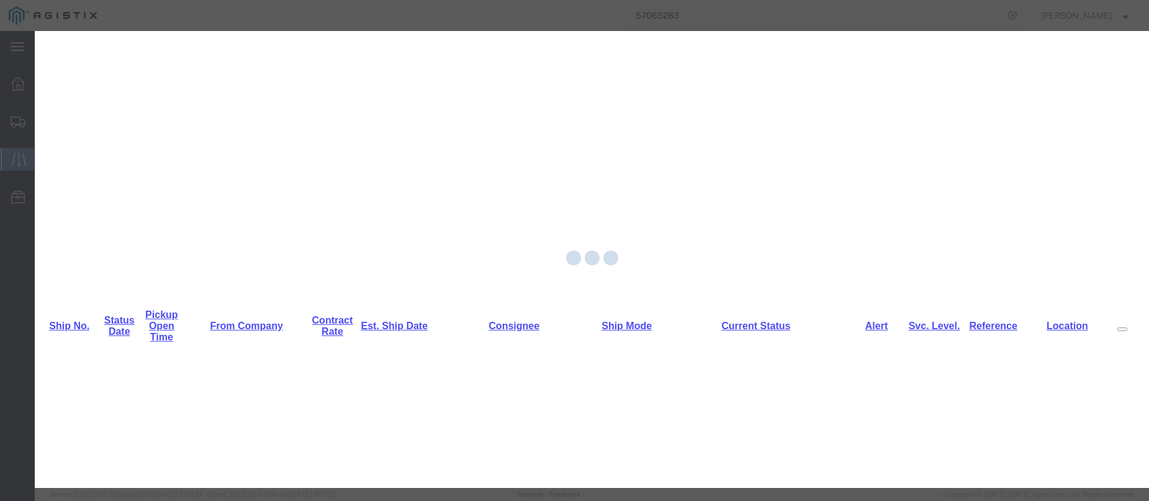
scroll to position [0, 0]
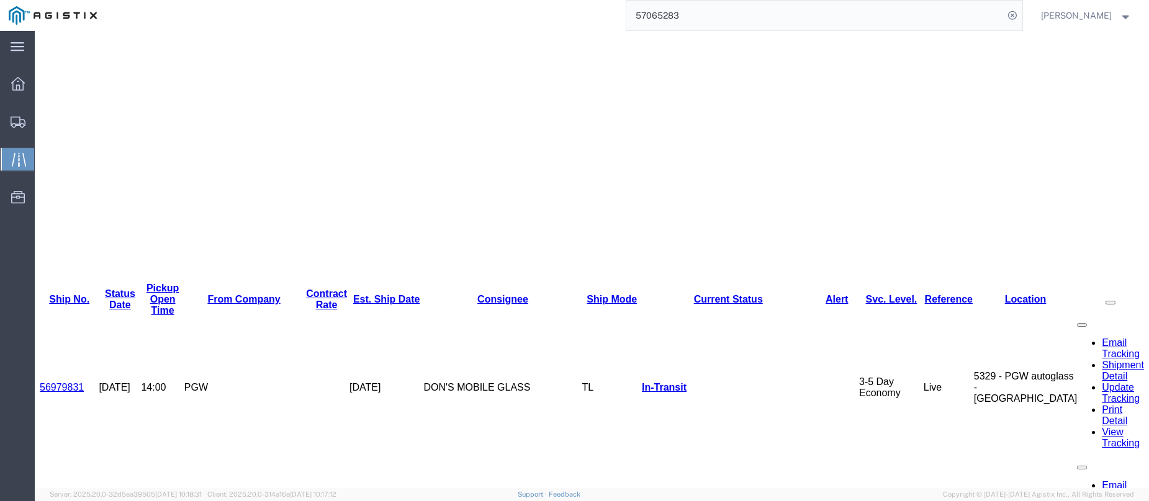
scroll to position [310, 0]
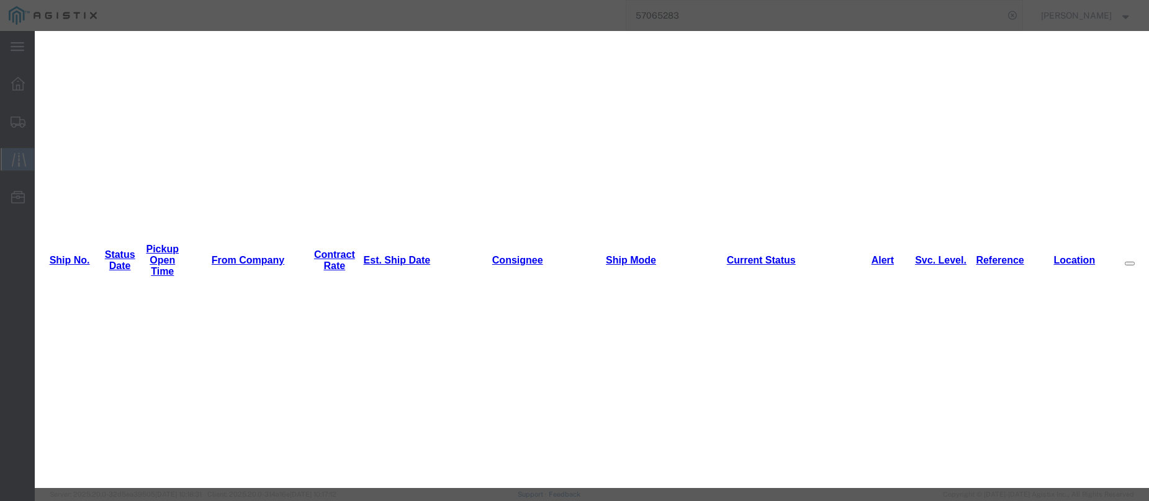
type input "[DATE]"
type input "3:00 PM"
drag, startPoint x: 383, startPoint y: 178, endPoint x: 383, endPoint y: 185, distance: 6.9
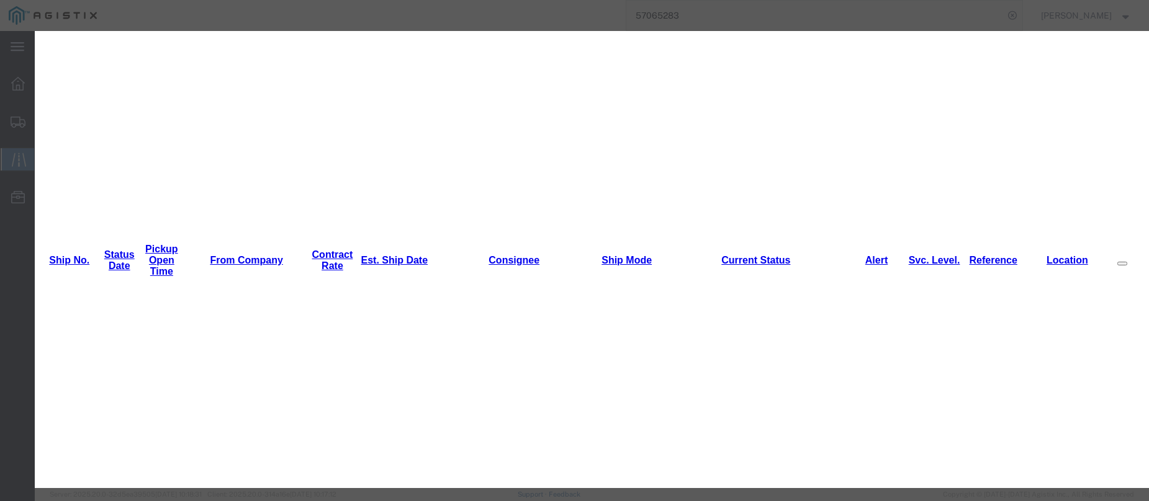
select select "INTRANST"
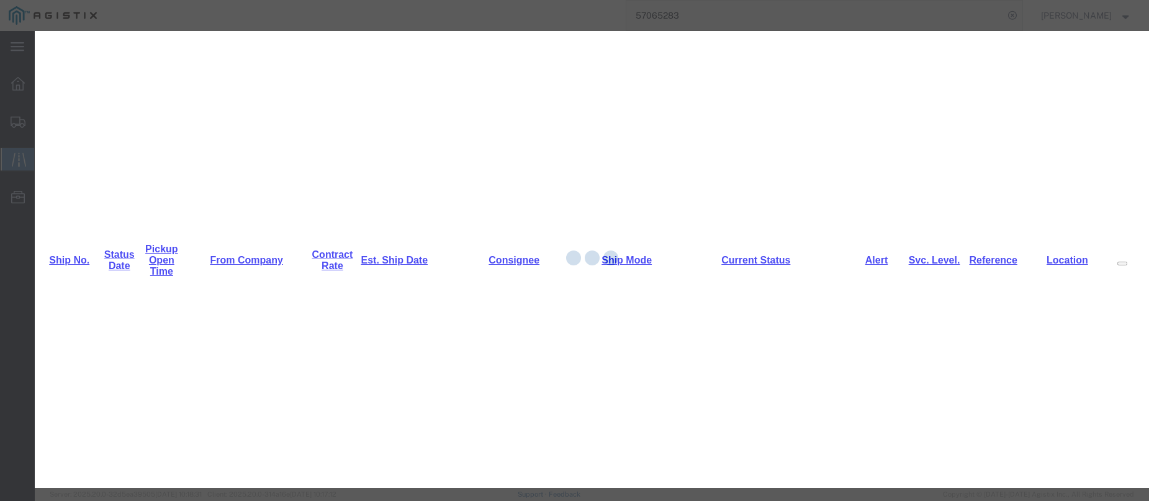
scroll to position [0, 0]
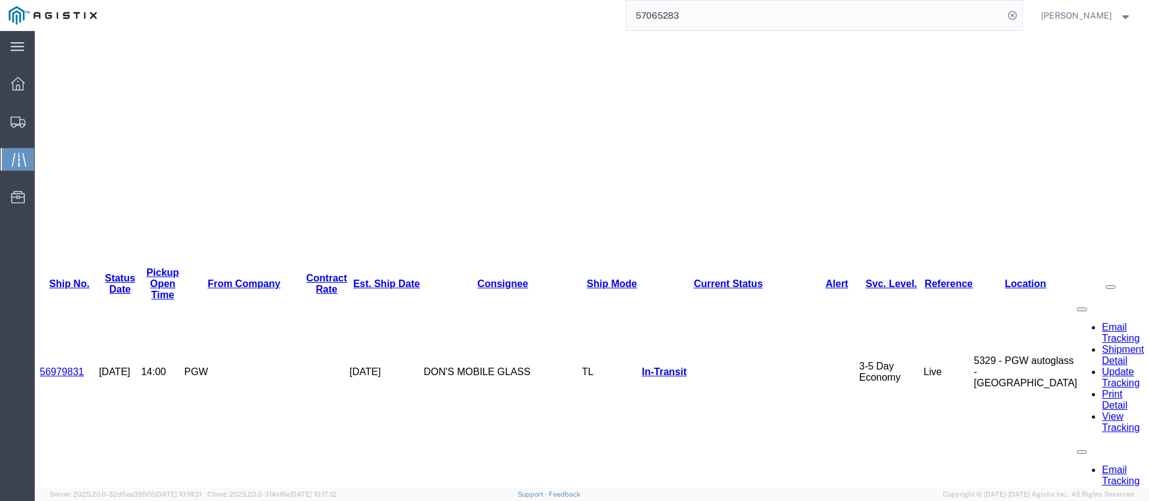
scroll to position [244, 0]
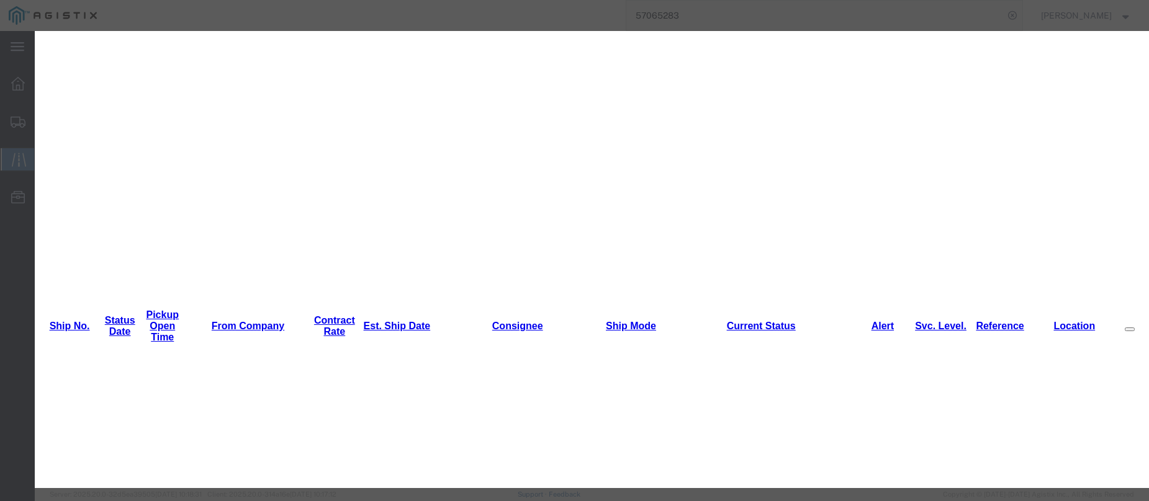
type input "[DATE]"
type input "3:00 PM"
select select "INTRANST"
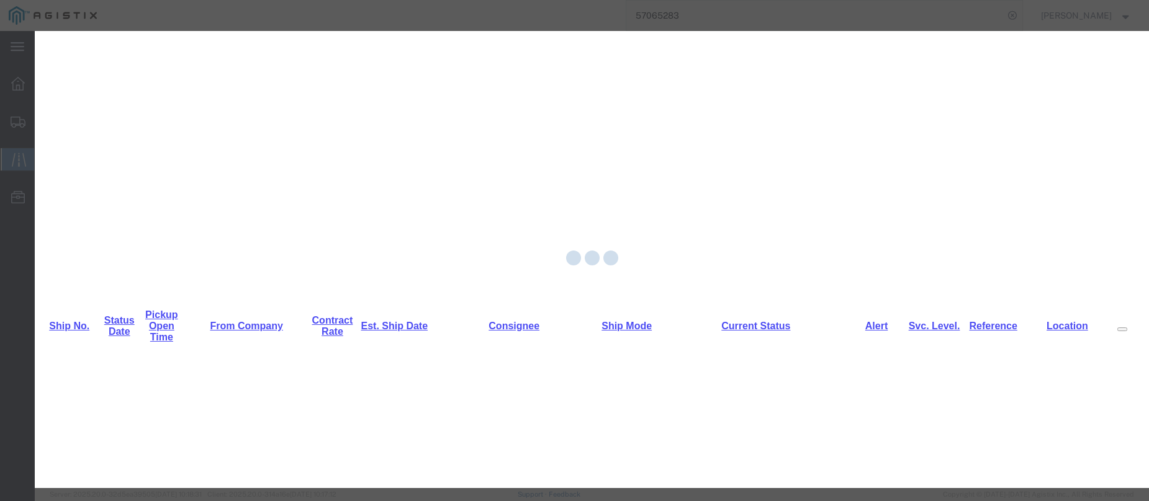
scroll to position [0, 0]
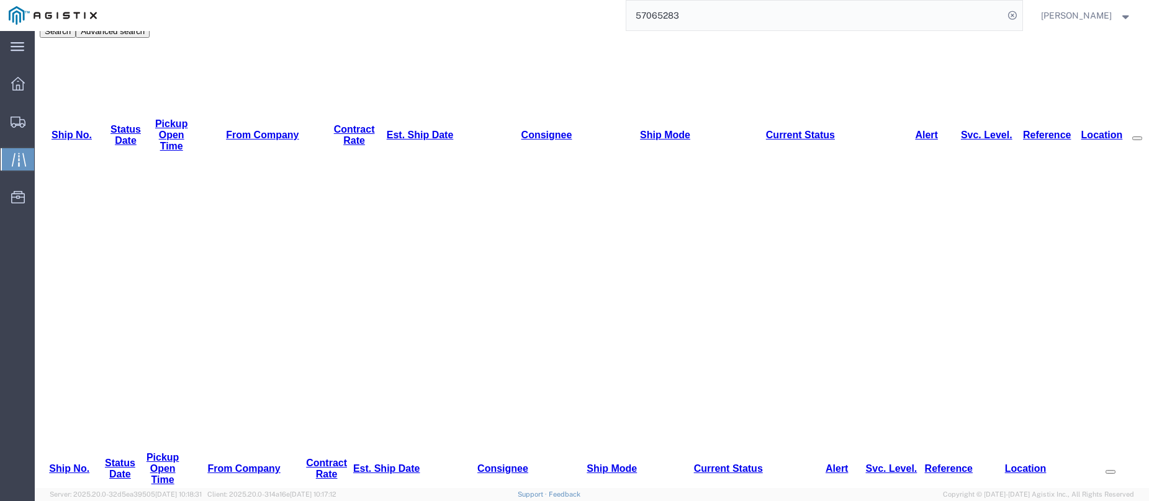
scroll to position [369, 0]
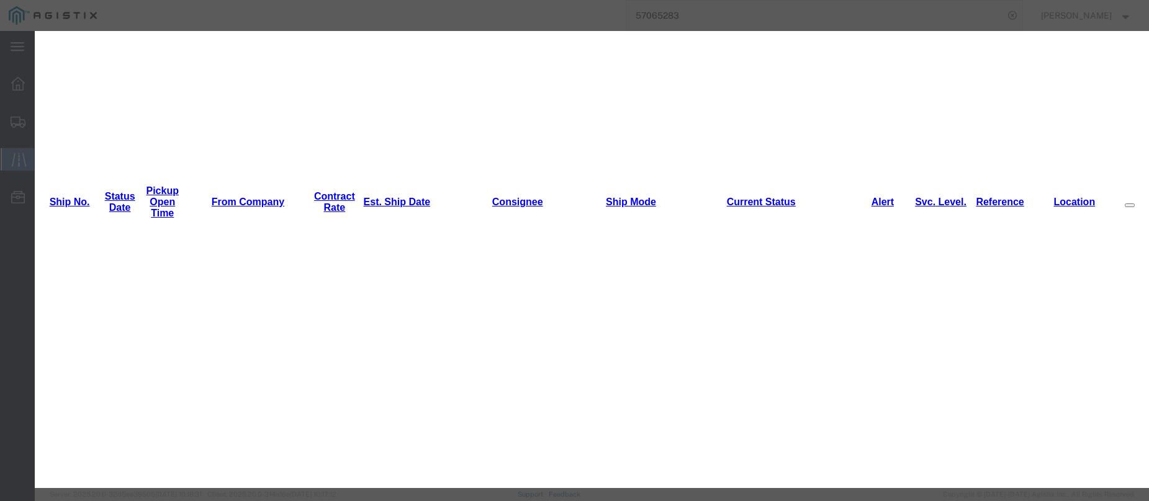
type input "[DATE]"
type input "3:00 PM"
select select "INTRANST"
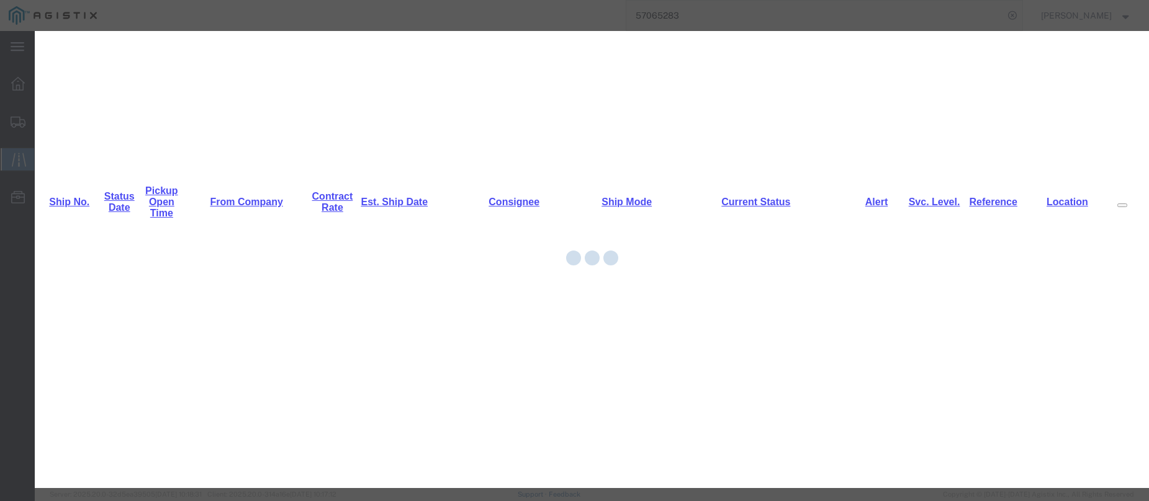
scroll to position [0, 0]
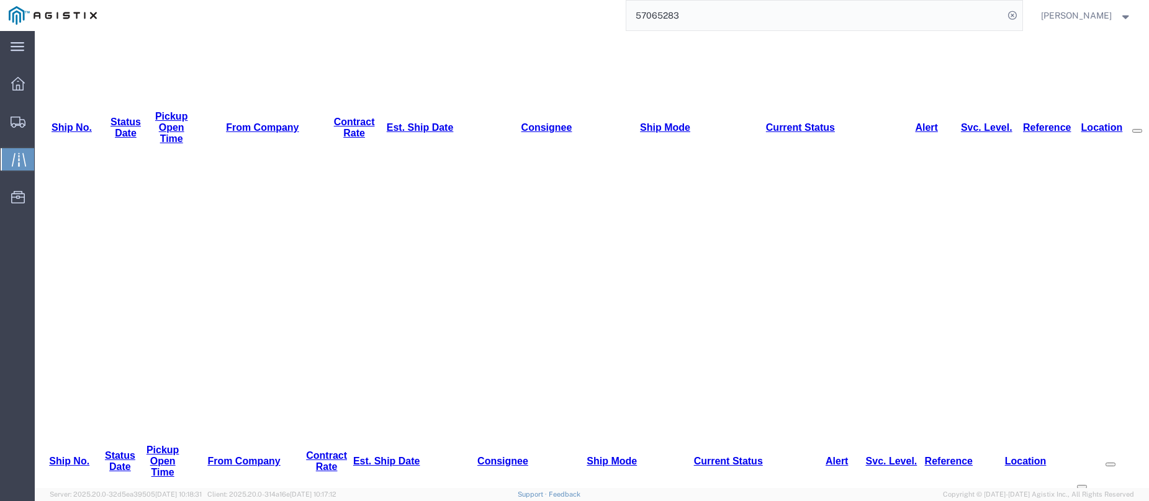
scroll to position [369, 0]
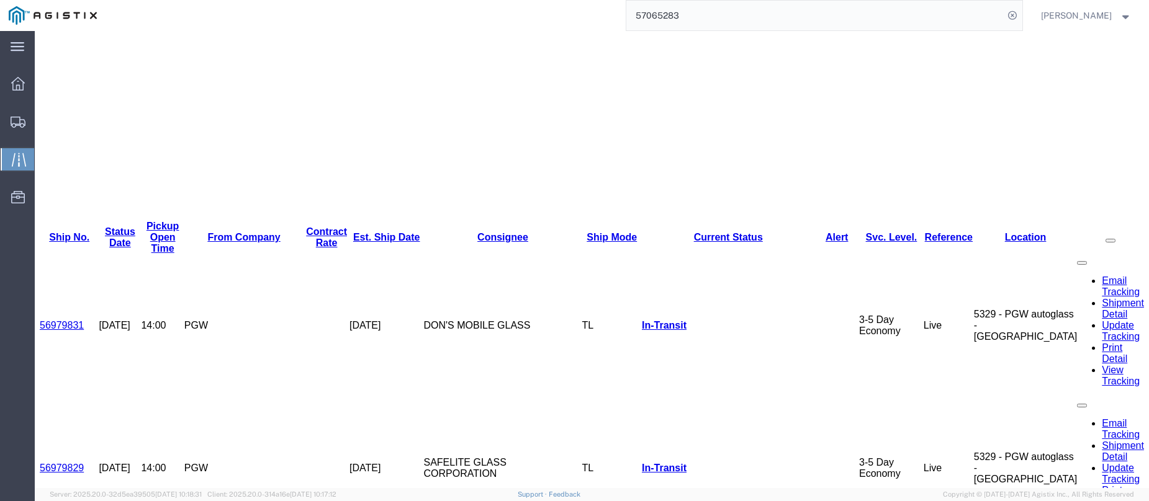
click at [16, 121] on icon at bounding box center [18, 122] width 15 height 11
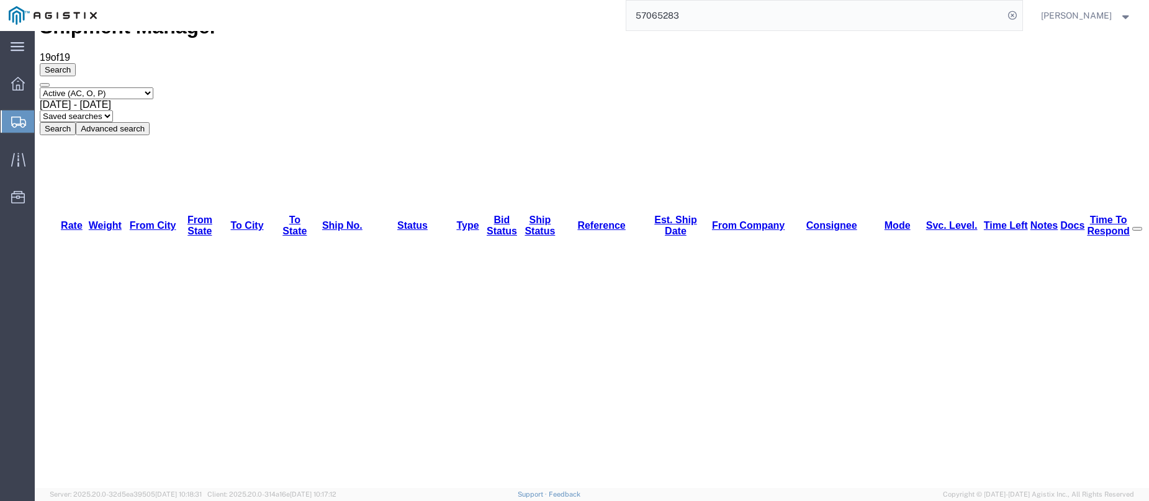
scroll to position [45, 0]
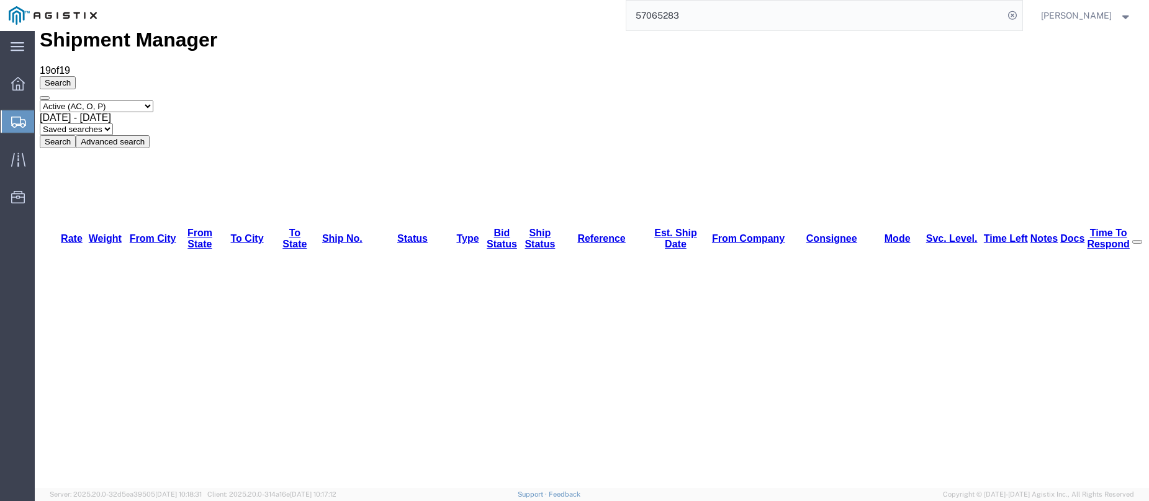
scroll to position [0, 0]
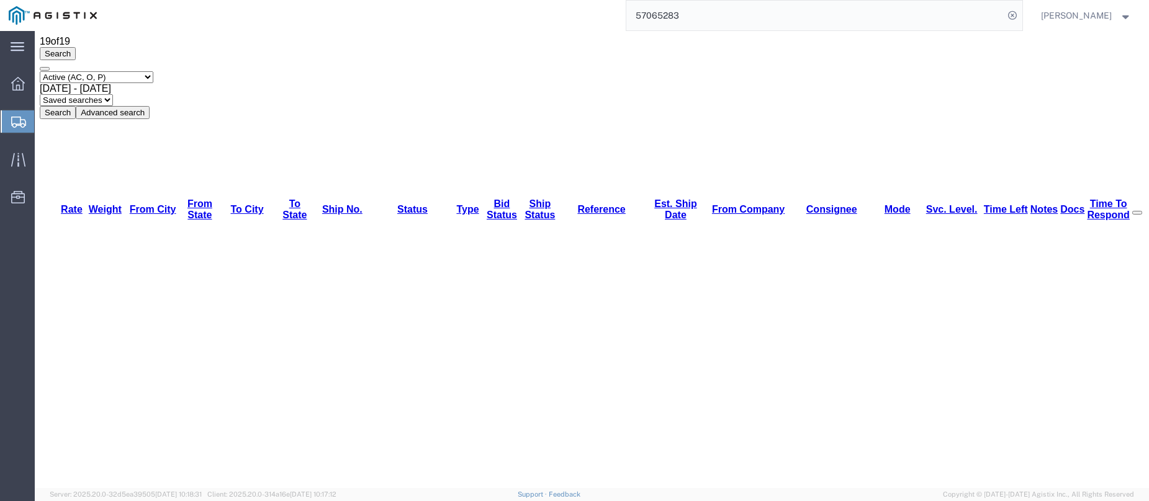
click at [19, 120] on icon at bounding box center [18, 122] width 15 height 11
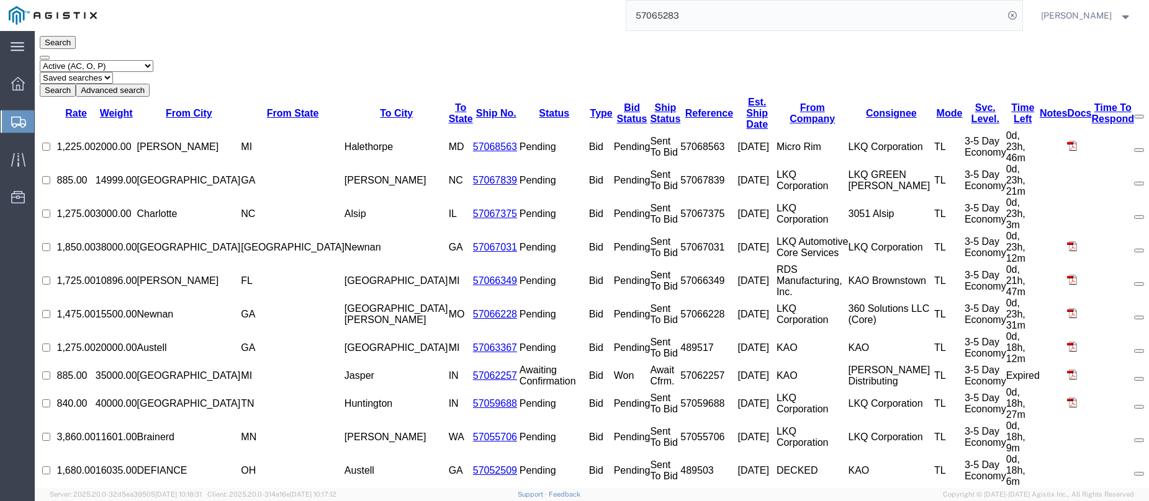
scroll to position [0, 0]
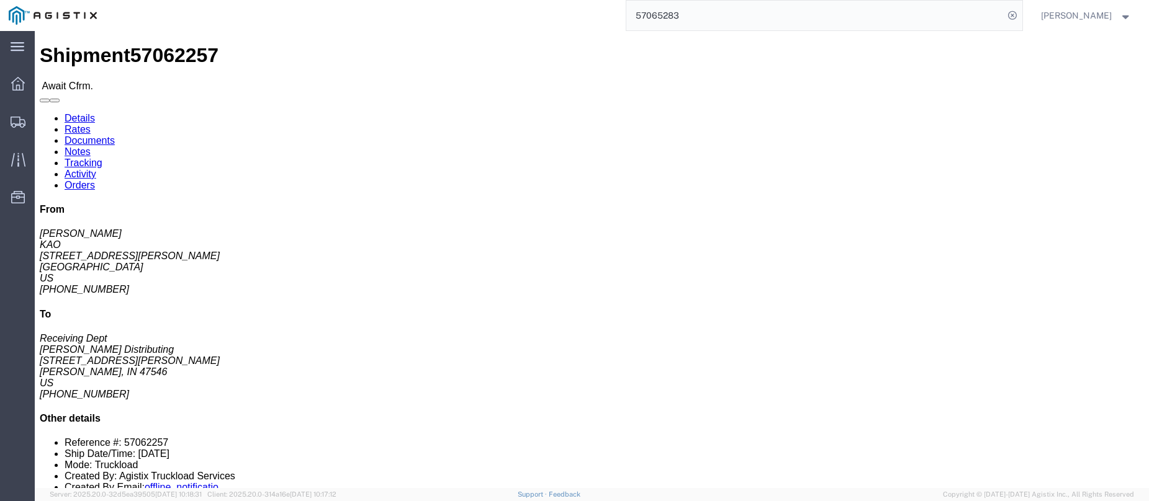
click b "57062257"
click link "Confirm"
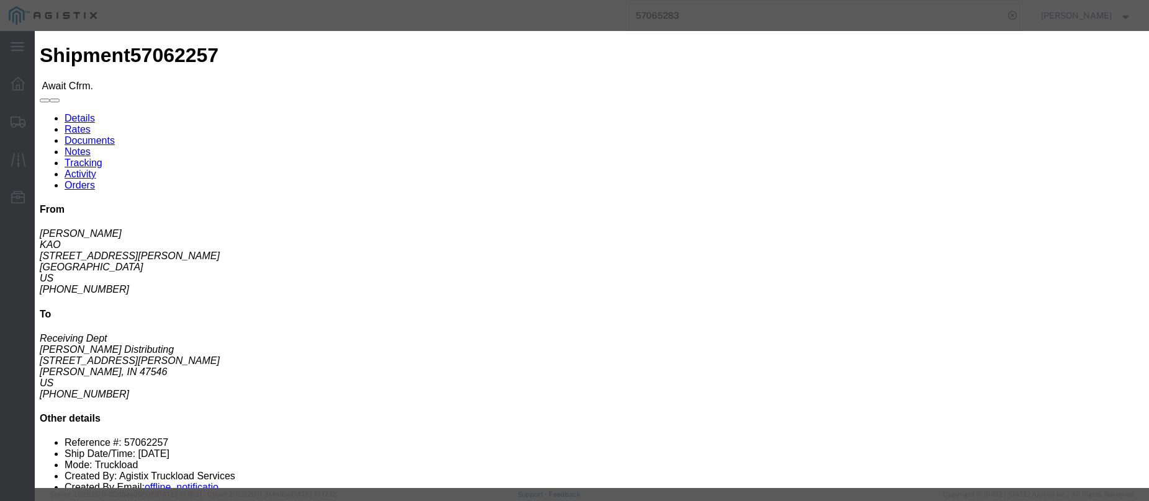
click input "checkbox"
checkbox input "true"
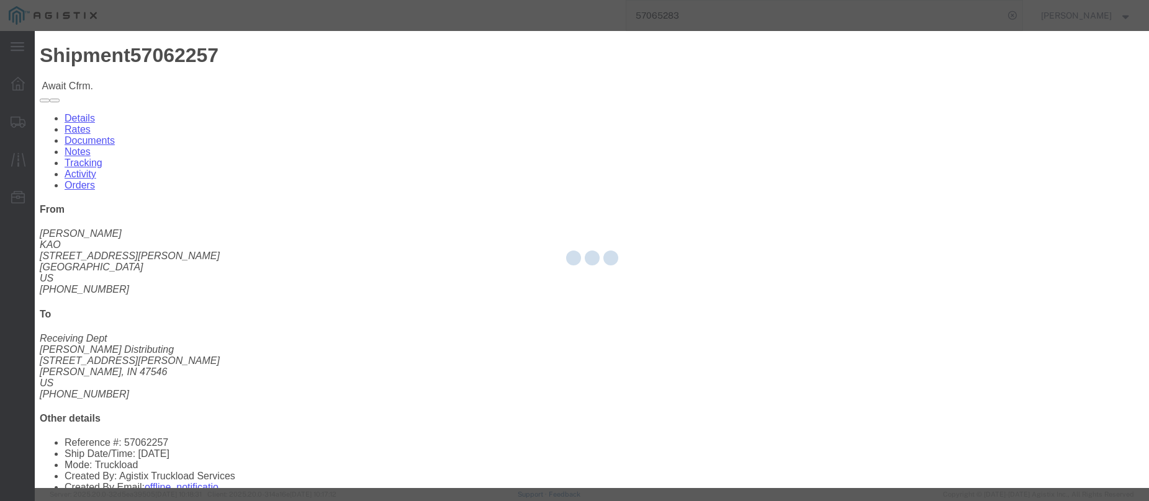
type input "[PERSON_NAME]"
type input "3204977237"
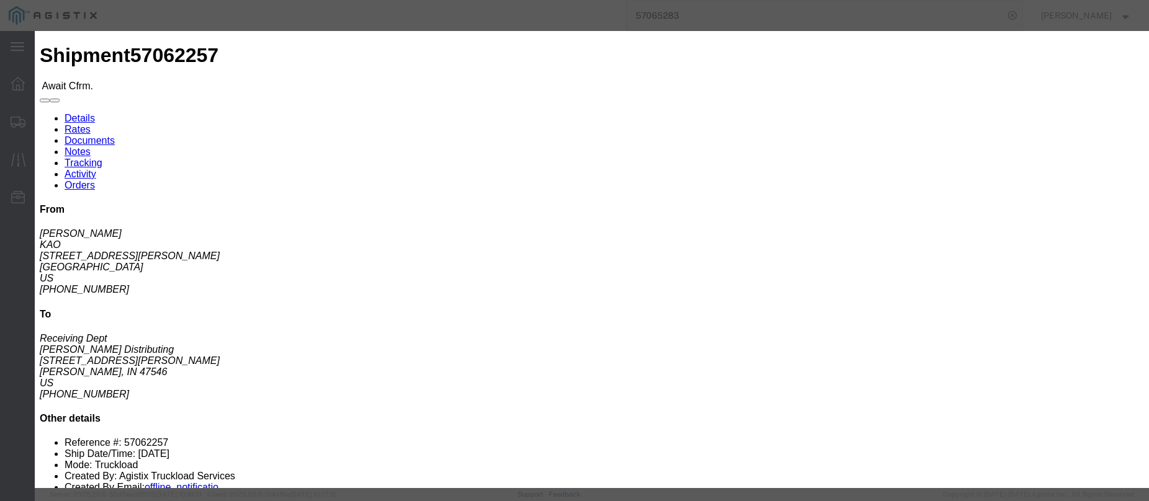
click input "text"
paste input "57062257"
type input "57062257"
click button "Submit"
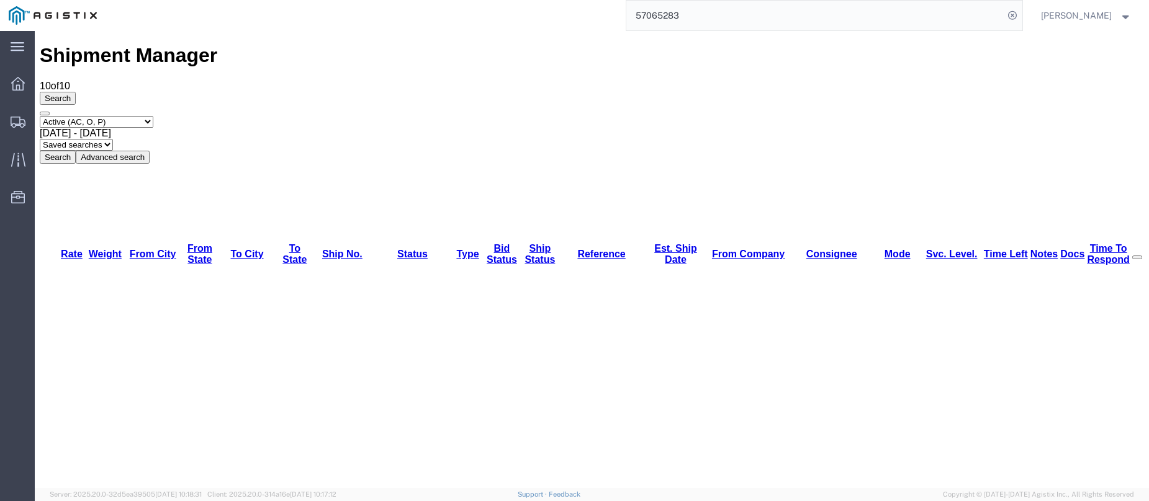
click at [24, 118] on icon at bounding box center [18, 122] width 15 height 11
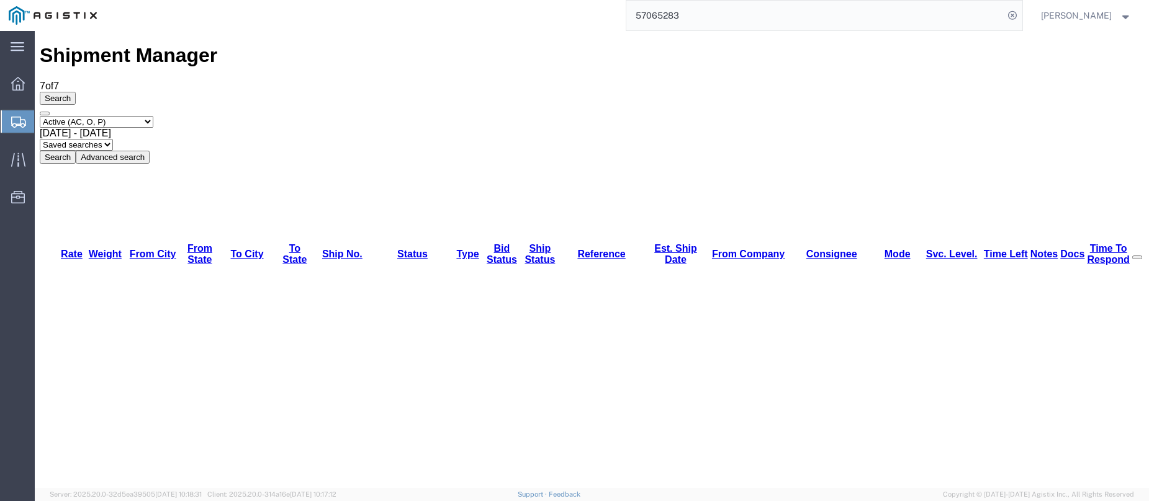
drag, startPoint x: 612, startPoint y: 44, endPoint x: 562, endPoint y: 51, distance: 50.7
click at [562, 51] on div "Shipment Manager 7 of 7 Search Select status Active (AC, O, P) All Approved Awa…" at bounding box center [592, 103] width 1104 height 119
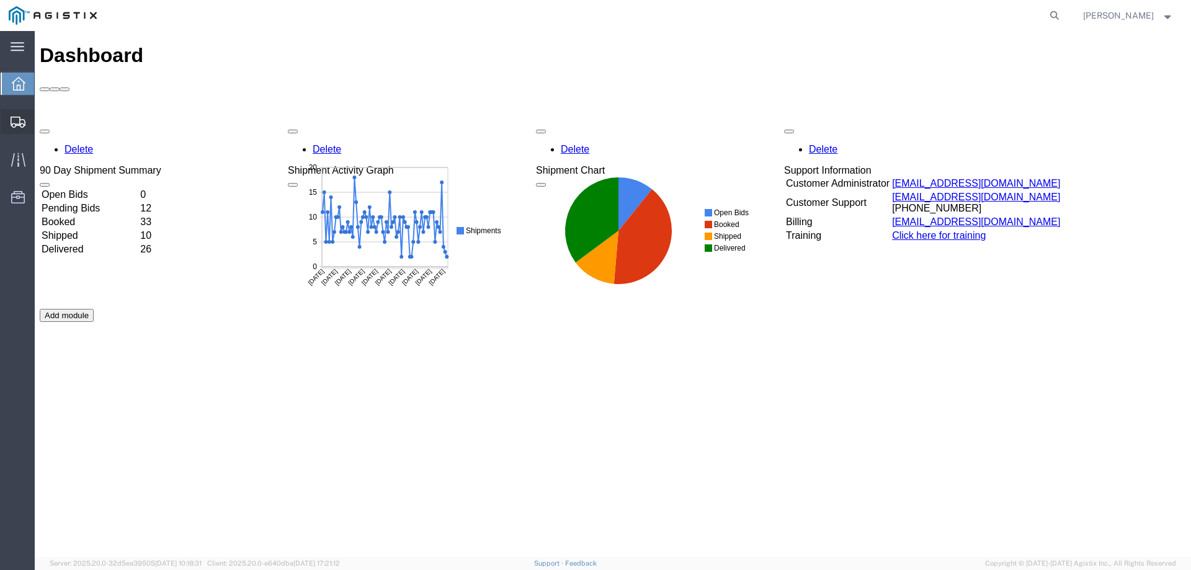
click at [11, 110] on div at bounding box center [18, 121] width 35 height 25
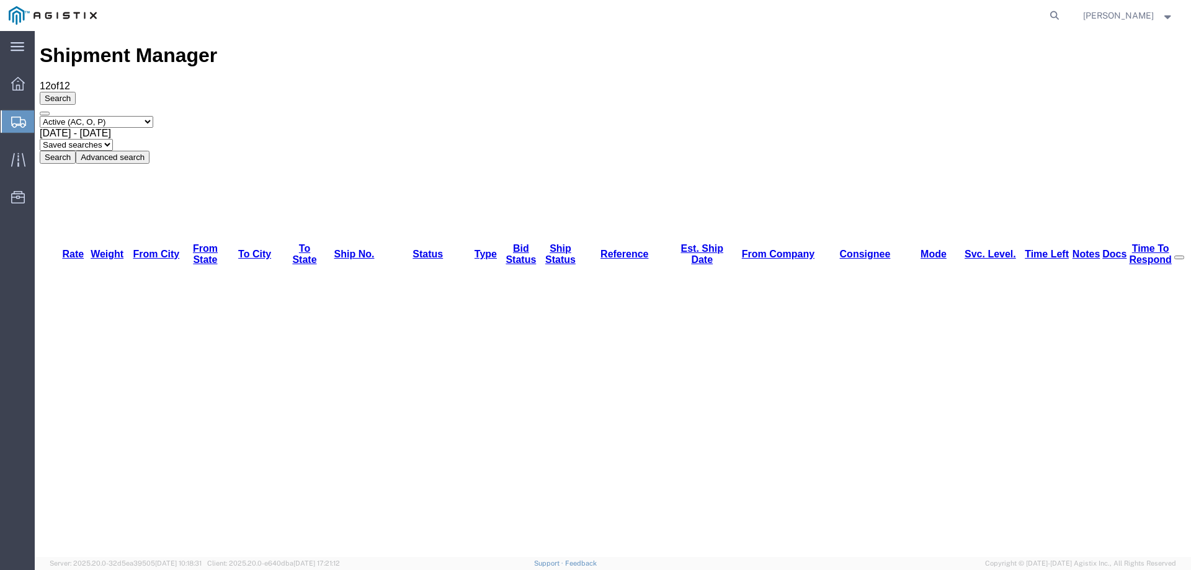
click at [16, 115] on svg-icon at bounding box center [18, 121] width 15 height 12
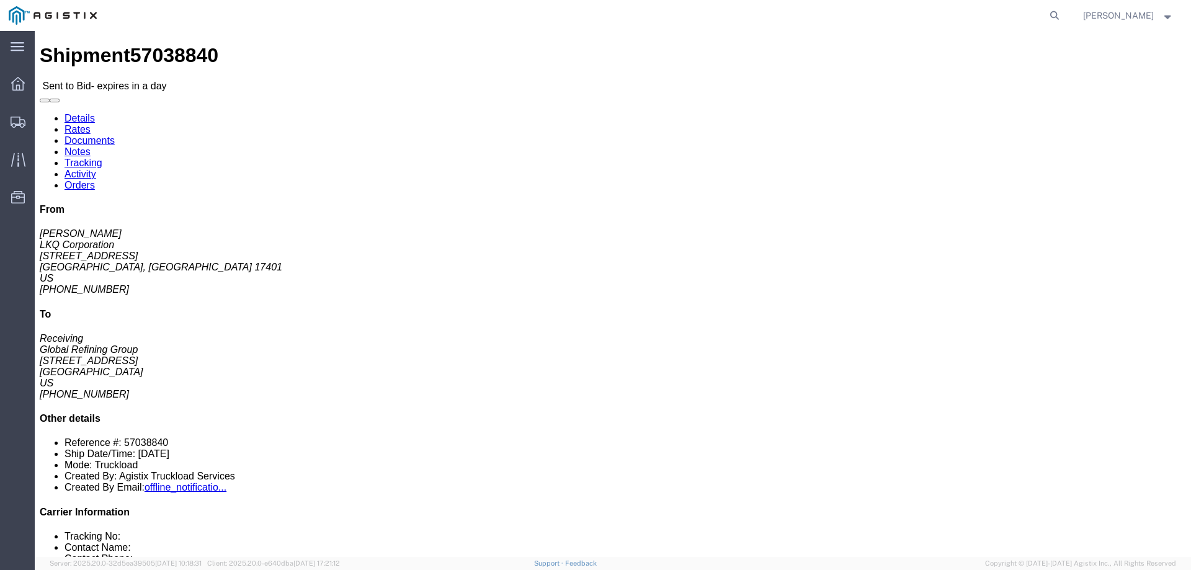
click icon "button"
click button "button"
click link "Notes"
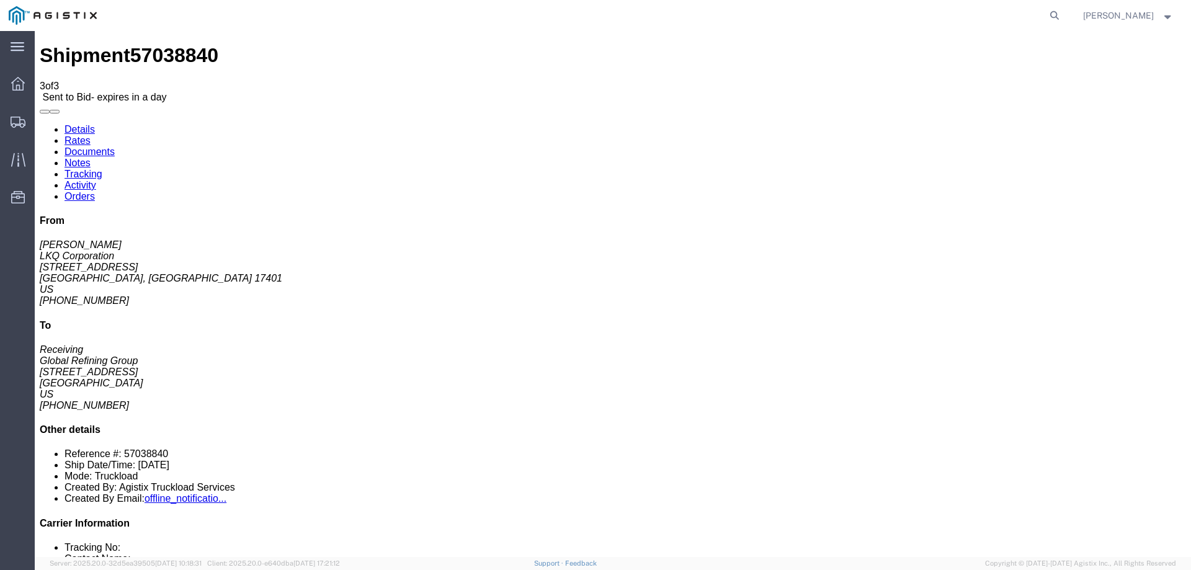
click at [71, 124] on link "Details" at bounding box center [80, 129] width 30 height 11
click link "Enter / Modify Bid"
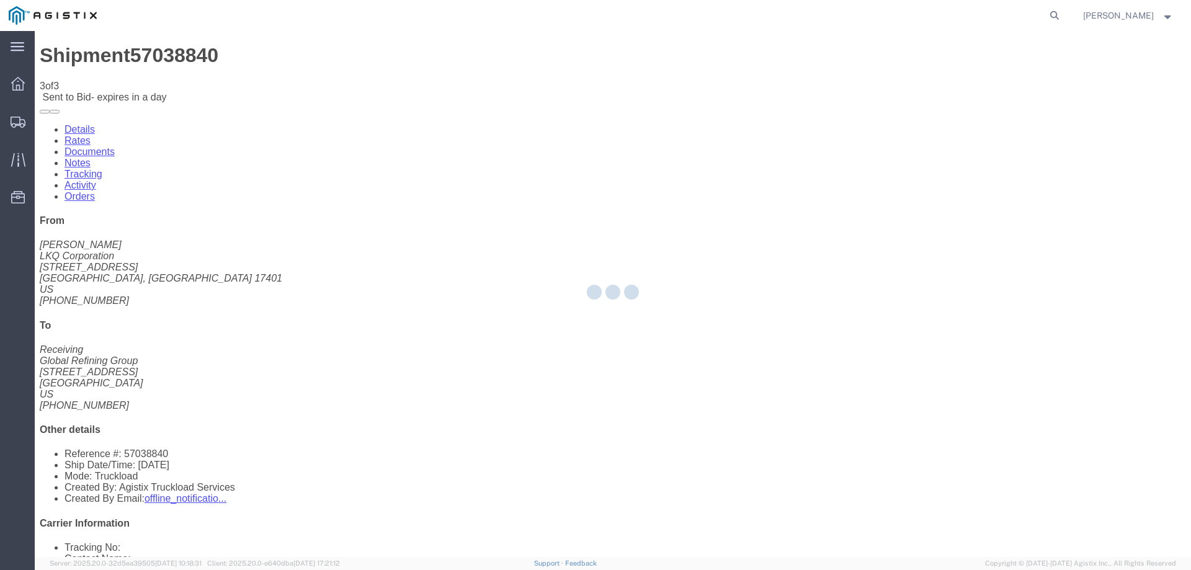
select select "146"
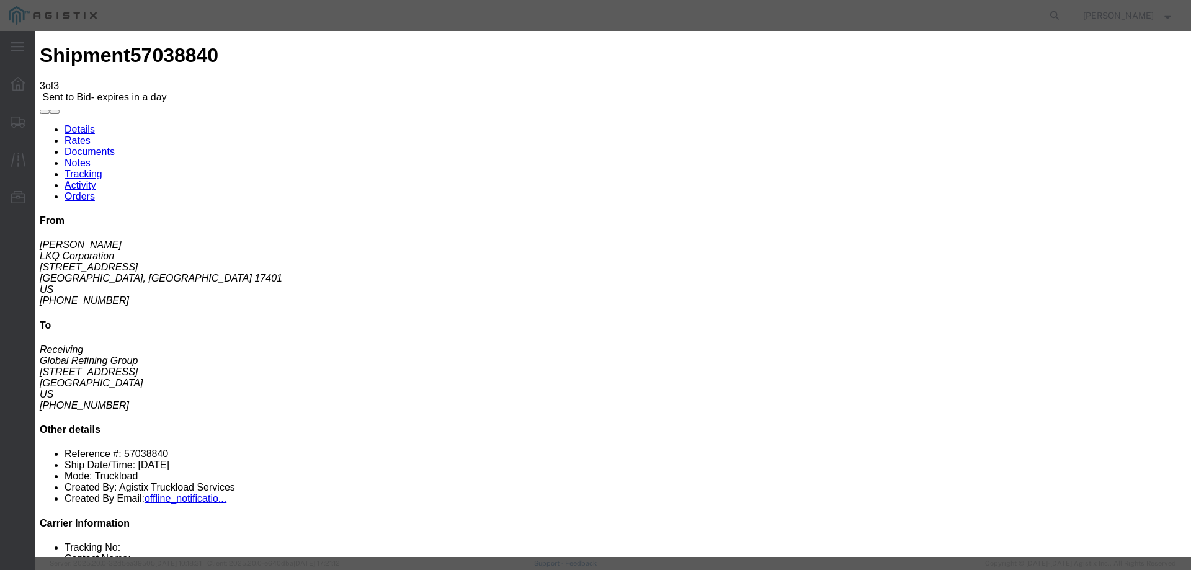
drag, startPoint x: 643, startPoint y: 114, endPoint x: 699, endPoint y: 122, distance: 56.5
click select "Select CONESTOGA DFRM/STEP Economy TL Flatbed Intermodal LTL Standard Next Day …"
select select "25032"
click select "Select CONESTOGA DFRM/STEP Economy TL Flatbed Intermodal LTL Standard Next Day …"
drag, startPoint x: 822, startPoint y: 114, endPoint x: 862, endPoint y: 119, distance: 41.3
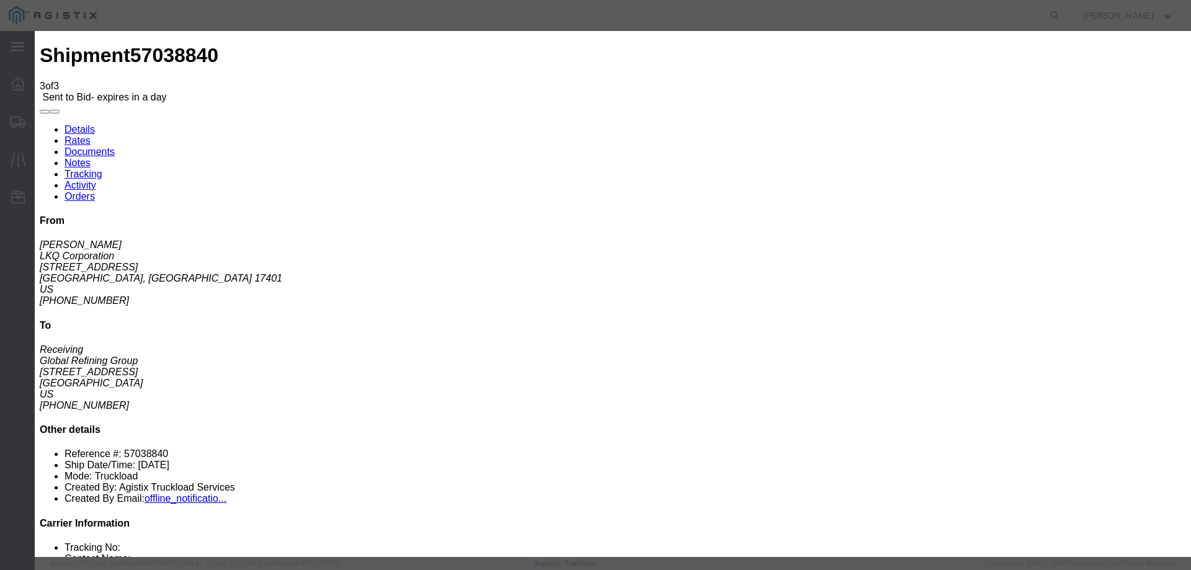
click input "text"
type input "ats"
click input "number"
type input "985"
click button "Submit"
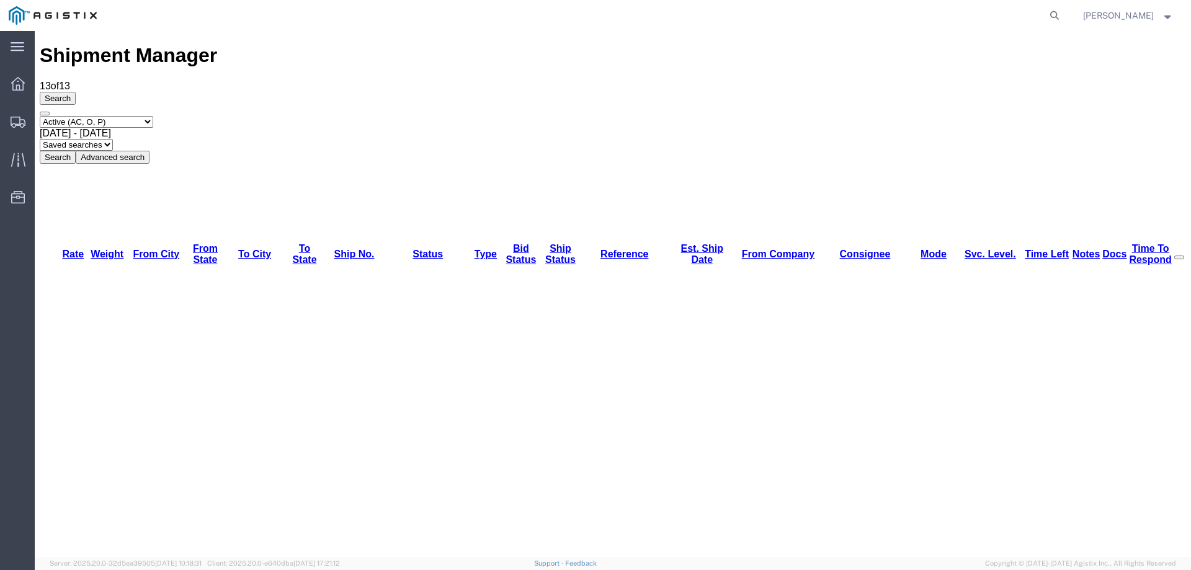
click at [9, 119] on div at bounding box center [18, 121] width 35 height 25
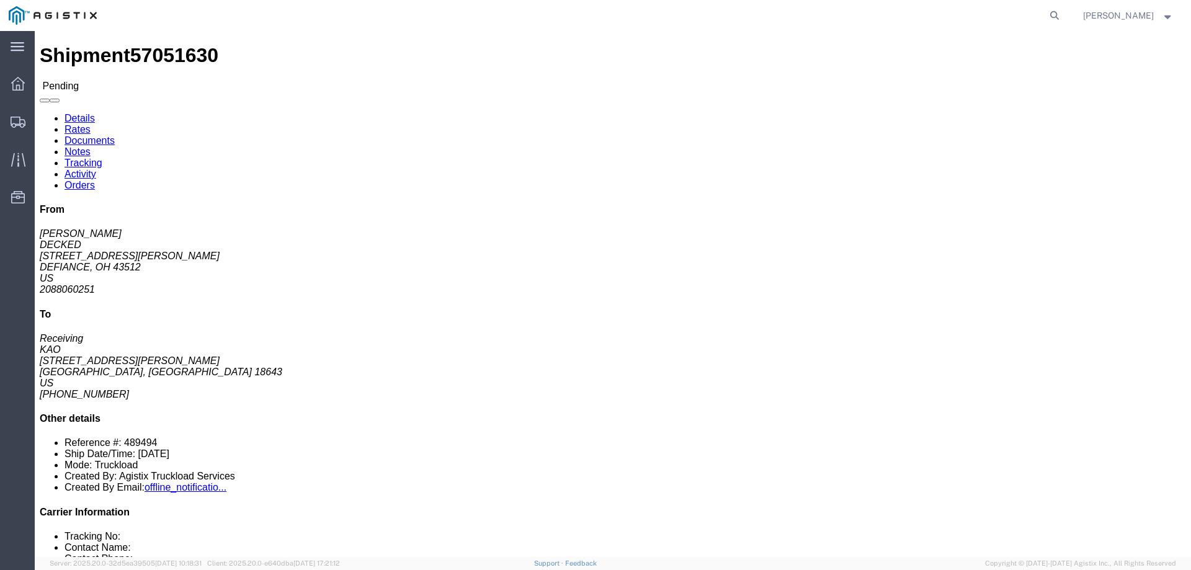
click span "57051630"
copy span "57051630"
click at [8, 119] on div at bounding box center [18, 121] width 35 height 25
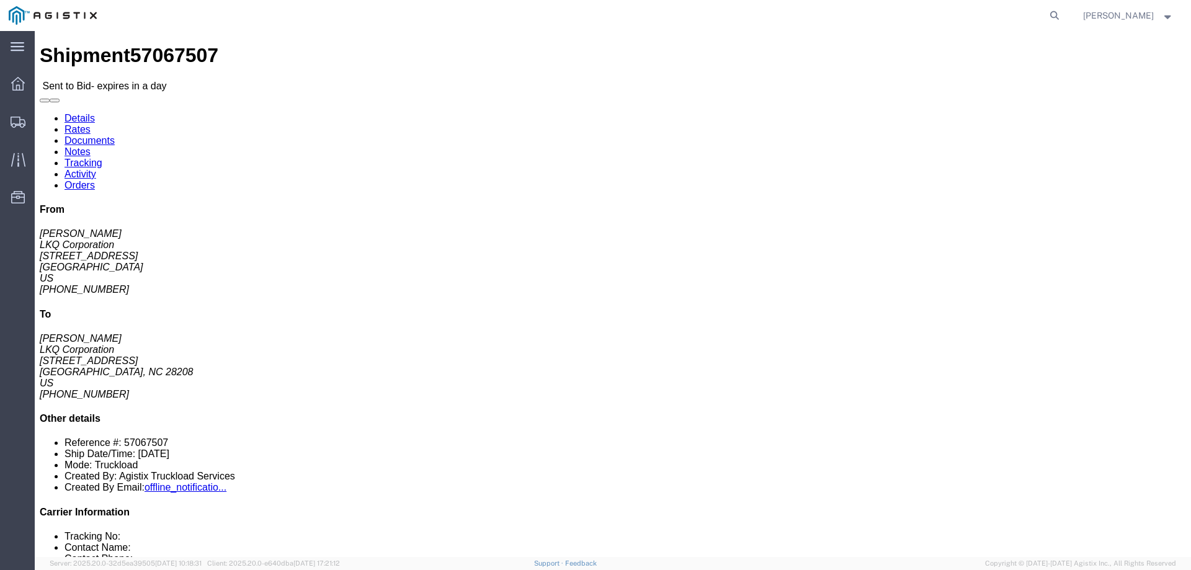
click link "Notes"
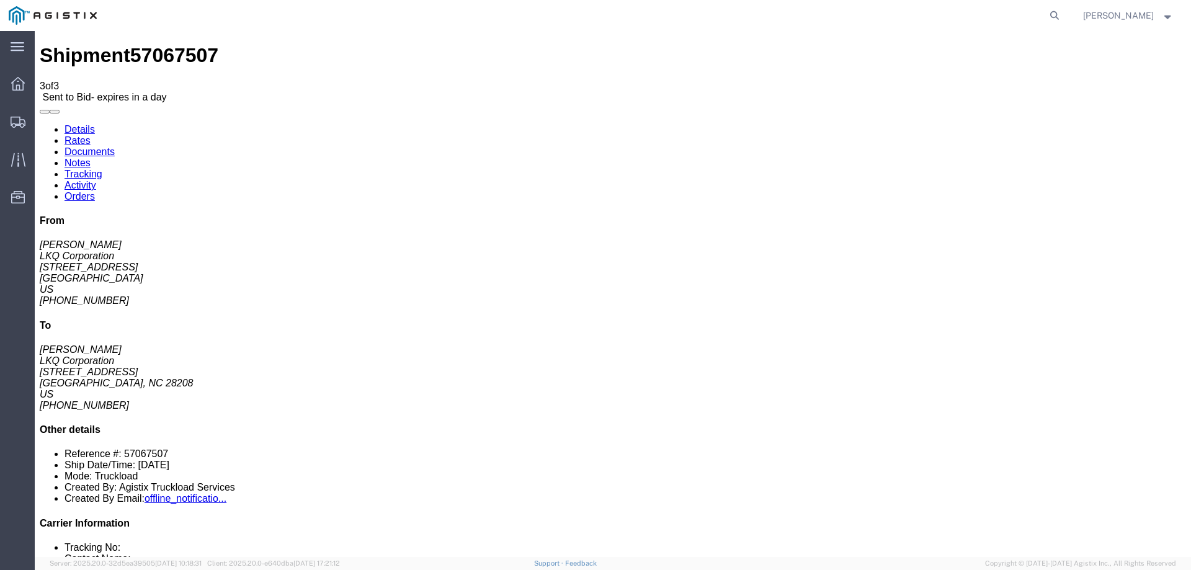
click at [71, 124] on link "Details" at bounding box center [80, 129] width 30 height 11
click link "Enter / Modify Bid"
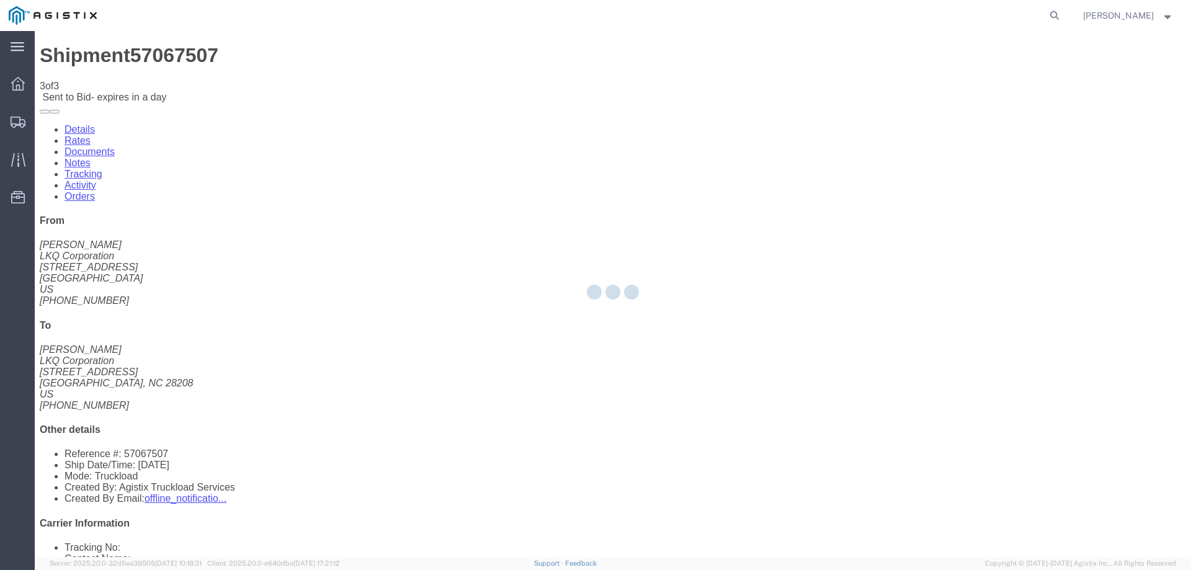
select select "146"
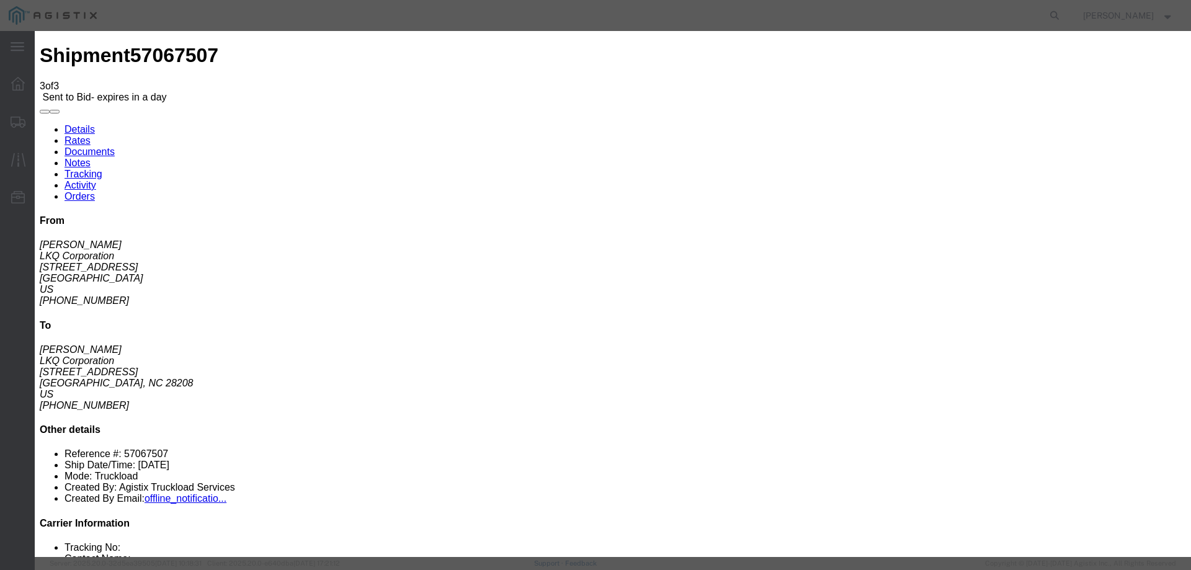
click select "Select CONESTOGA DFRM/STEP Economy TL Flatbed Intermodal LTL Standard Next Day …"
select select "25032"
click select "Select CONESTOGA DFRM/STEP Economy TL Flatbed Intermodal LTL Standard Next Day …"
click input "text"
type input "ats"
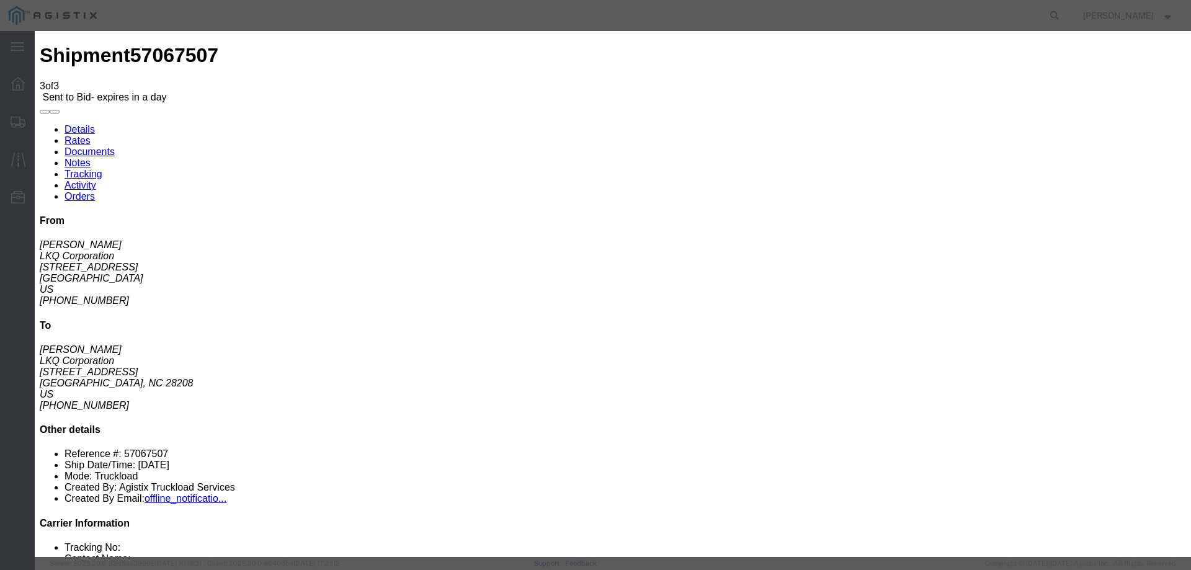
click input "number"
type input "2875"
click button "Submit"
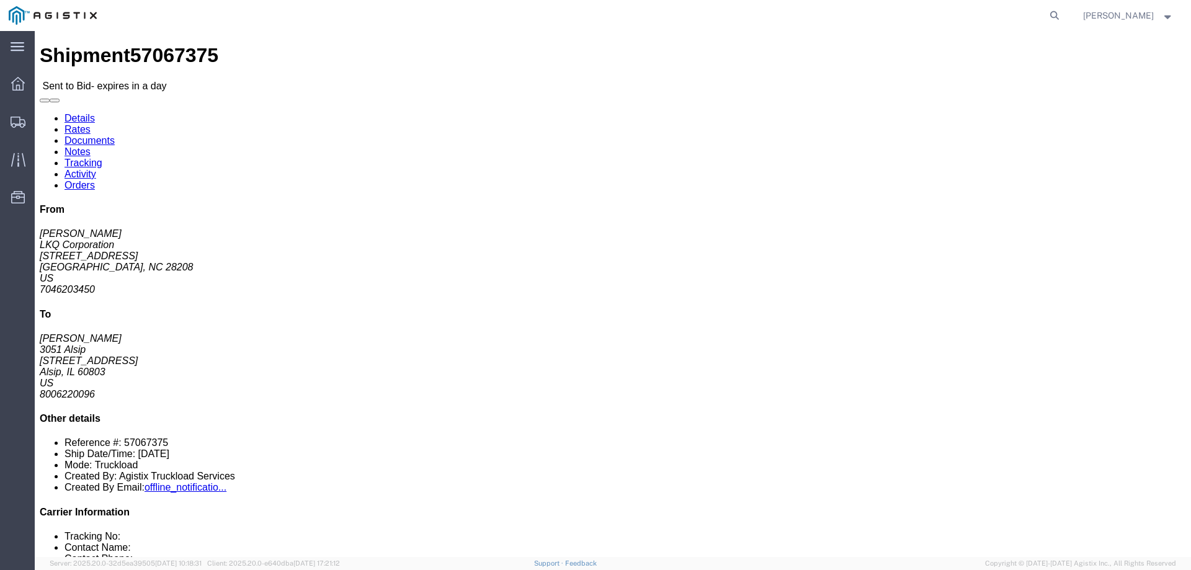
click link "Notes"
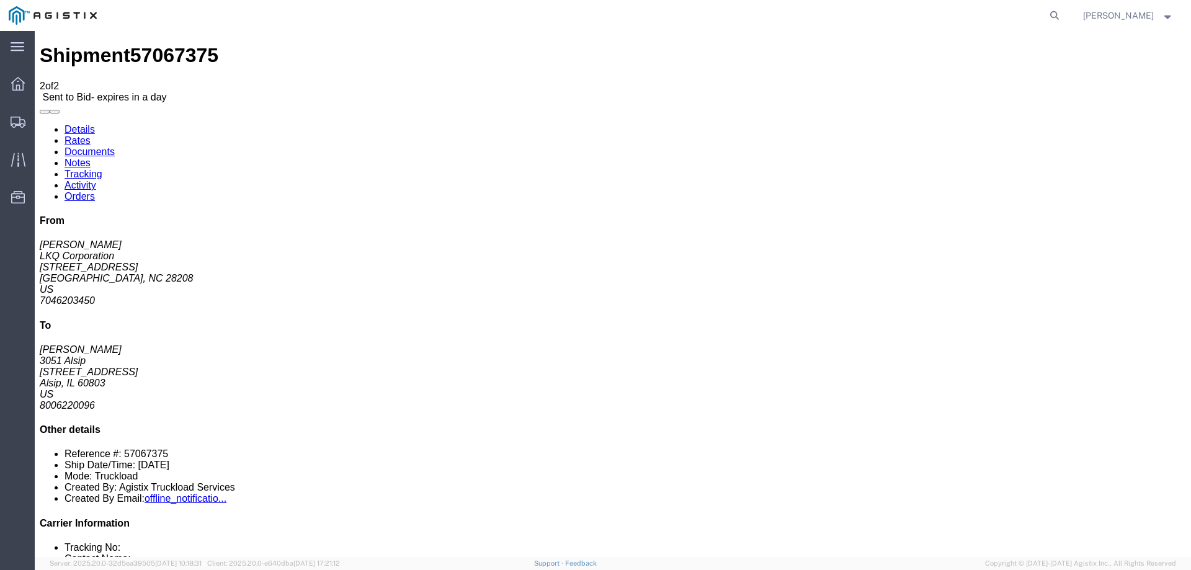
click at [88, 124] on link "Details" at bounding box center [80, 129] width 30 height 11
click link "Enter / Modify Bid"
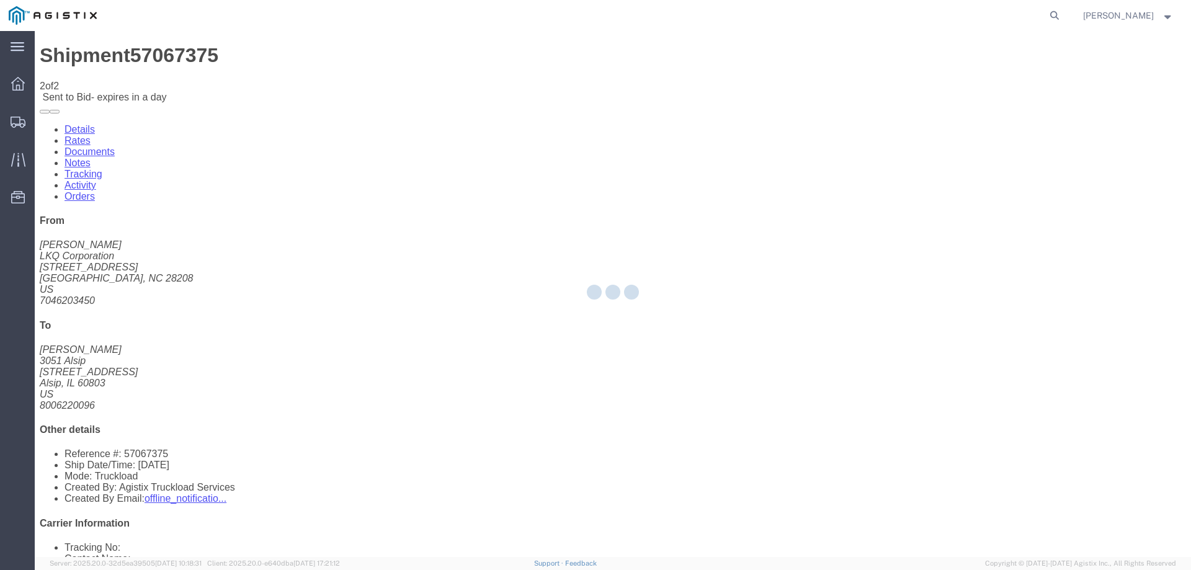
select select "146"
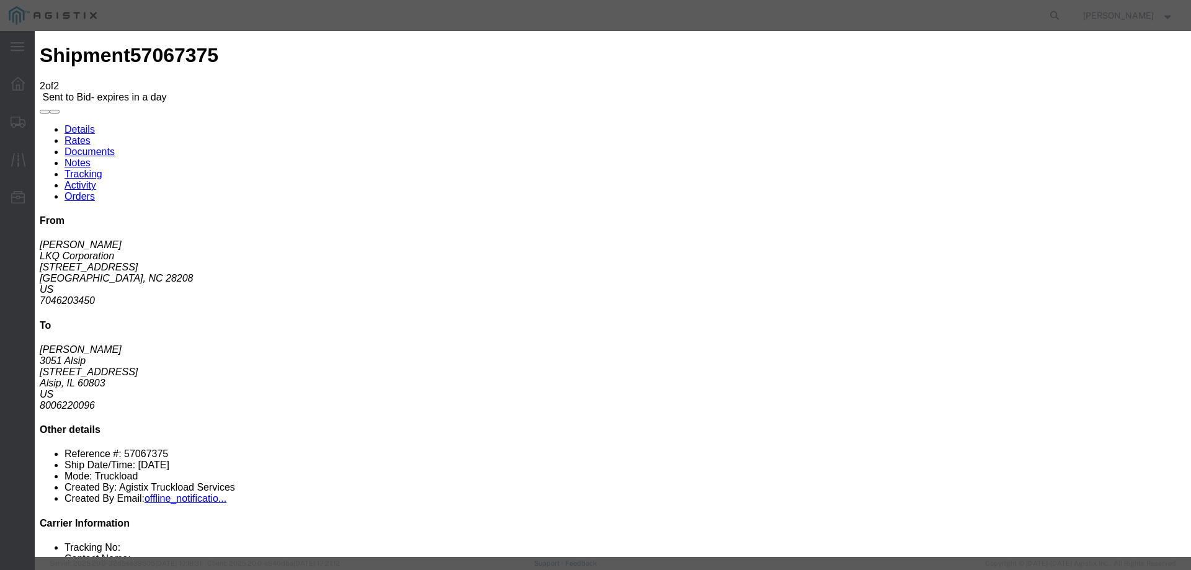
drag, startPoint x: 614, startPoint y: 116, endPoint x: 625, endPoint y: 117, distance: 11.2
click select "Select CONESTOGA DFRM/STEP Economy TL Flatbed Intermodal LTL Standard Next Day …"
select select "25032"
click select "Select CONESTOGA DFRM/STEP Economy TL Flatbed Intermodal LTL Standard Next Day …"
click input "text"
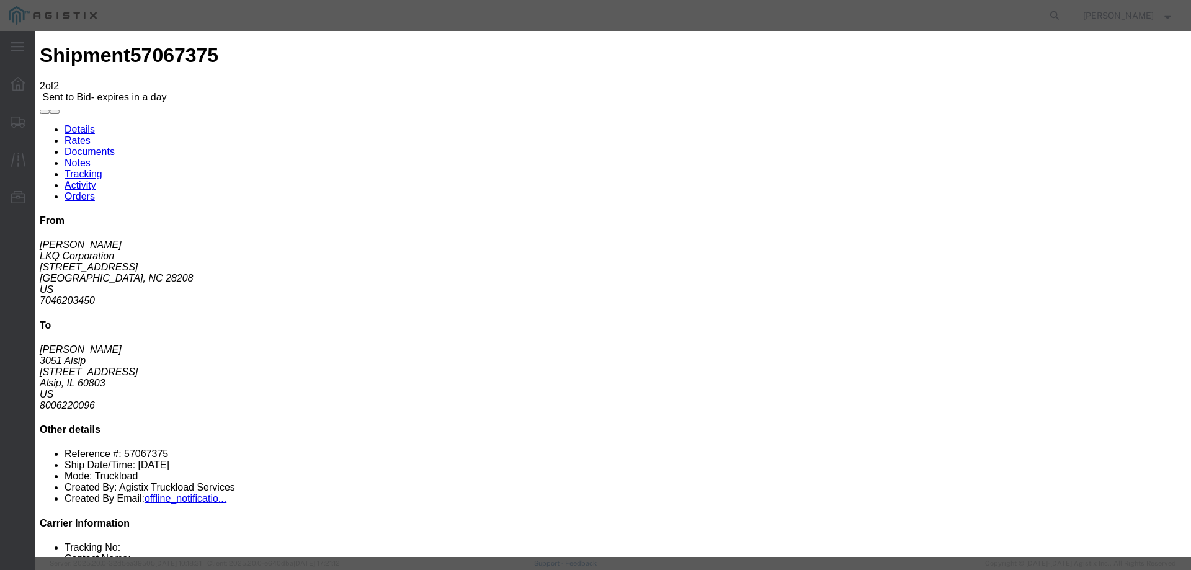
type input "ats"
click input "number"
type input "1275"
click button "Submit"
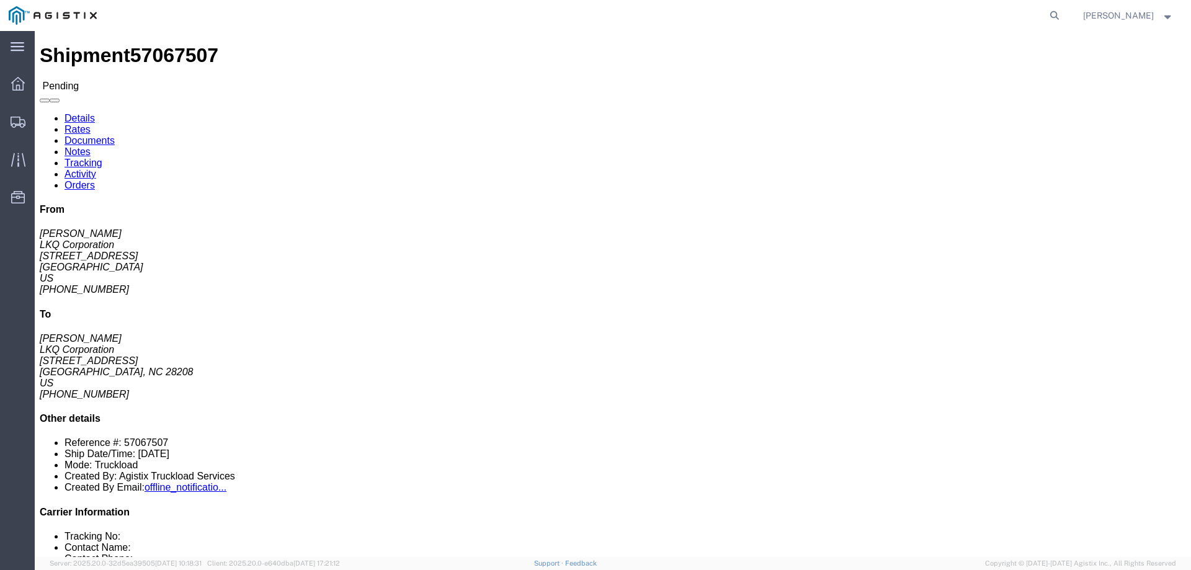
click b "57067507"
click button "Enter / Modify Bid"
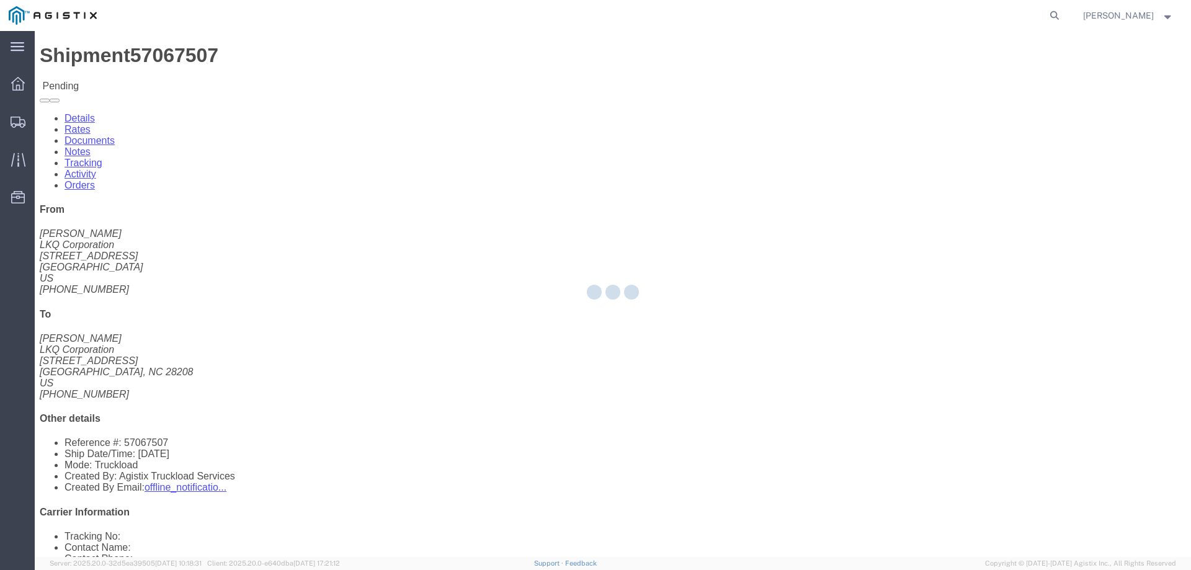
select select "146"
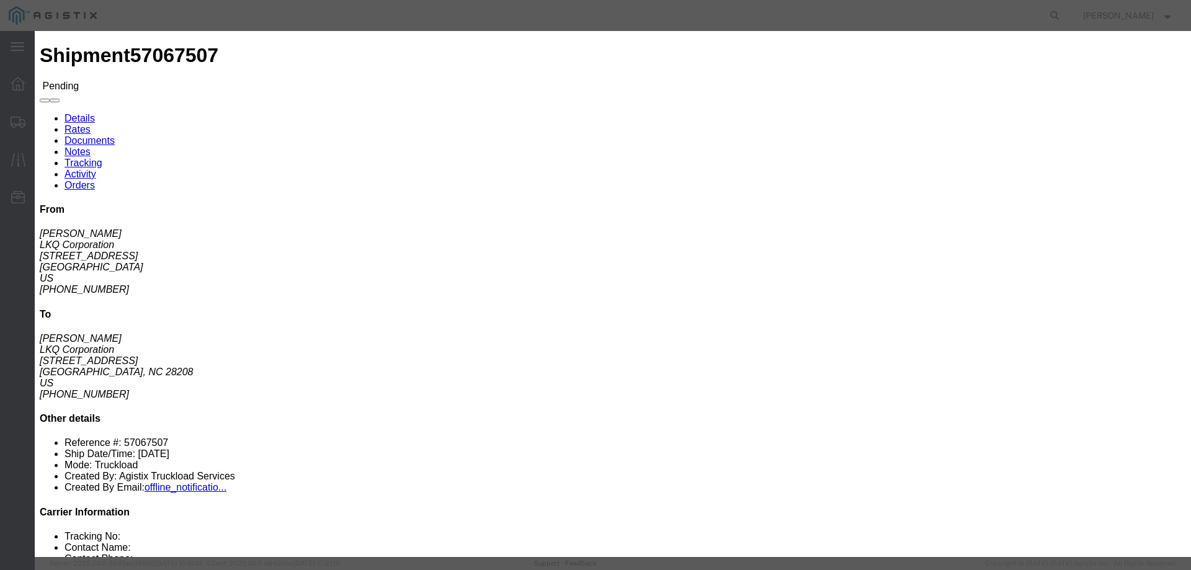
click link "ats - ATS Logistics - Truckload"
drag, startPoint x: 844, startPoint y: 249, endPoint x: 750, endPoint y: 258, distance: 94.7
click div "Select 2 Day Service 3 Axle Winch Truck 3 to 5 Day Service 96L Domestic Flat Ra…"
type input "3050"
click button "Submit"
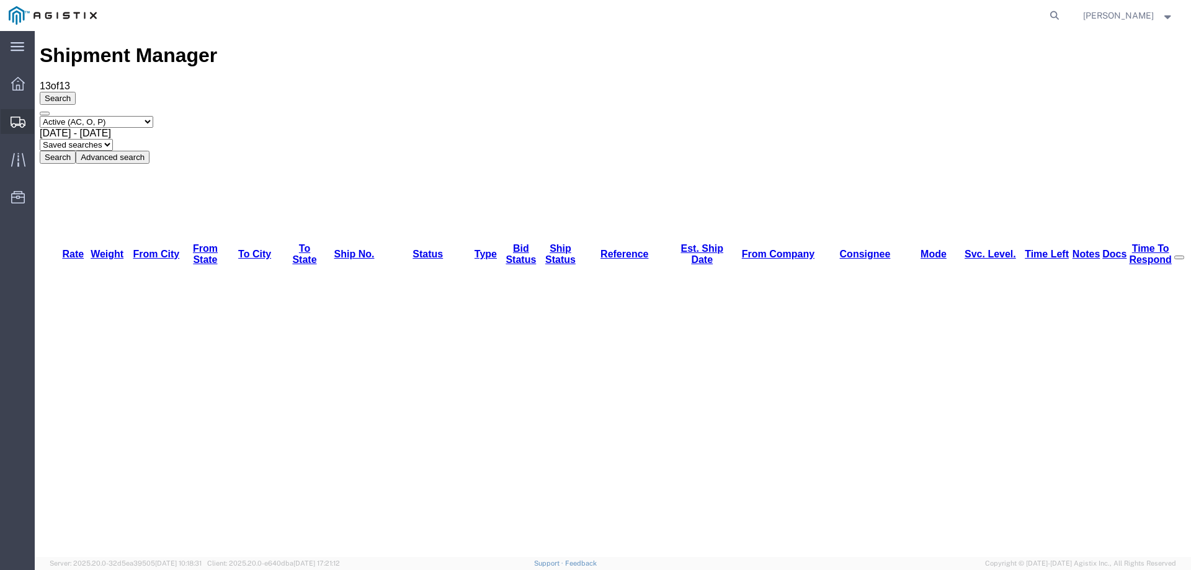
click at [18, 117] on icon at bounding box center [18, 122] width 15 height 11
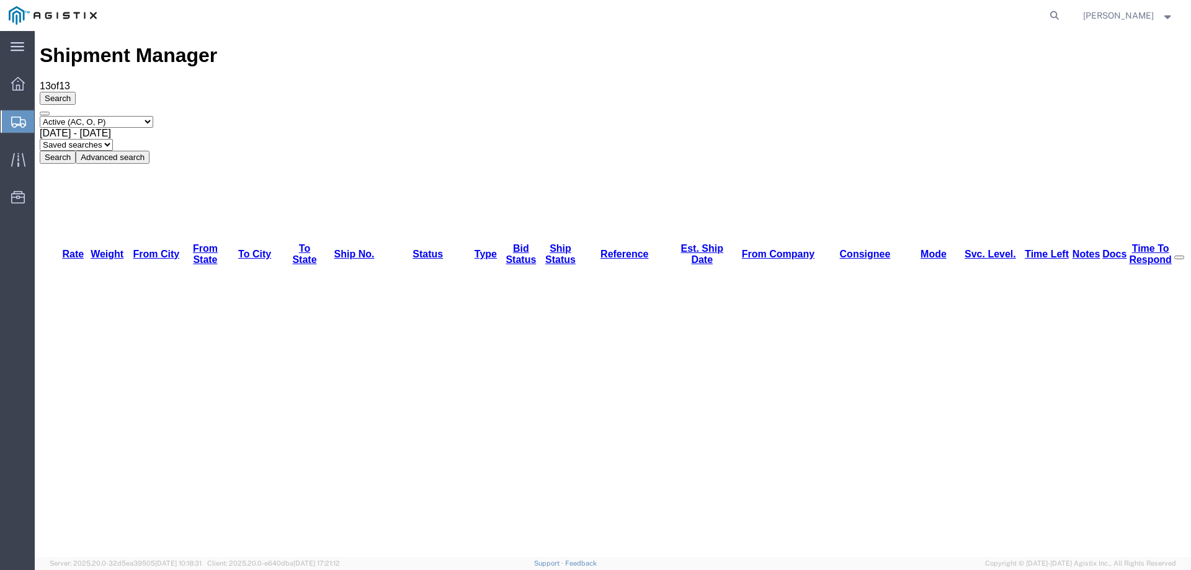
click at [11, 125] on icon at bounding box center [18, 122] width 15 height 11
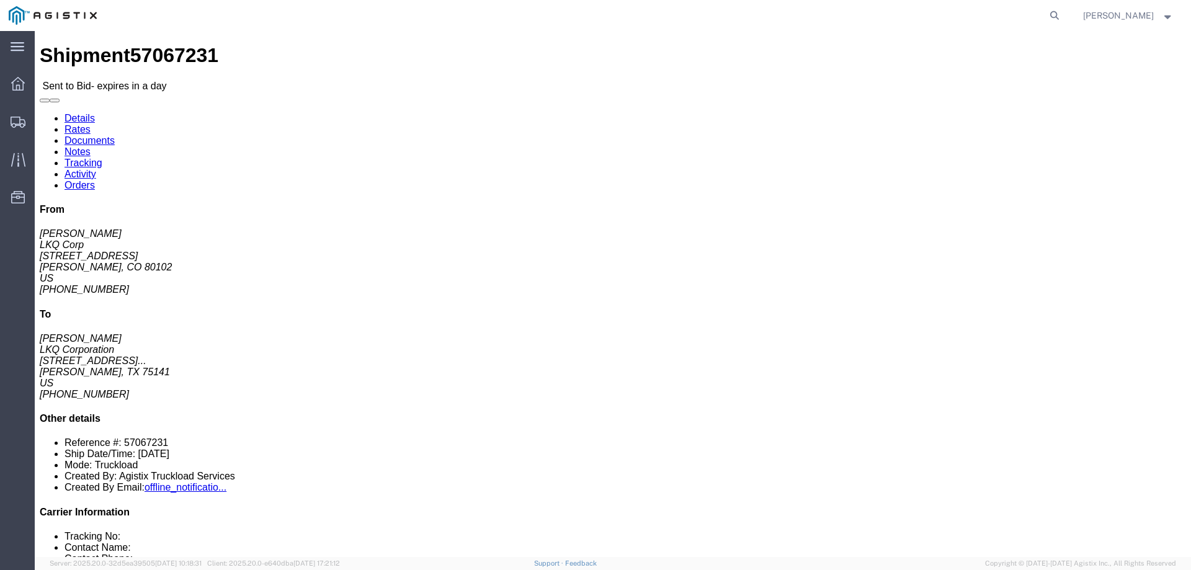
click link "Notes"
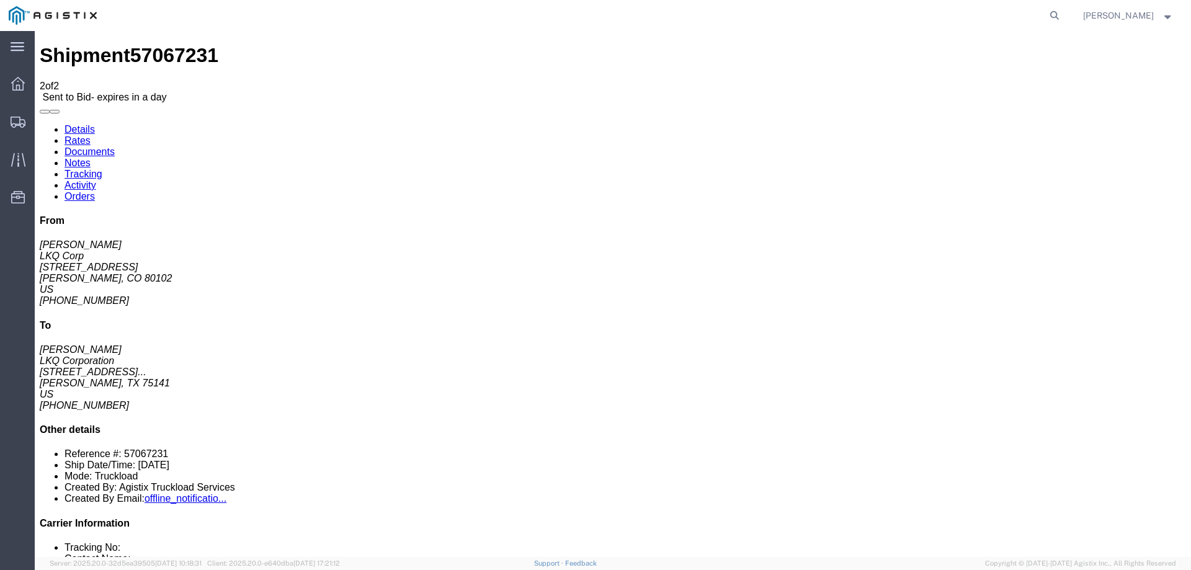
click at [82, 124] on link "Details" at bounding box center [80, 129] width 30 height 11
click link "Enter / Modify Bid"
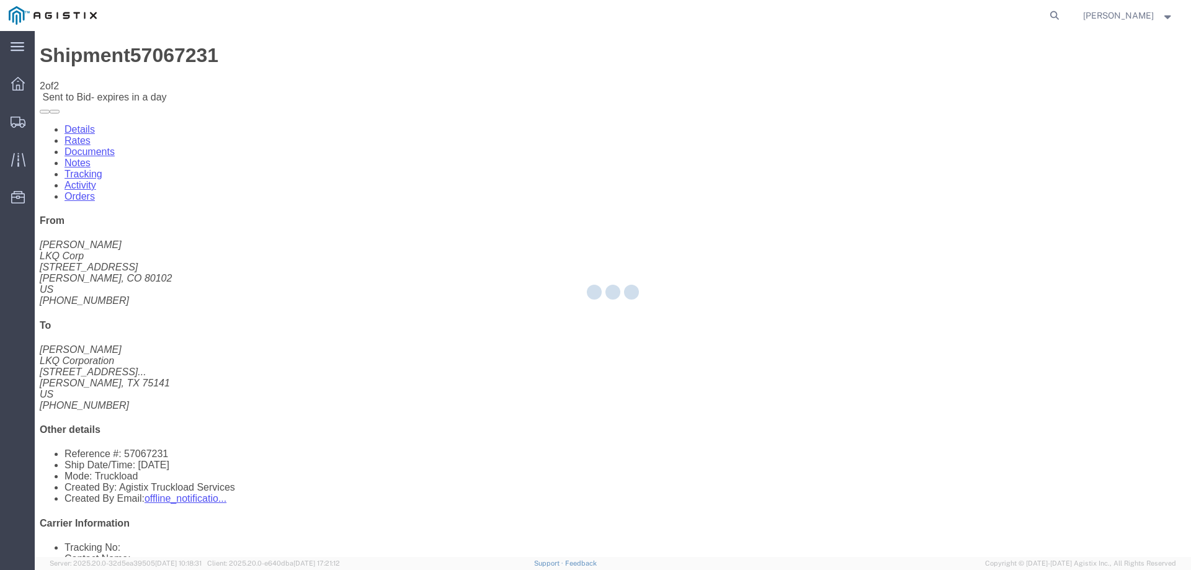
select select "146"
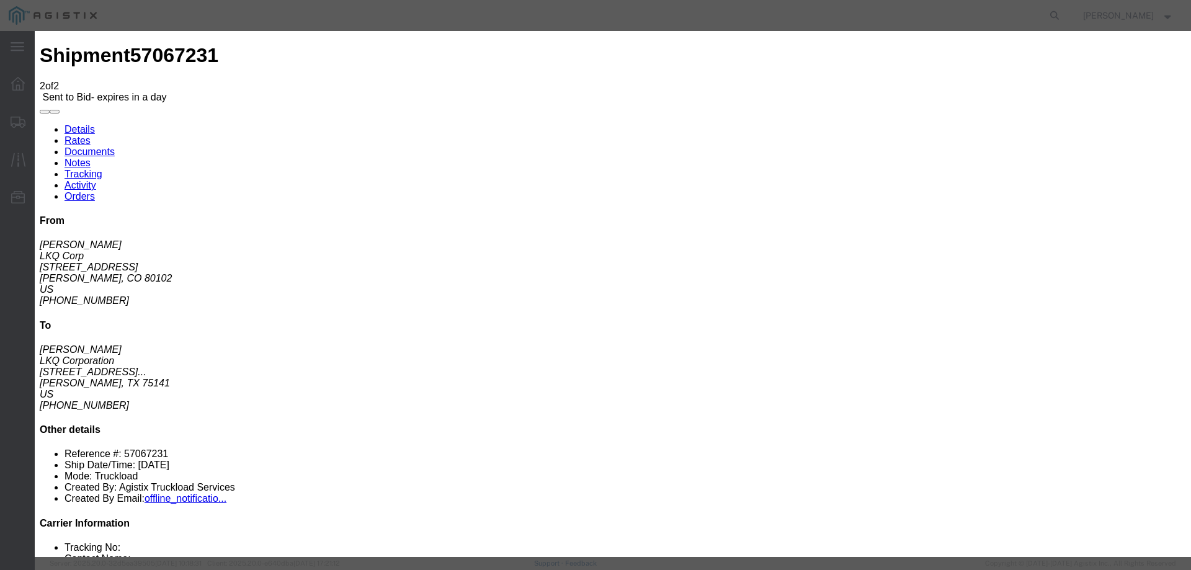
drag, startPoint x: 634, startPoint y: 109, endPoint x: 626, endPoint y: 122, distance: 14.5
click select "Select CONESTOGA DFRM/STEP Economy TL Flatbed Intermodal LTL Standard Next Day …"
select select "25032"
click select "Select CONESTOGA DFRM/STEP Economy TL Flatbed Intermodal LTL Standard Next Day …"
click input "text"
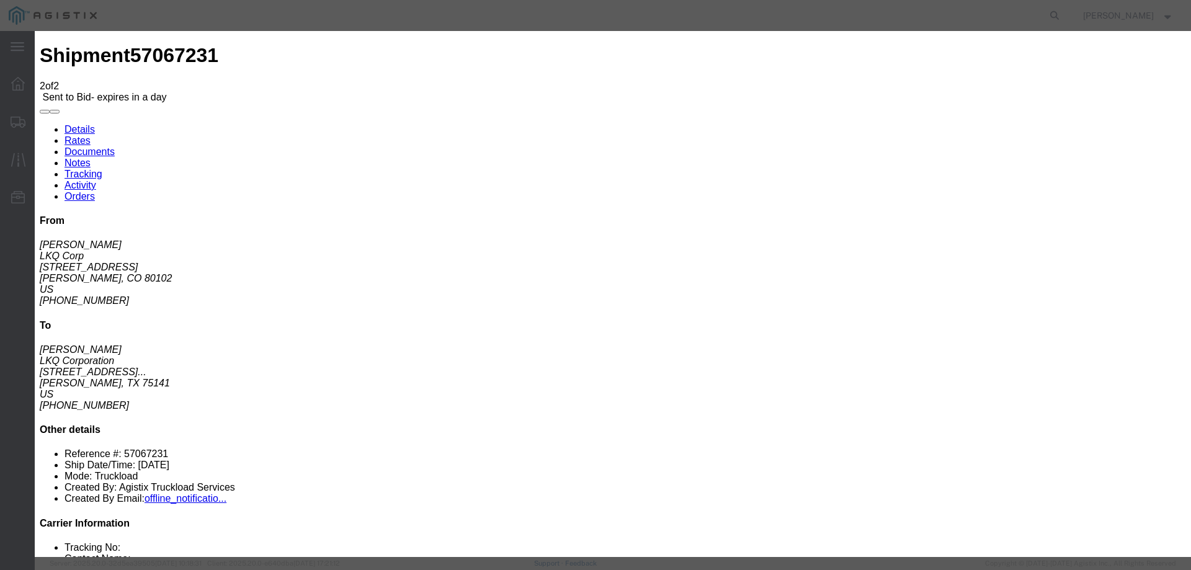
type input "ats"
click input "number"
type input "1125"
click button "Submit"
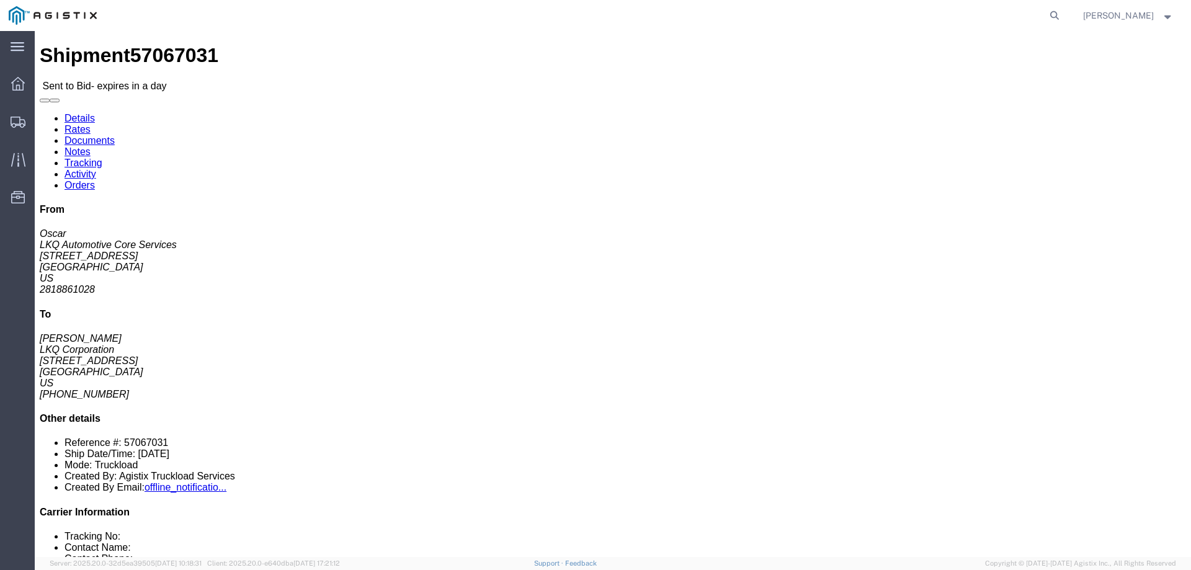
click link "Enter / Modify Bid"
select select "146"
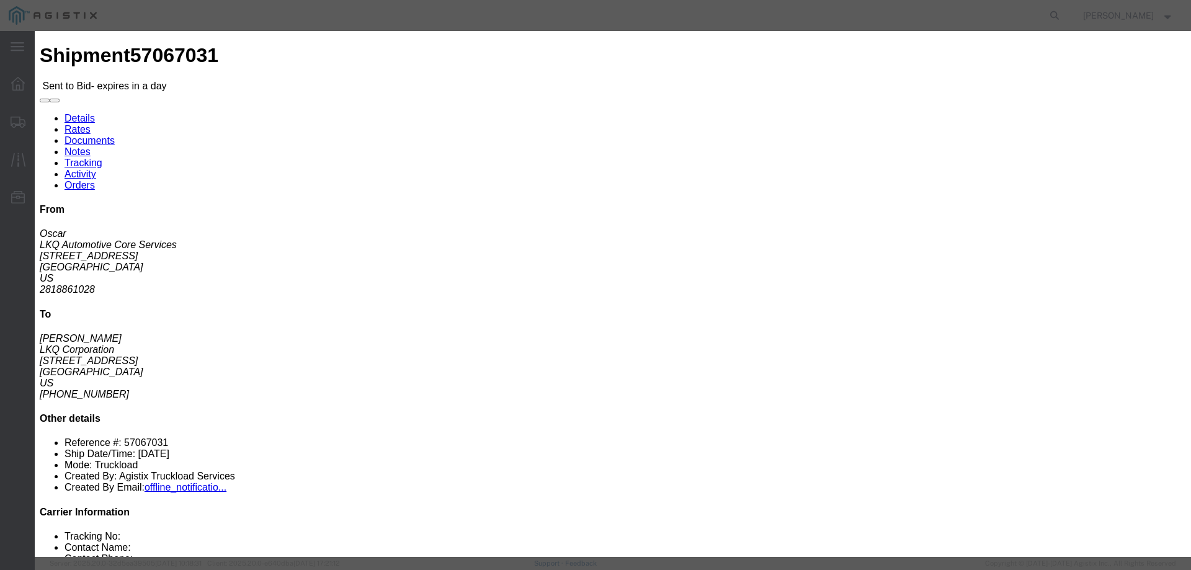
drag, startPoint x: 598, startPoint y: 114, endPoint x: 602, endPoint y: 119, distance: 7.1
click select "Select CONESTOGA DFRM/STEP Economy TL Flatbed Intermodal LTL Standard Next Day …"
select select "25032"
click select "Select CONESTOGA DFRM/STEP Economy TL Flatbed Intermodal LTL Standard Next Day …"
click input "text"
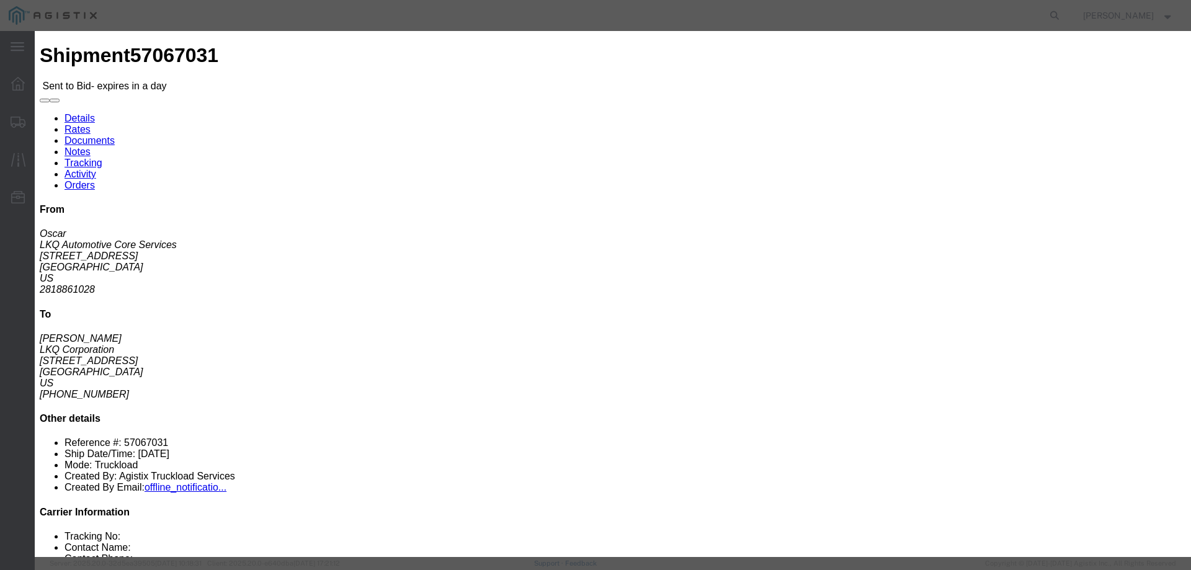
type input "ats"
click input "number"
type input "1850"
click button "Submit"
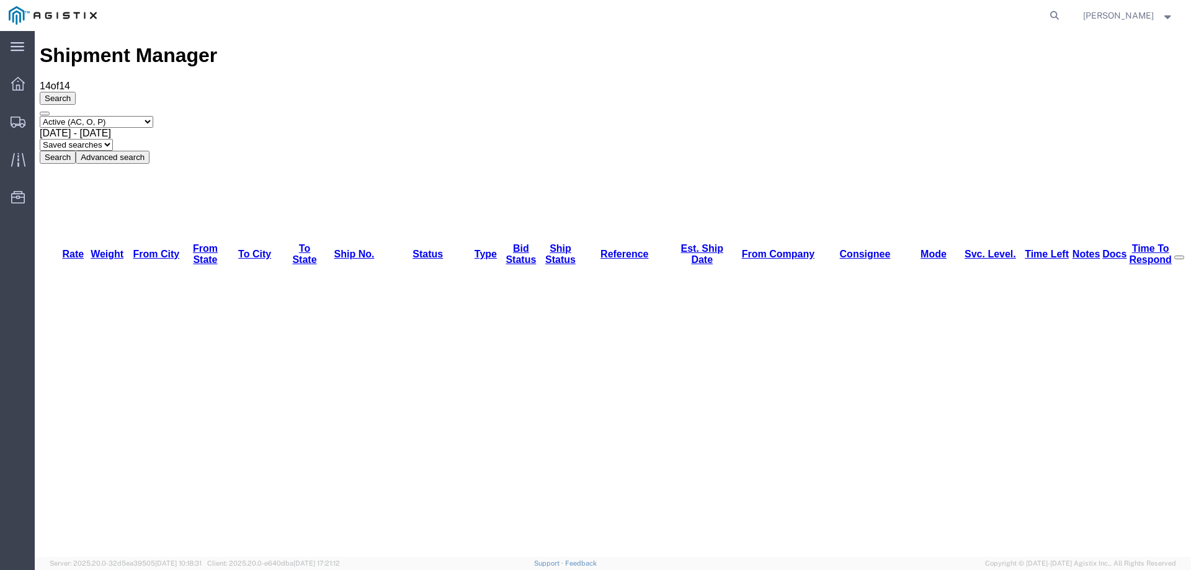
click at [512, 47] on div "Shipment Manager 14 of 14 Search Select status Active (AC, O, P) All Approved A…" at bounding box center [613, 103] width 1147 height 119
click at [17, 121] on icon at bounding box center [18, 122] width 15 height 11
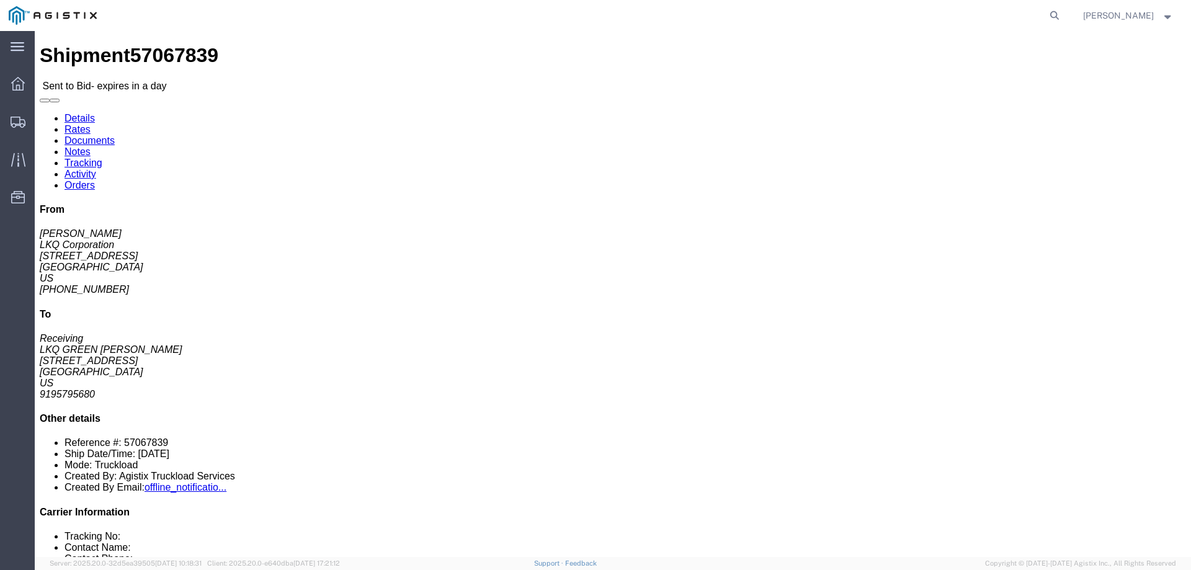
click button "button"
click link "Notes"
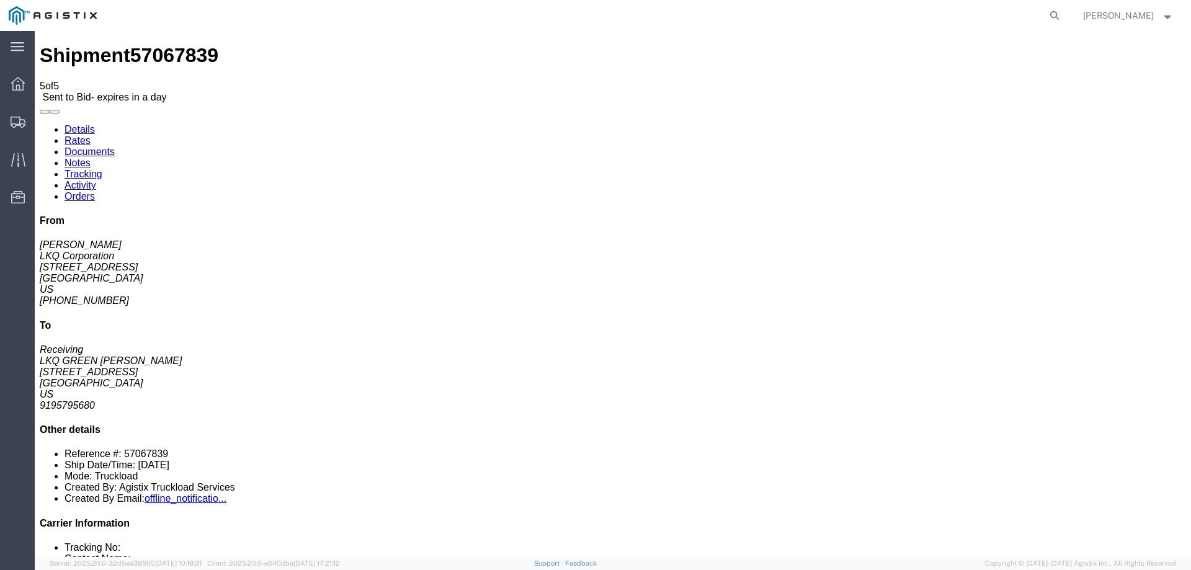
click at [77, 124] on link "Details" at bounding box center [80, 129] width 30 height 11
click link "Enter / Modify Bid"
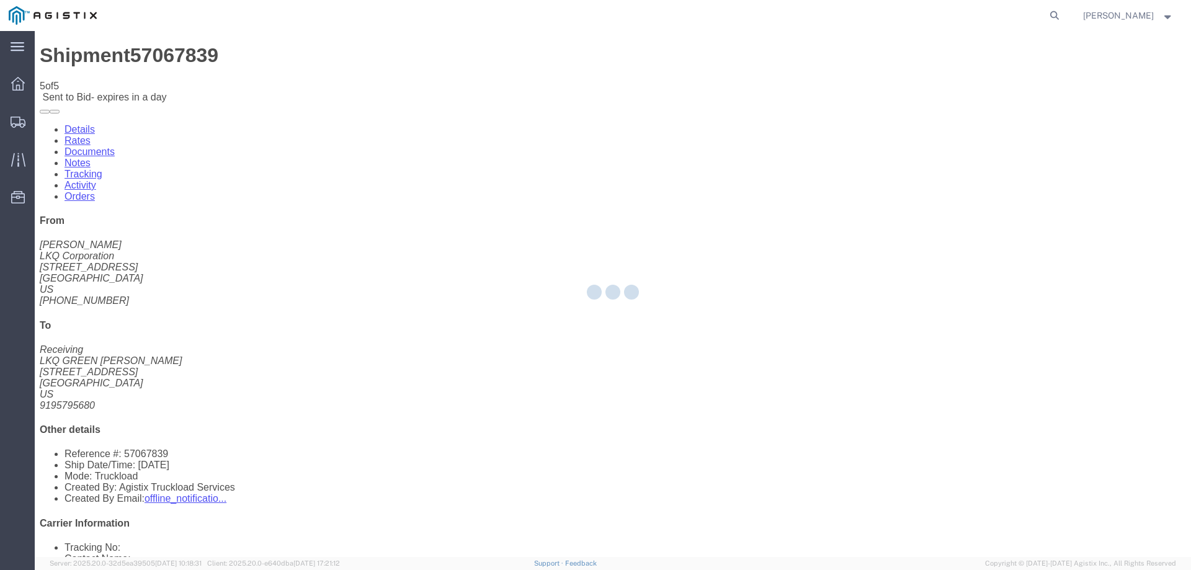
select select "146"
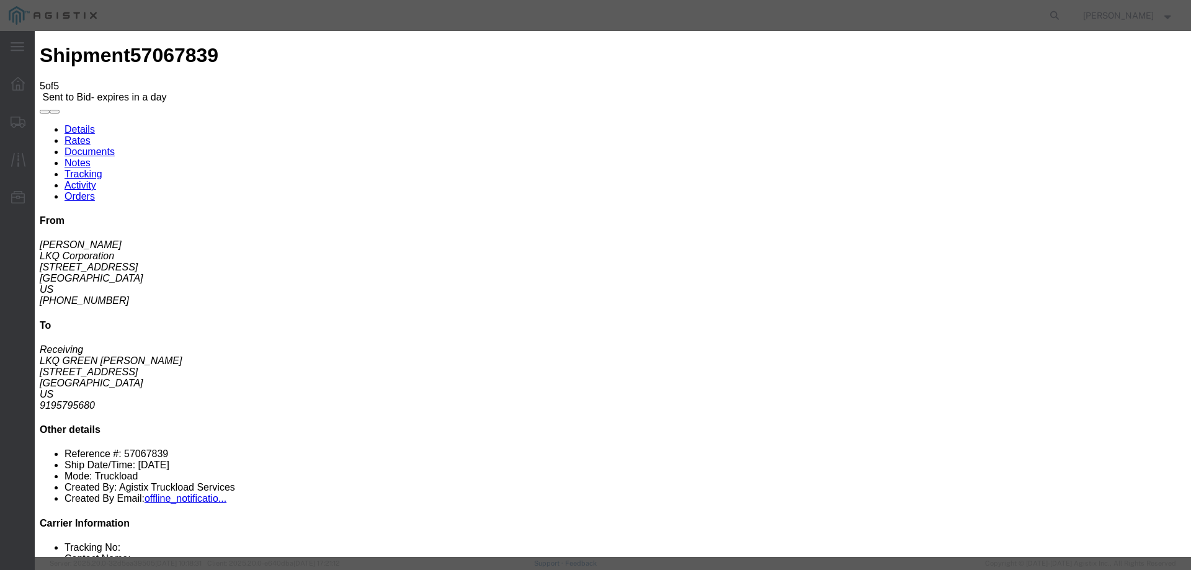
click select "Select CONESTOGA DFRM/STEP Economy TL Flatbed Intermodal LTL Standard Next Day …"
select select "25032"
click select "Select CONESTOGA DFRM/STEP Economy TL Flatbed Intermodal LTL Standard Next Day …"
drag, startPoint x: 820, startPoint y: 116, endPoint x: 866, endPoint y: 116, distance: 45.3
click input "text"
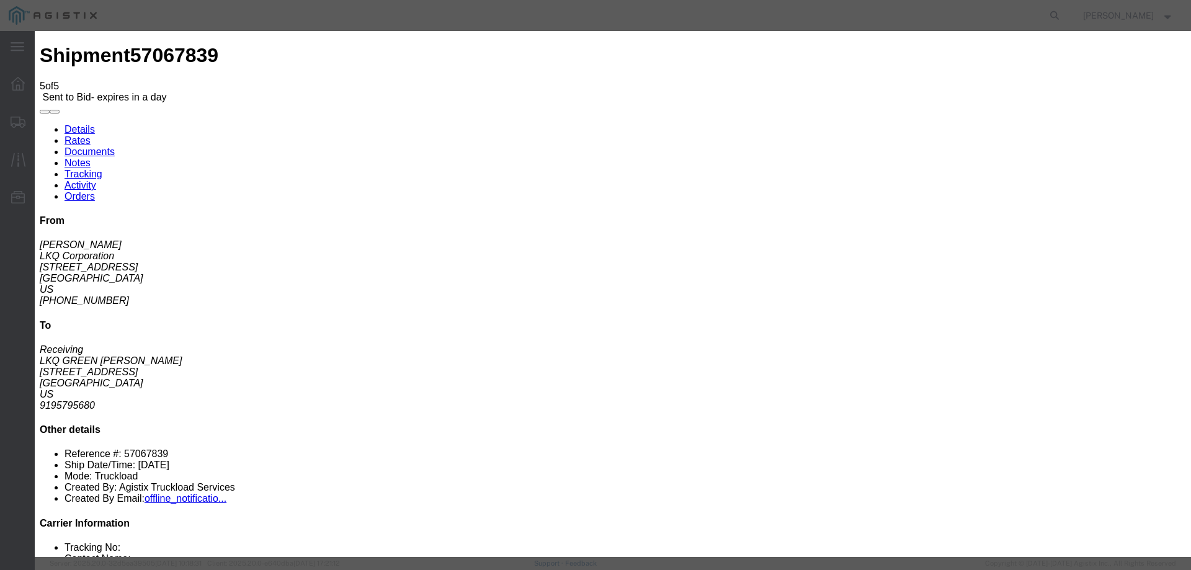
type input "ats"
click input "number"
type input "885"
click button "Submit"
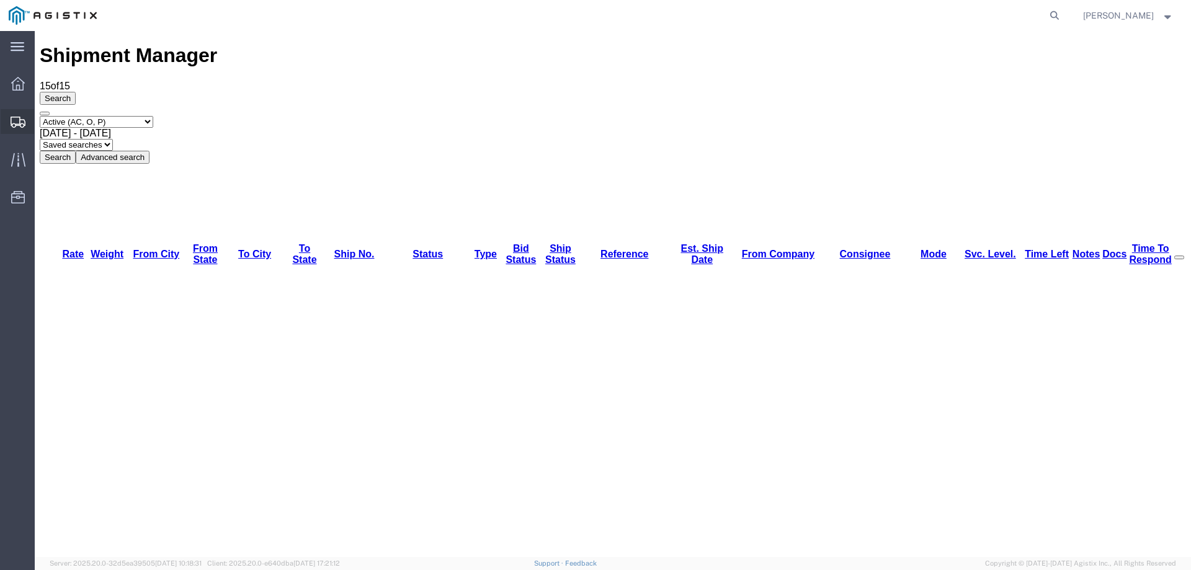
click at [19, 117] on icon at bounding box center [18, 122] width 15 height 11
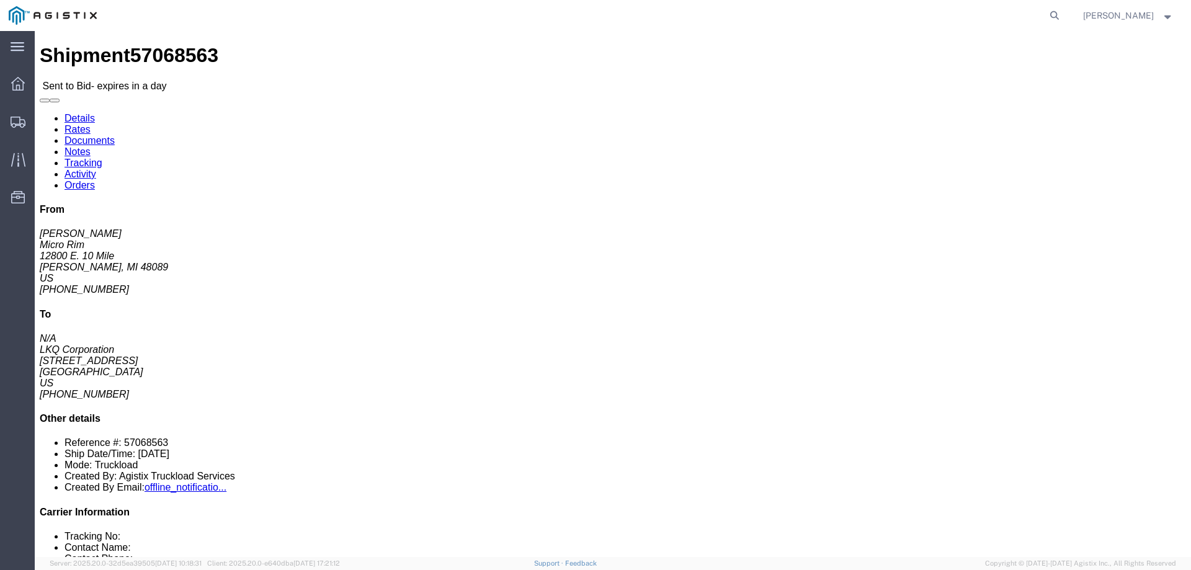
click link "Notes"
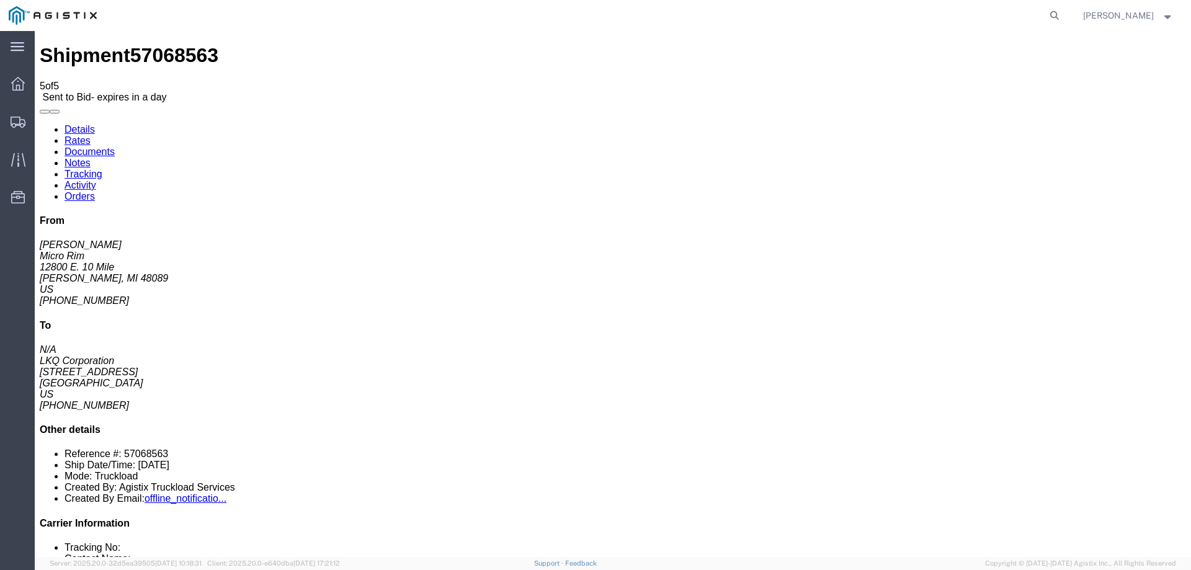
click at [86, 124] on link "Details" at bounding box center [80, 129] width 30 height 11
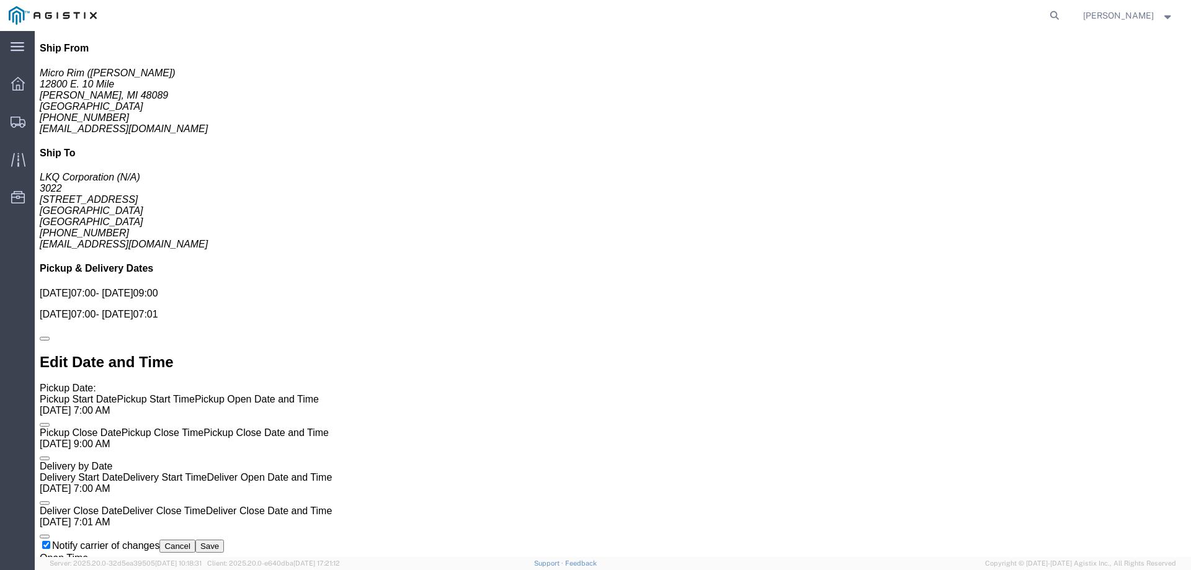
scroll to position [846, 0]
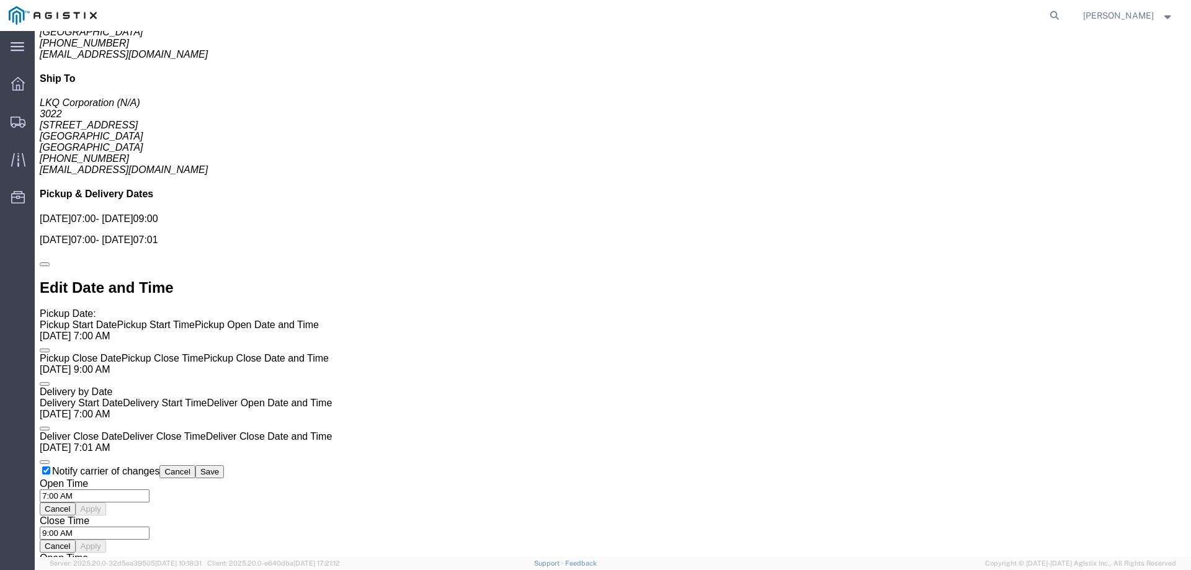
drag, startPoint x: 573, startPoint y: 438, endPoint x: 566, endPoint y: 380, distance: 58.7
click div
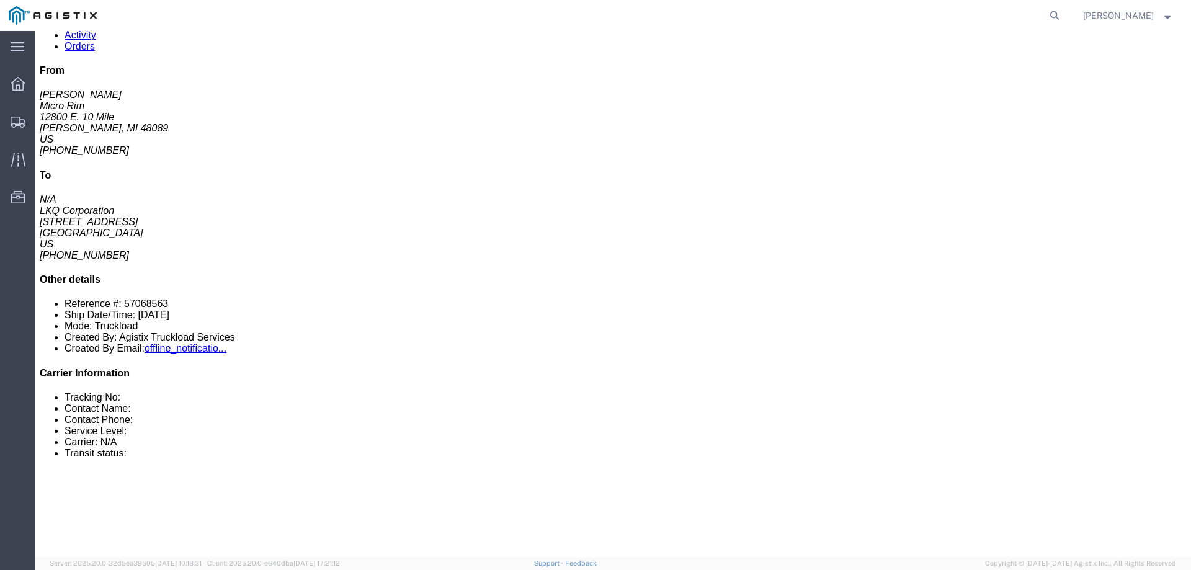
scroll to position [0, 0]
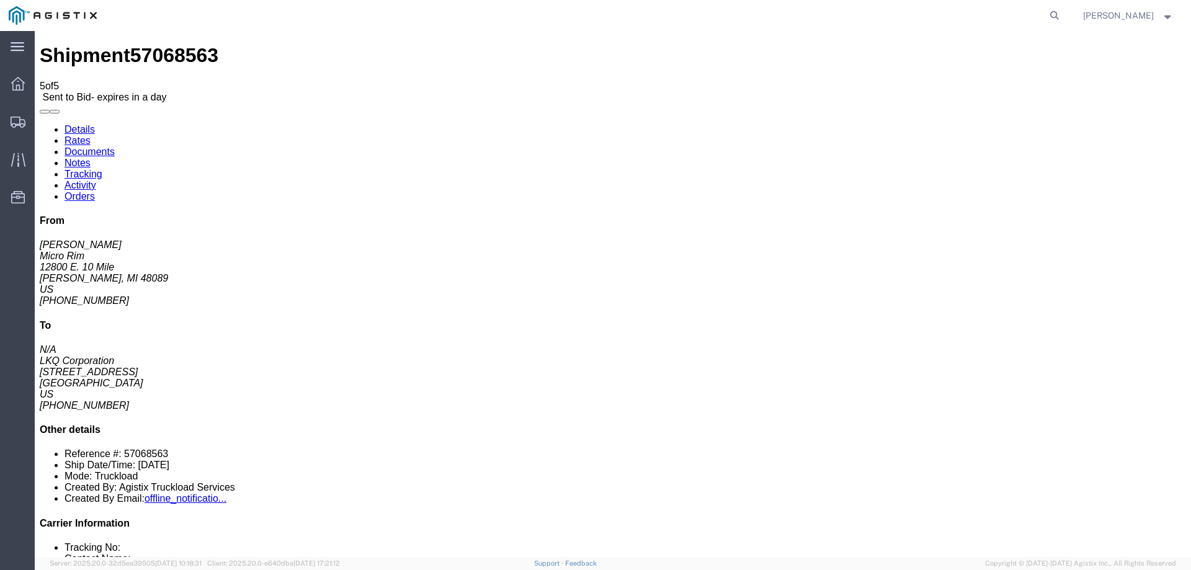
click link "Notes"
click at [75, 124] on link "Details" at bounding box center [80, 129] width 30 height 11
click link "Enter / Modify Bid"
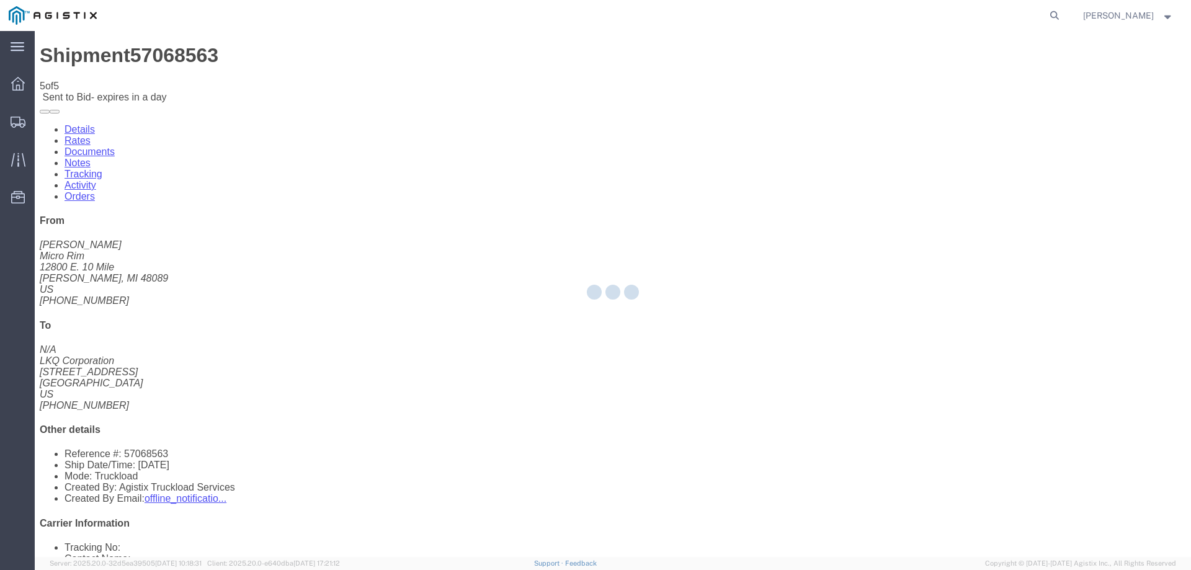
select select "146"
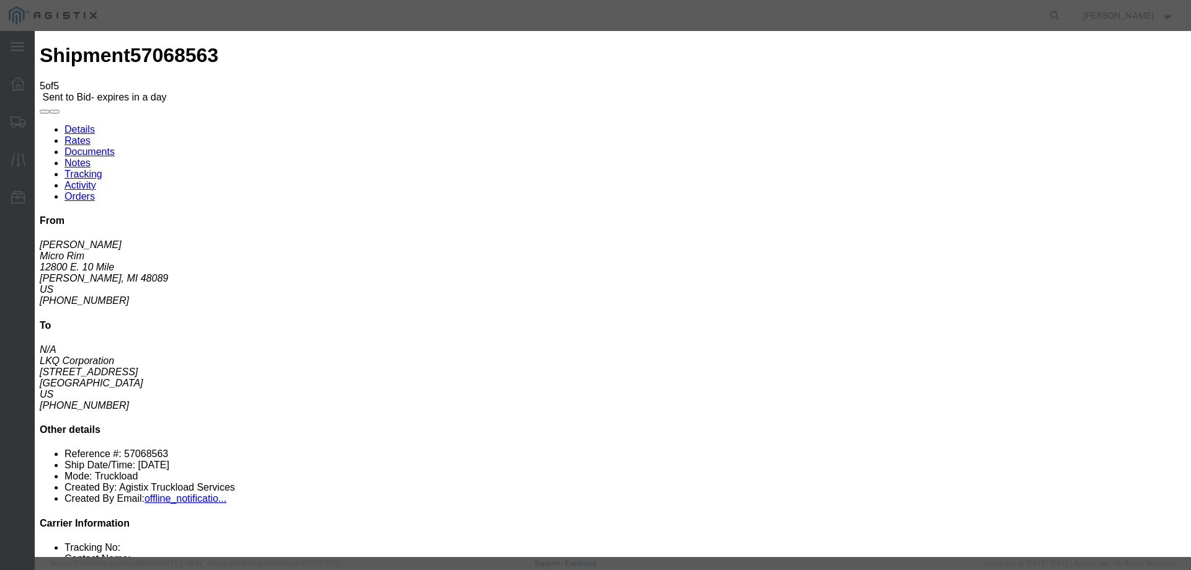
drag, startPoint x: 628, startPoint y: 108, endPoint x: 661, endPoint y: 115, distance: 34.3
click select "Select CONESTOGA DFRM/STEP Economy TL Flatbed Intermodal LTL Standard Next Day …"
select select "25032"
click select "Select CONESTOGA DFRM/STEP Economy TL Flatbed Intermodal LTL Standard Next Day …"
click input "text"
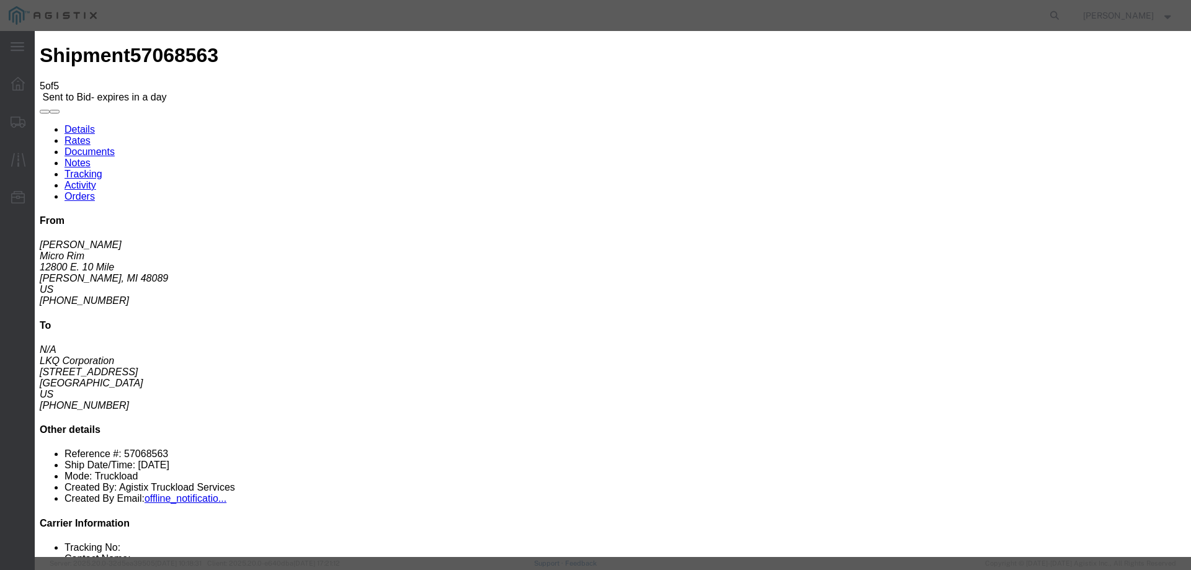
type input "ats"
click input "number"
type input "1225"
click button "Submit"
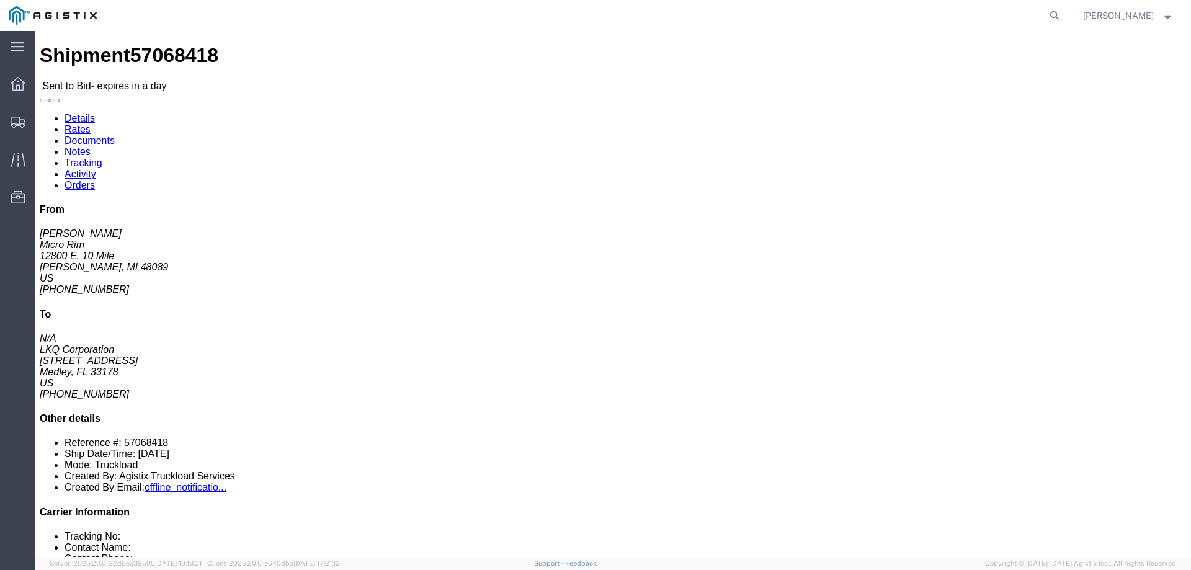
click link "Enter / Modify Bid"
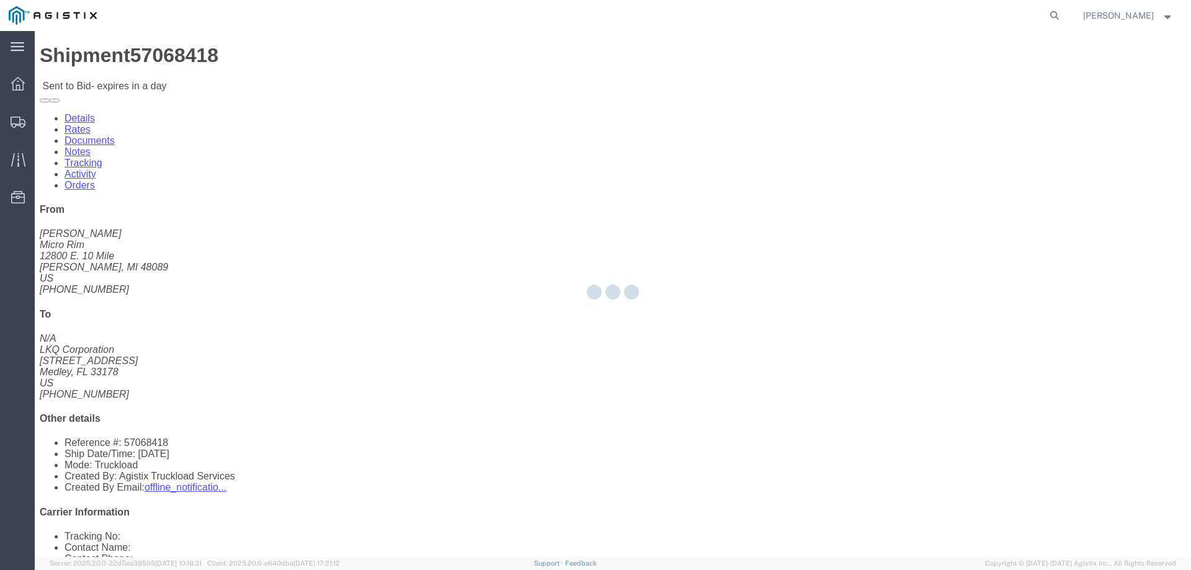
select select "146"
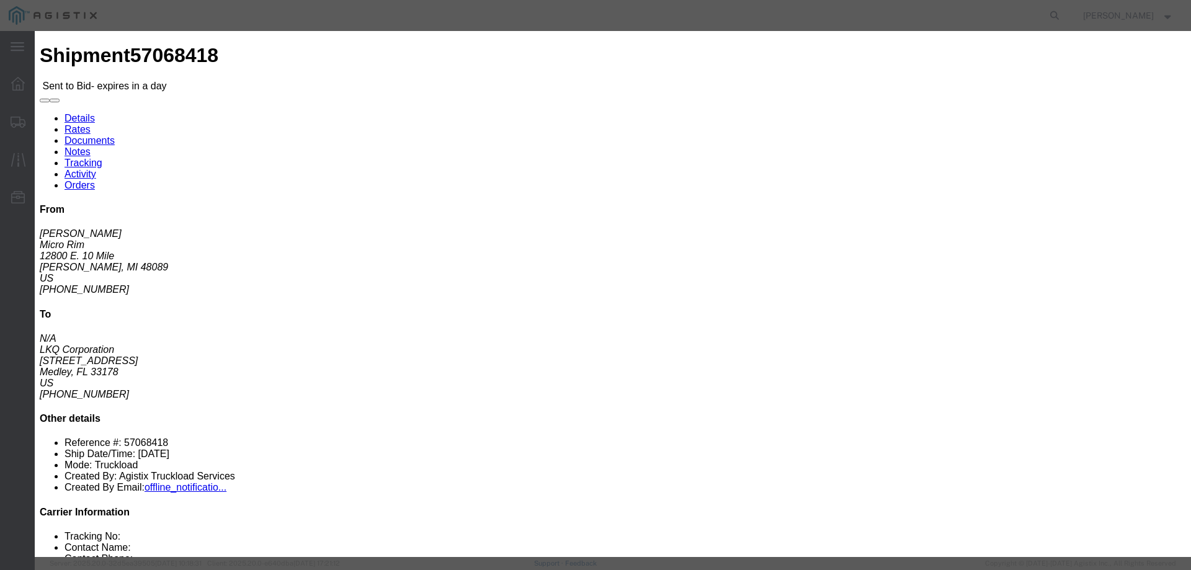
drag, startPoint x: 631, startPoint y: 109, endPoint x: 666, endPoint y: 119, distance: 36.7
click select "Select CONESTOGA DFRM/STEP Economy TL Flatbed Intermodal LTL Standard Next Day …"
select select "25032"
click select "Select CONESTOGA DFRM/STEP Economy TL Flatbed Intermodal LTL Standard Next Day …"
click input "text"
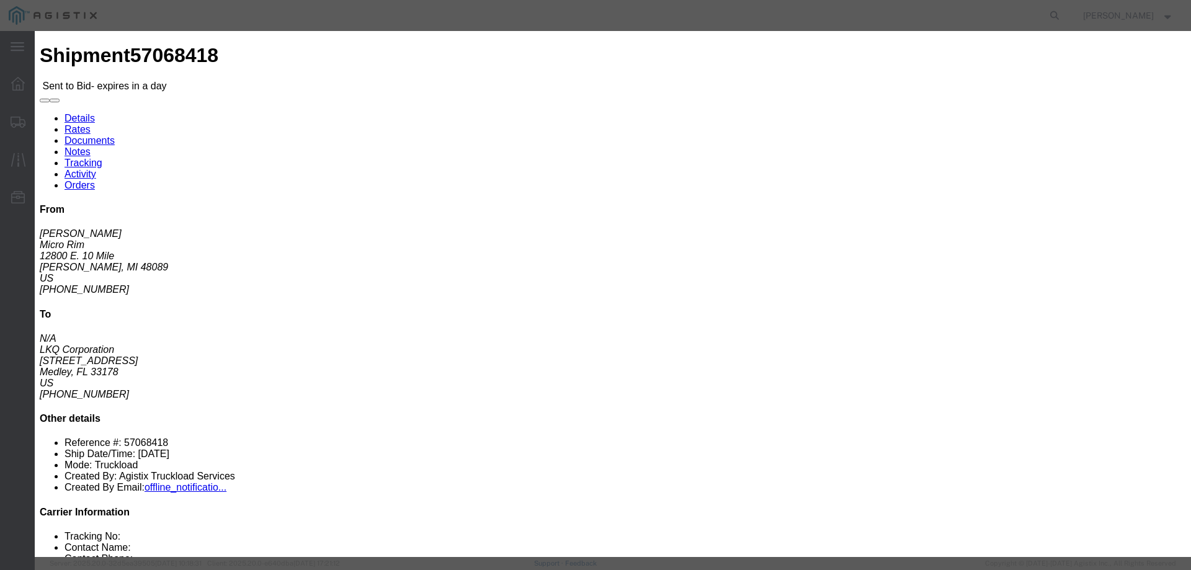
type input "ats"
click input "number"
type input "3100"
click button "Submit"
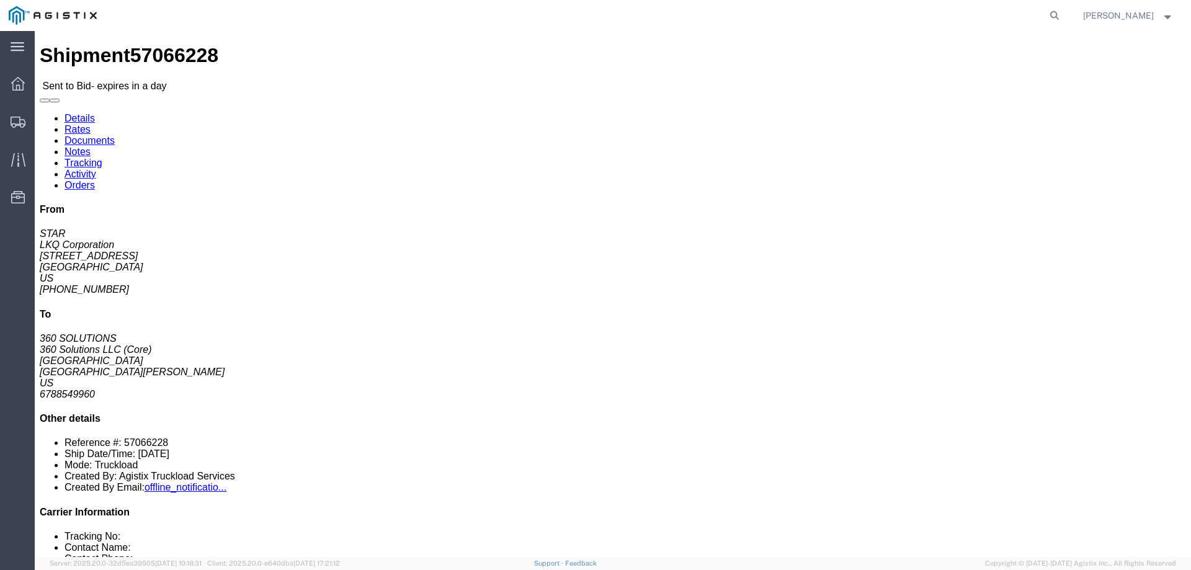
click icon "button"
click button "button"
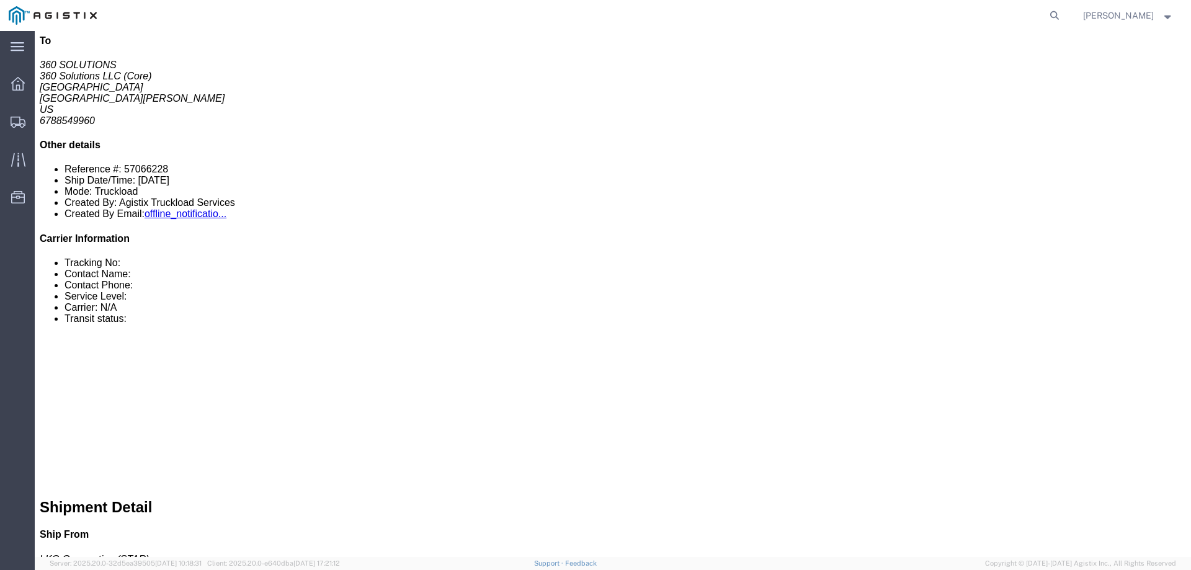
click link "Notes"
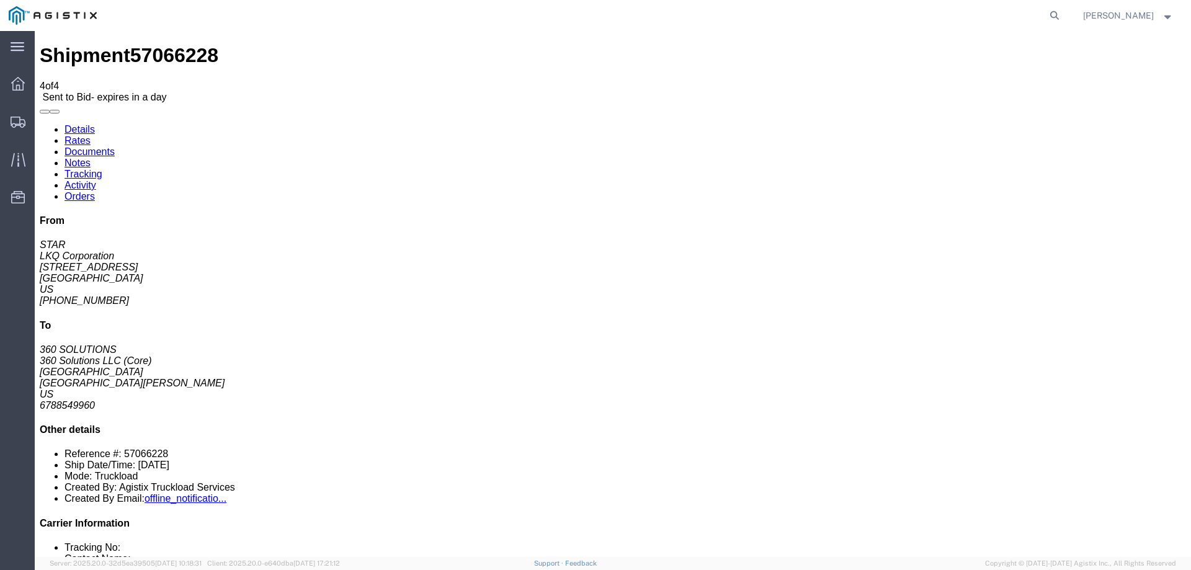
drag, startPoint x: 76, startPoint y: 71, endPoint x: 549, endPoint y: 102, distance: 473.8
click at [76, 124] on link "Details" at bounding box center [80, 129] width 30 height 11
click link "Enter / Modify Bid"
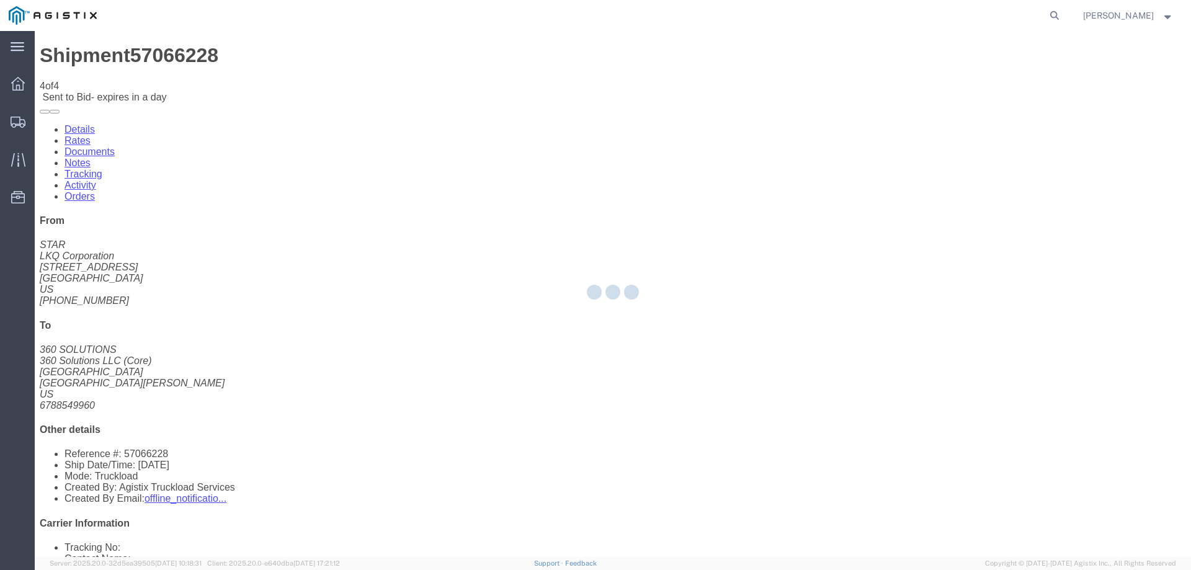
select select "146"
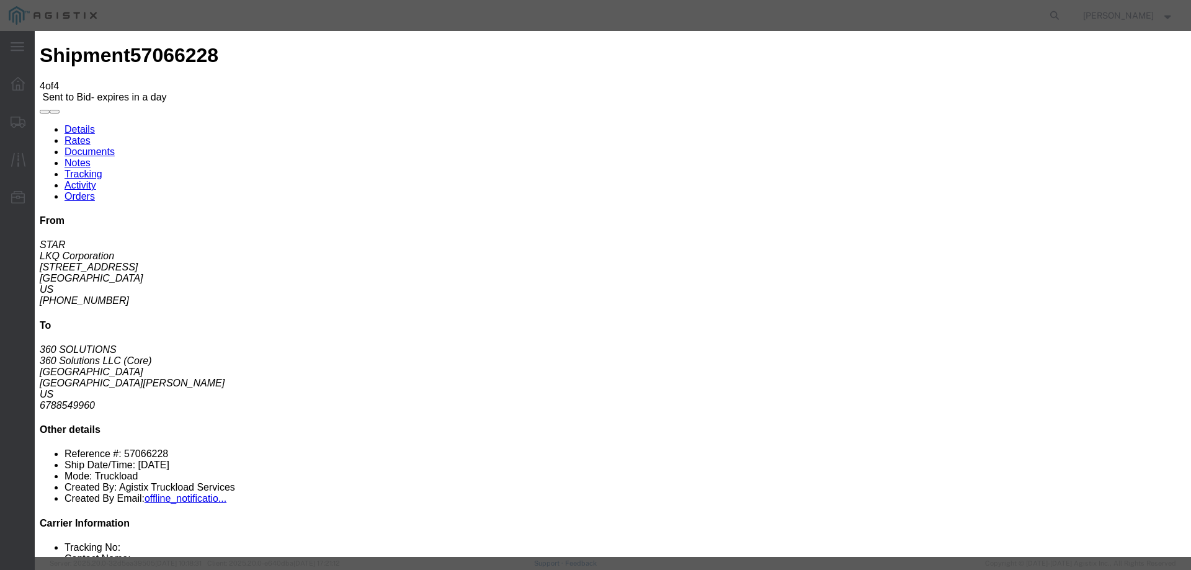
click select "Select CONESTOGA DFRM/STEP Economy TL Flatbed Intermodal LTL Standard Next Day …"
select select "25032"
click select "Select CONESTOGA DFRM/STEP Economy TL Flatbed Intermodal LTL Standard Next Day …"
click input "text"
type input "ats"
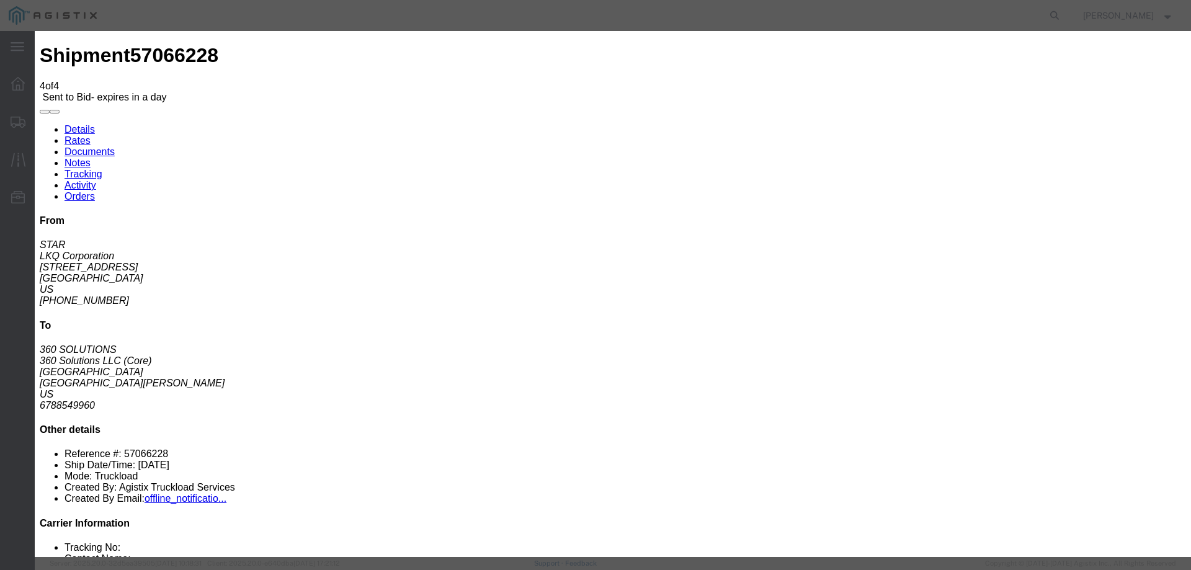
click input "number"
type input "1475"
click button "Submit"
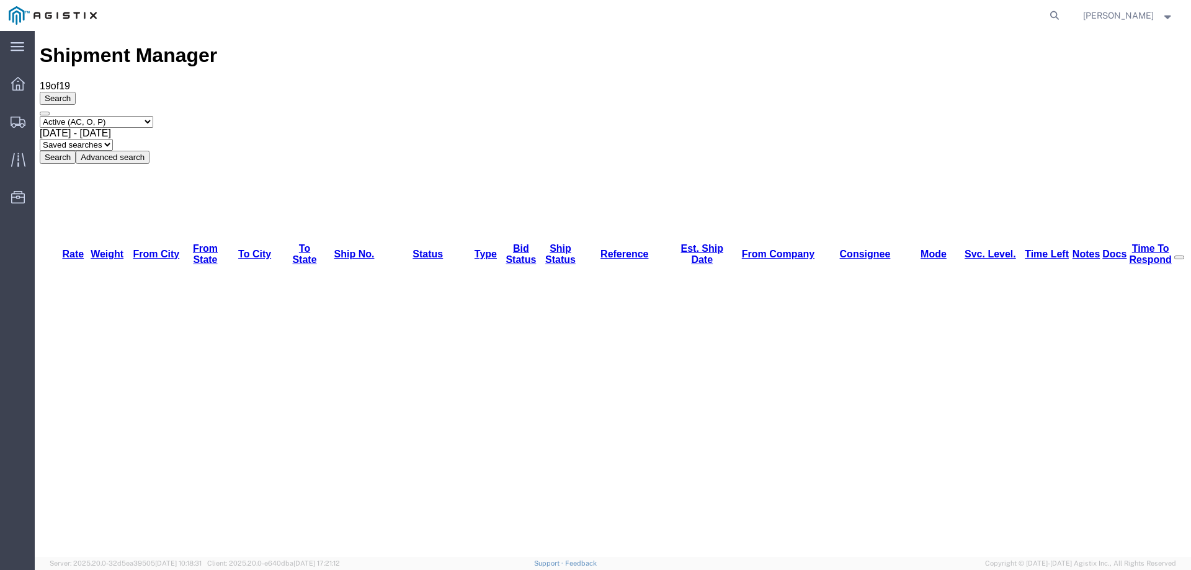
click at [15, 121] on icon at bounding box center [18, 122] width 15 height 11
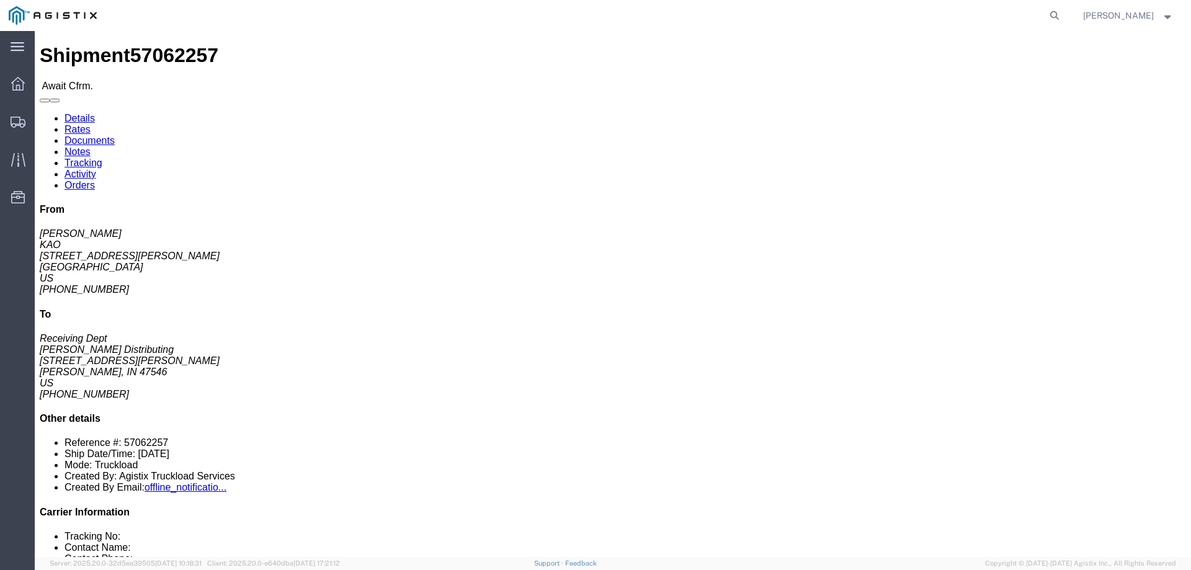
click b "57062257"
copy b "57062257"
click link "Notes"
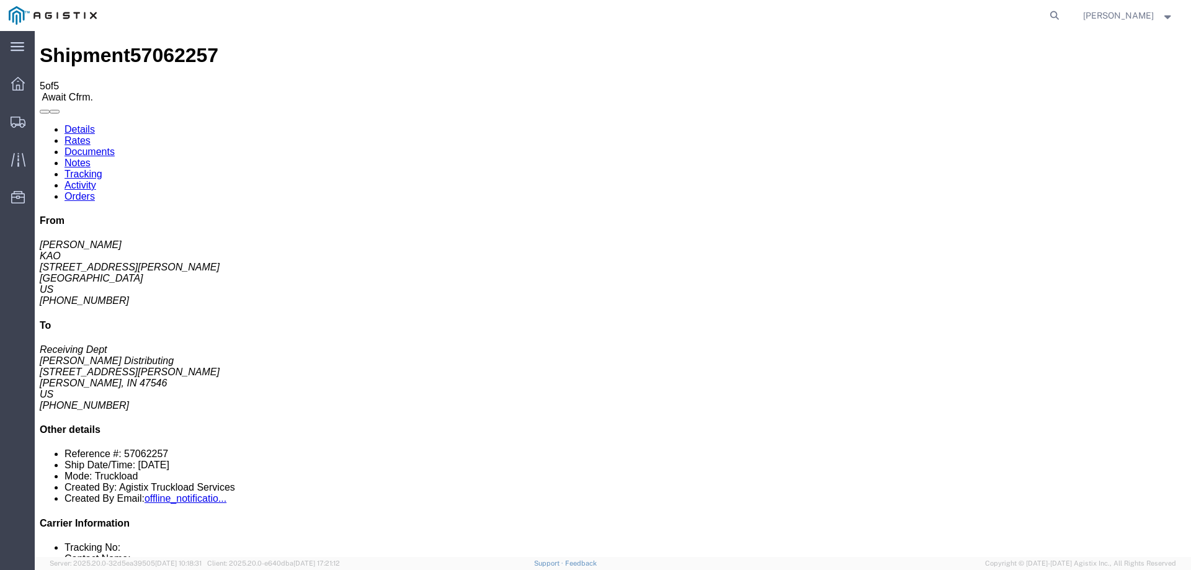
click at [83, 124] on link "Details" at bounding box center [80, 129] width 30 height 11
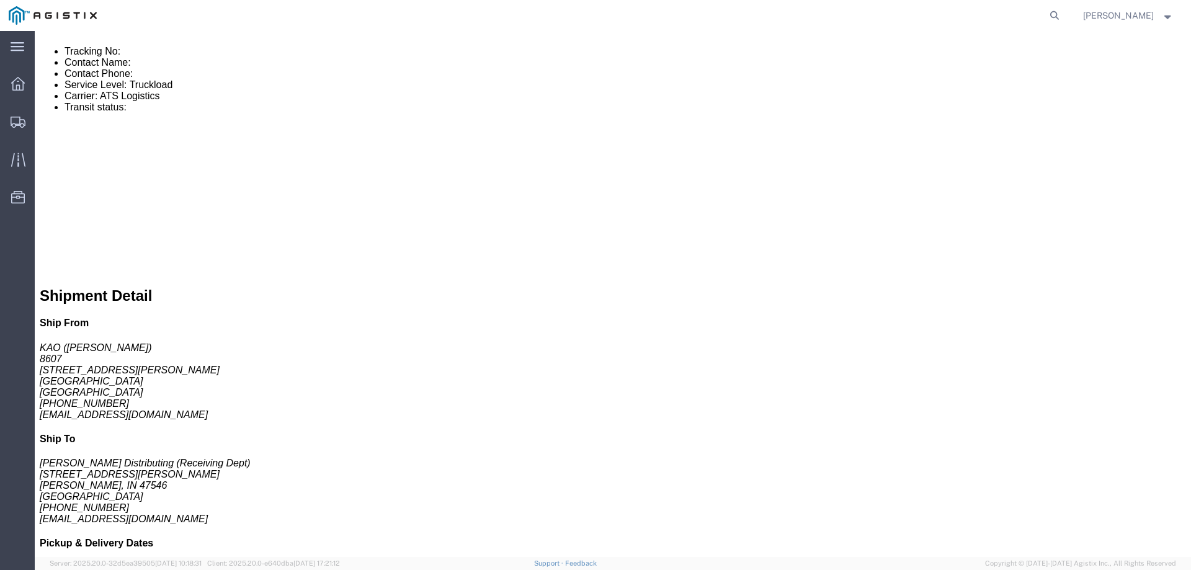
scroll to position [846, 0]
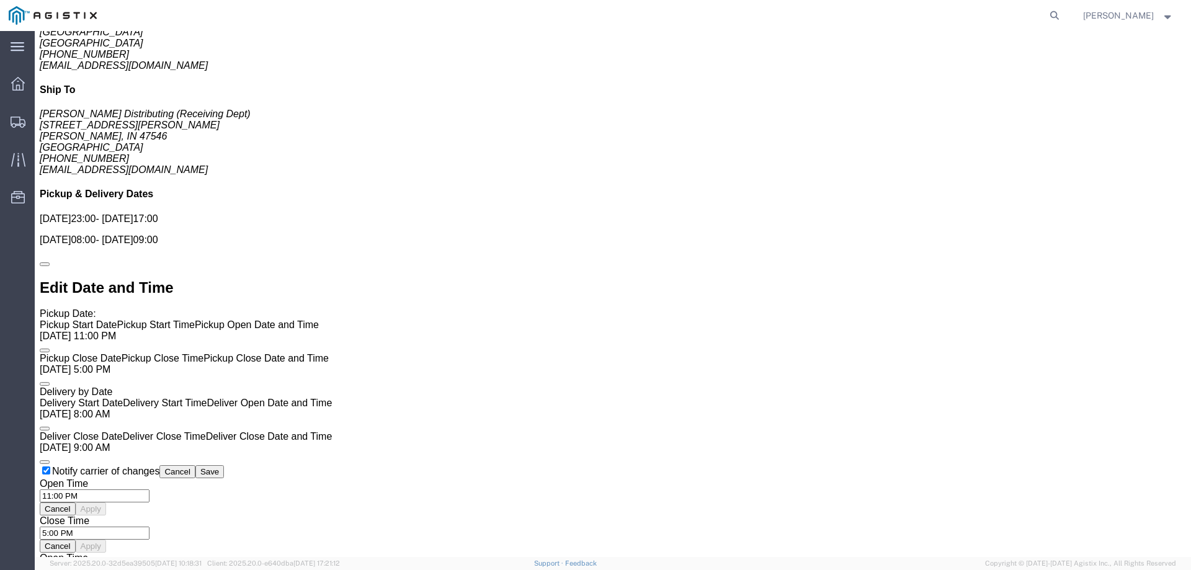
click div "Pickups STOP 1 : KAO - 8607 17950 Dix Toledo Highway, Brownstown, MI, 48193, US…"
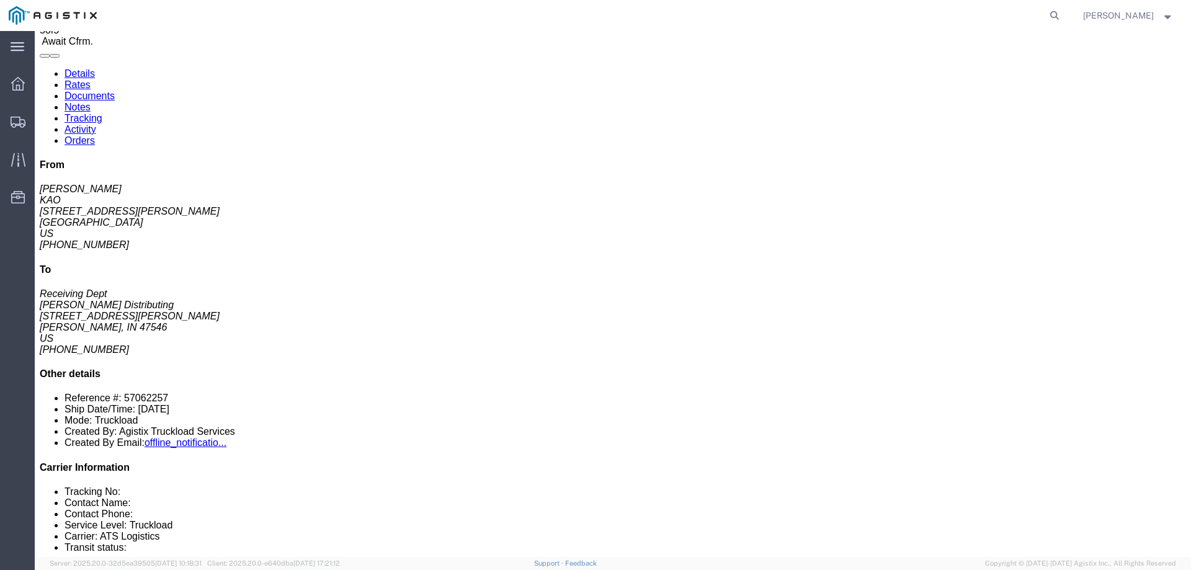
scroll to position [0, 0]
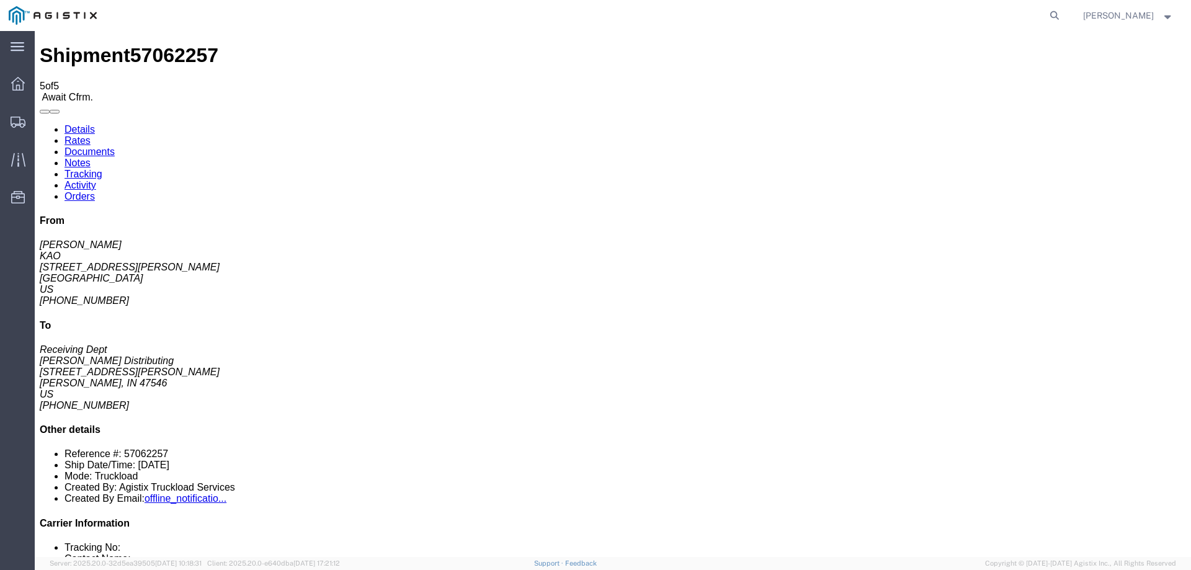
click link "Rates"
click at [16, 123] on icon at bounding box center [18, 122] width 15 height 11
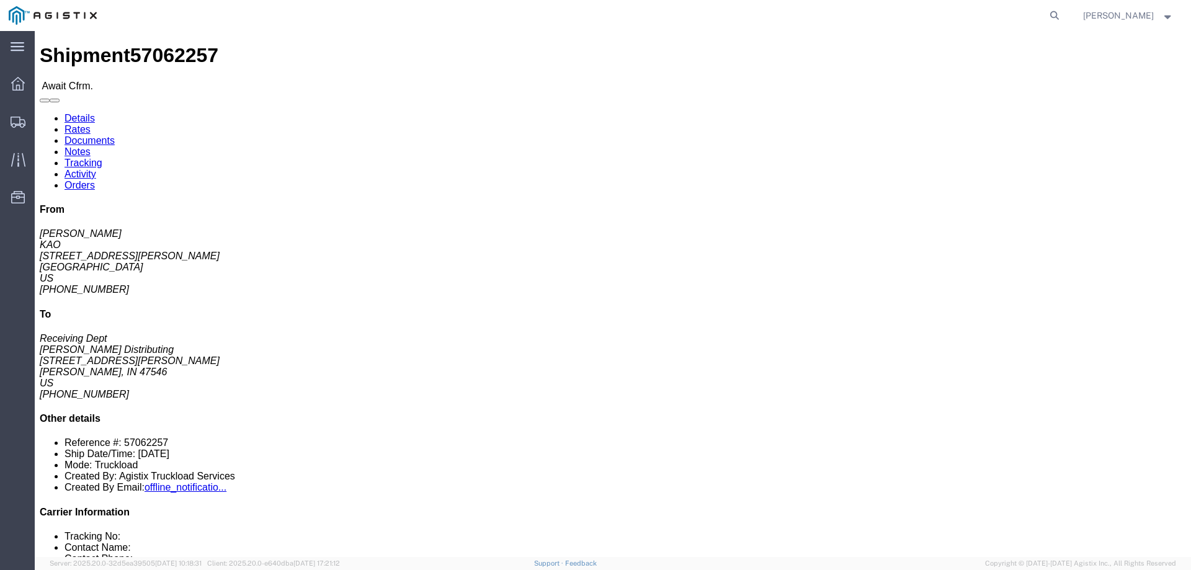
click b "57062257"
copy b "57062257"
drag, startPoint x: 77, startPoint y: 181, endPoint x: 9, endPoint y: 182, distance: 68.3
click div "Ship From KAO (Brian Jones) 8607 17950 Dix Toledo Highway Brownstown, MI 48193 …"
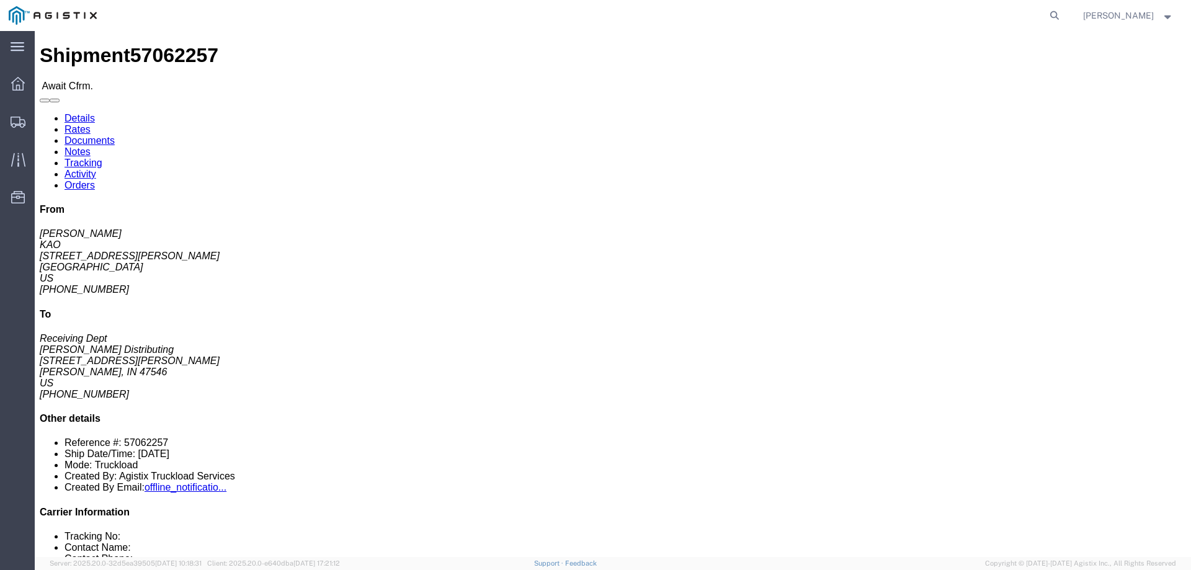
copy address "[PHONE_NUMBER]"
drag, startPoint x: 624, startPoint y: 122, endPoint x: 476, endPoint y: 126, distance: 147.7
click p "10/09/2025 23:00 - 10/09/2025 17:00"
click div "Ship From KAO (Brian Jones) 8607 17950 Dix Toledo Highway Brownstown, MI 48193 …"
click b "57062257"
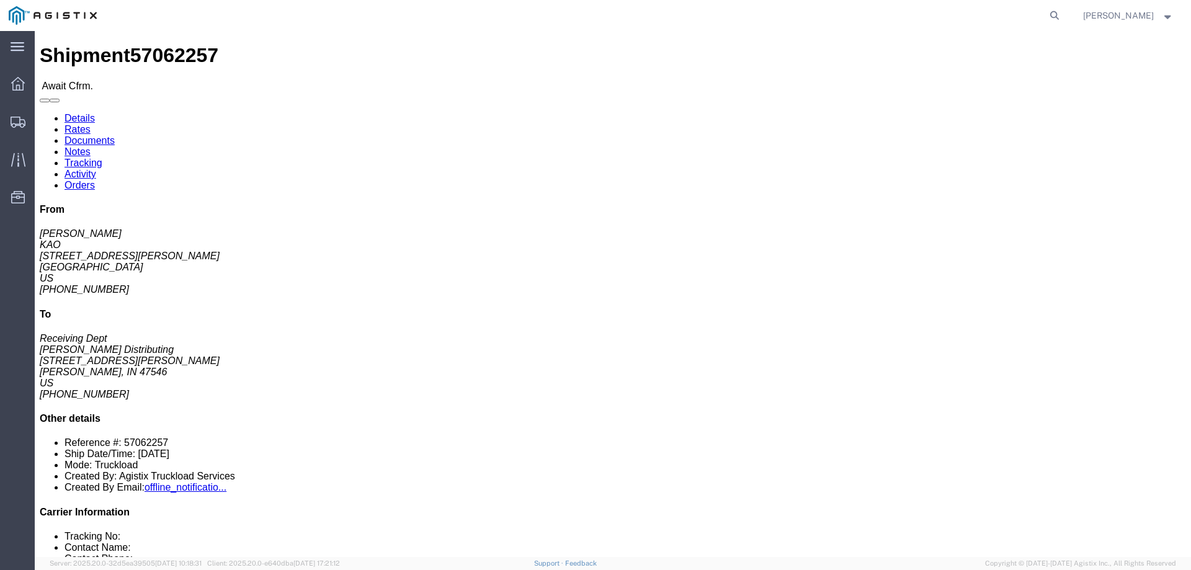
click b "57062257"
copy b "57062257"
drag, startPoint x: 304, startPoint y: 145, endPoint x: 240, endPoint y: 130, distance: 66.1
click address "Meyer Distributing (Receiving Dept) 2741 Cathy Lane Jasper, IN 47546 United Sta…"
copy address "2741 Cathy Lane Jasper, IN 47546"
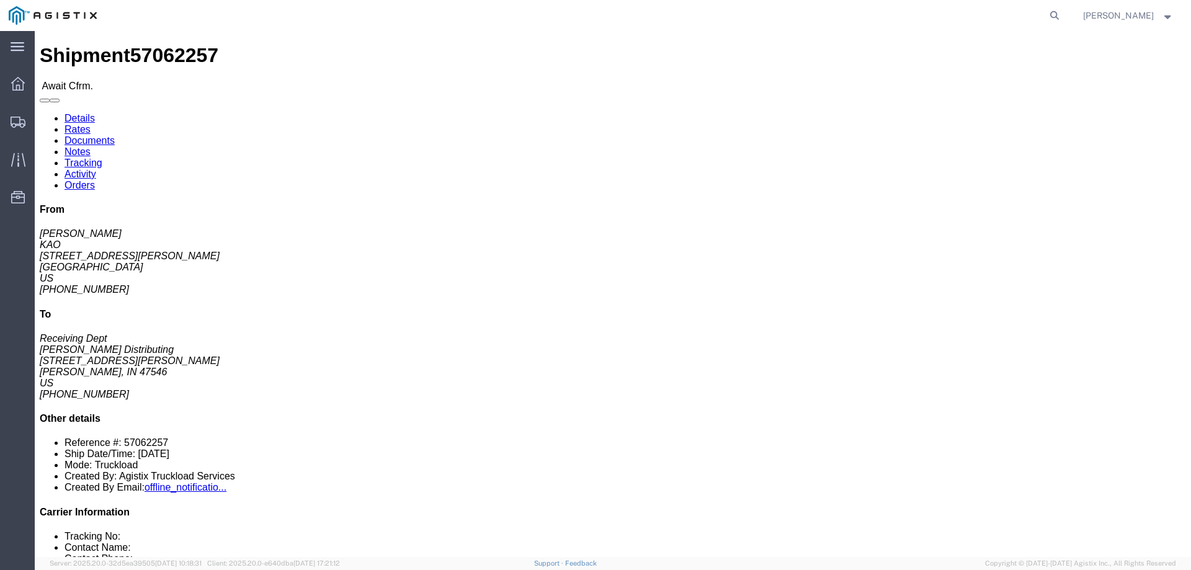
click div "Details Rates Documents Notes Tracking Activity Orders From Brian Jones KAO 179…"
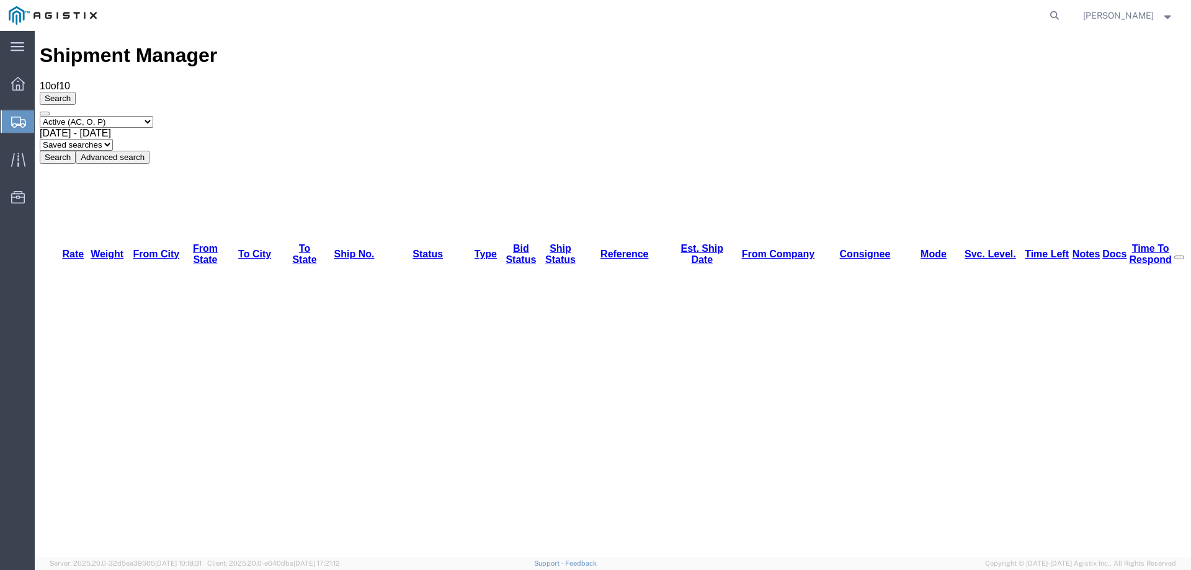
click at [637, 116] on div "Select status Active (AC, O, P) All Approved Awaiting Confirmation (AC) Booked …" at bounding box center [613, 140] width 1147 height 48
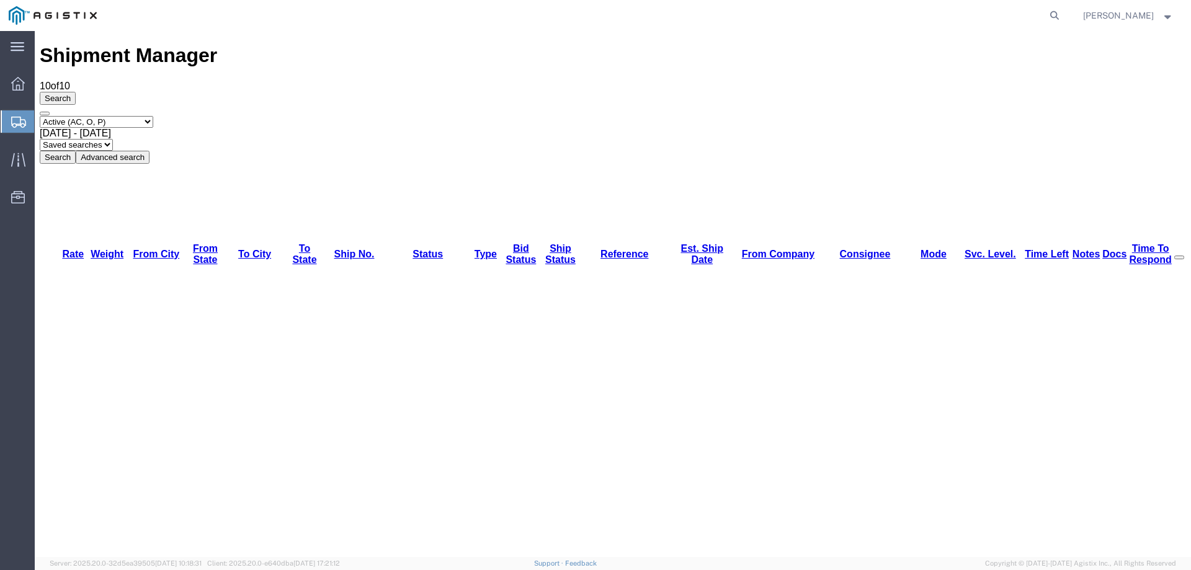
click at [14, 119] on icon at bounding box center [18, 122] width 15 height 11
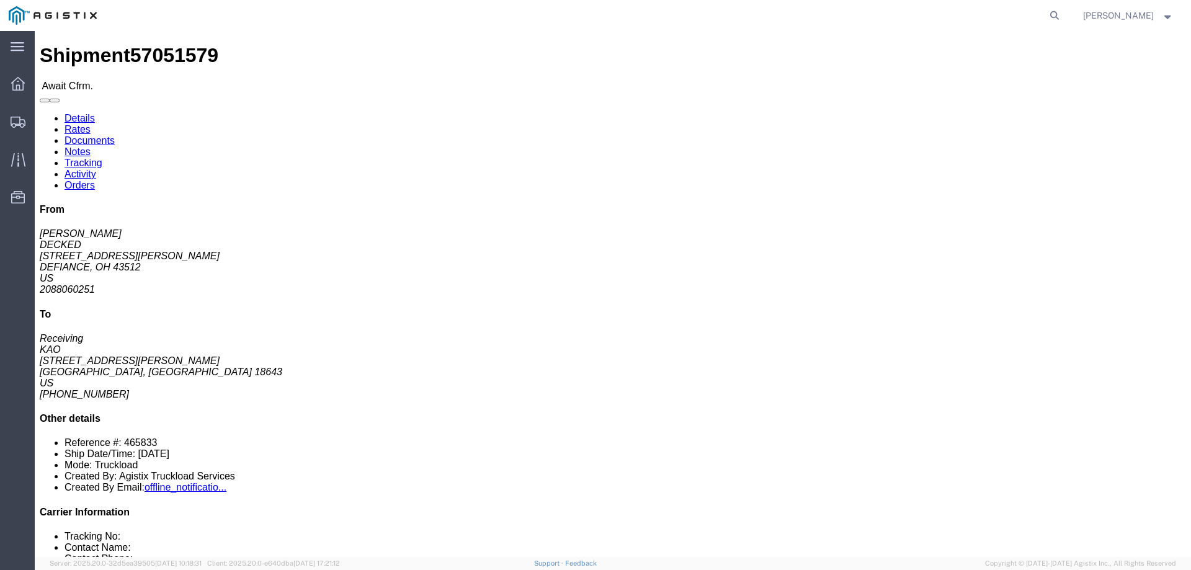
click b "57051579"
copy b "57051579"
click link "Confirm"
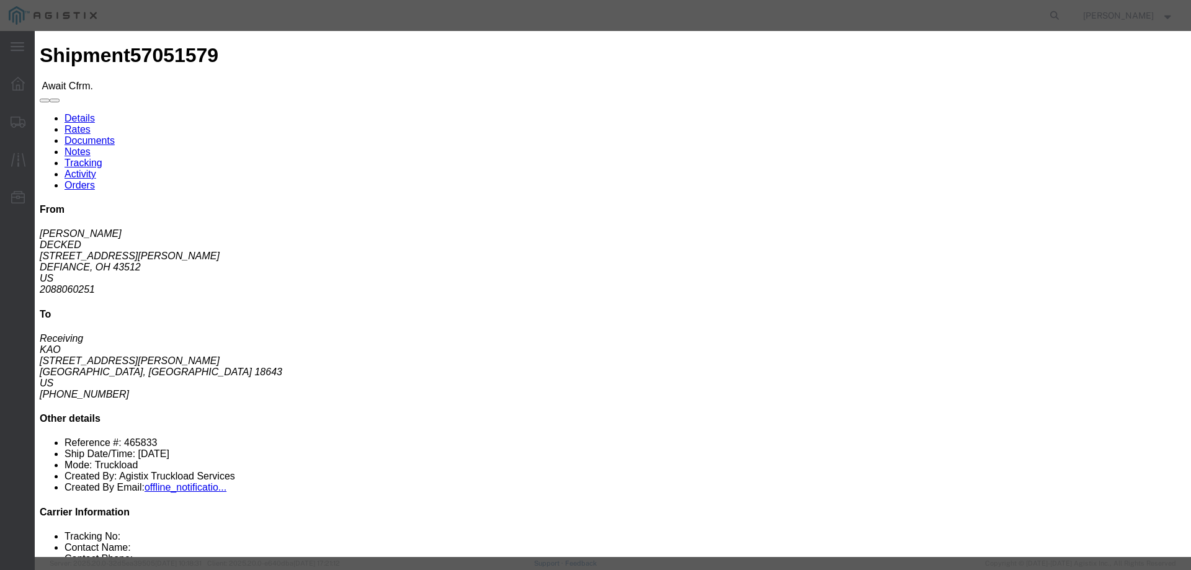
click input "checkbox"
checkbox input "true"
type input "[PERSON_NAME]"
type input "3204977237"
click input "text"
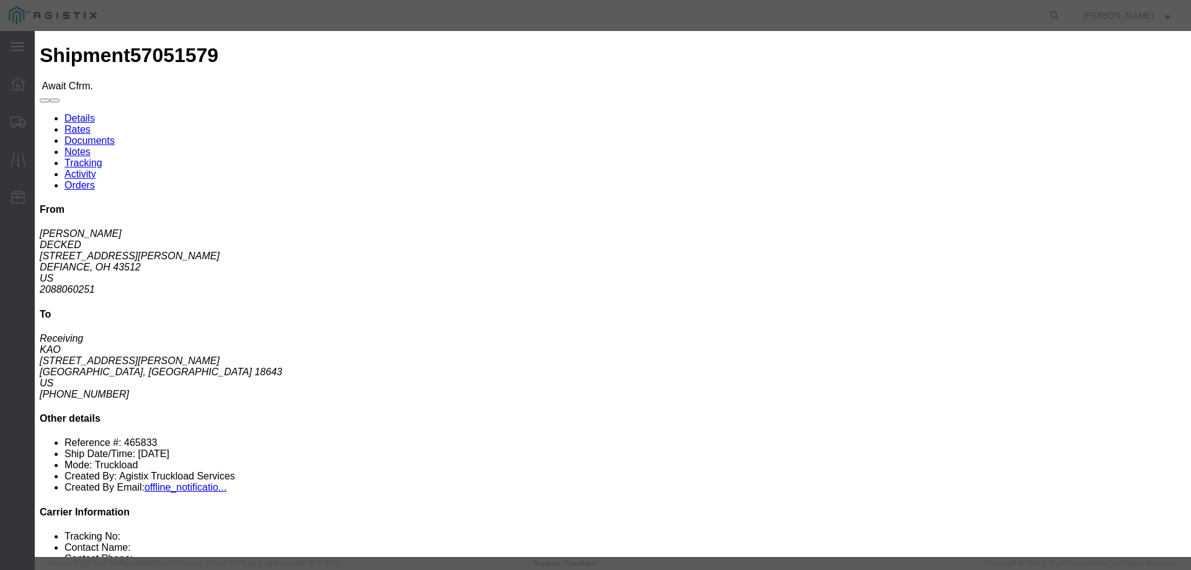
paste input "57051579"
type input "57051579"
click button "Submit"
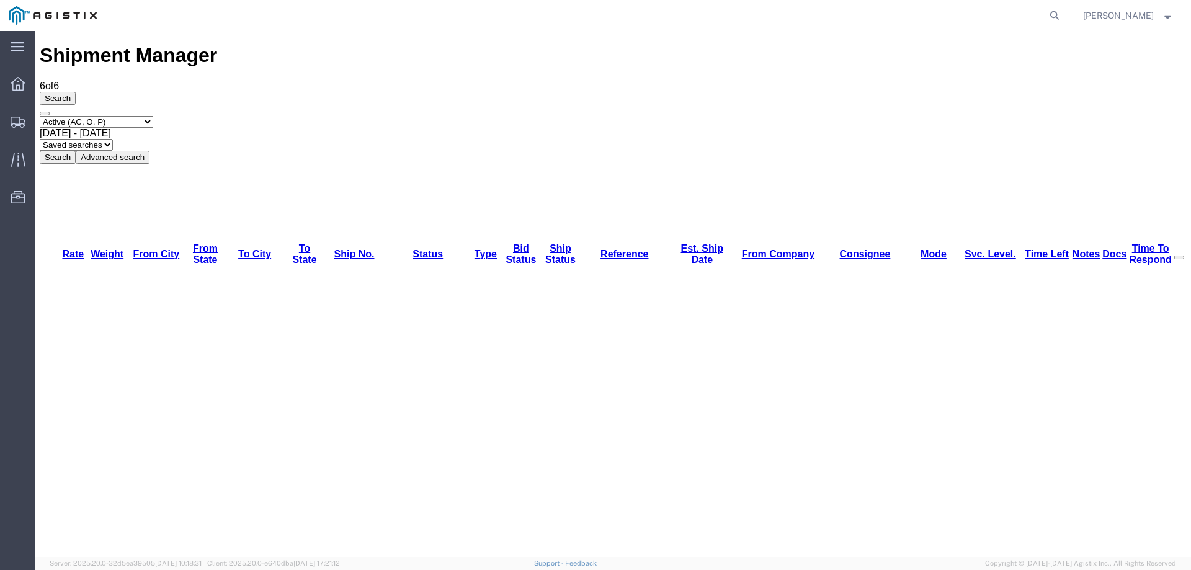
drag, startPoint x: 739, startPoint y: 19, endPoint x: 783, endPoint y: 19, distance: 44.1
click at [744, 19] on agx-global-search at bounding box center [866, 15] width 397 height 31
click at [1064, 13] on icon at bounding box center [1054, 15] width 17 height 17
click at [807, 14] on input "search" at bounding box center [857, 16] width 377 height 30
paste input "57037577 D appt set"
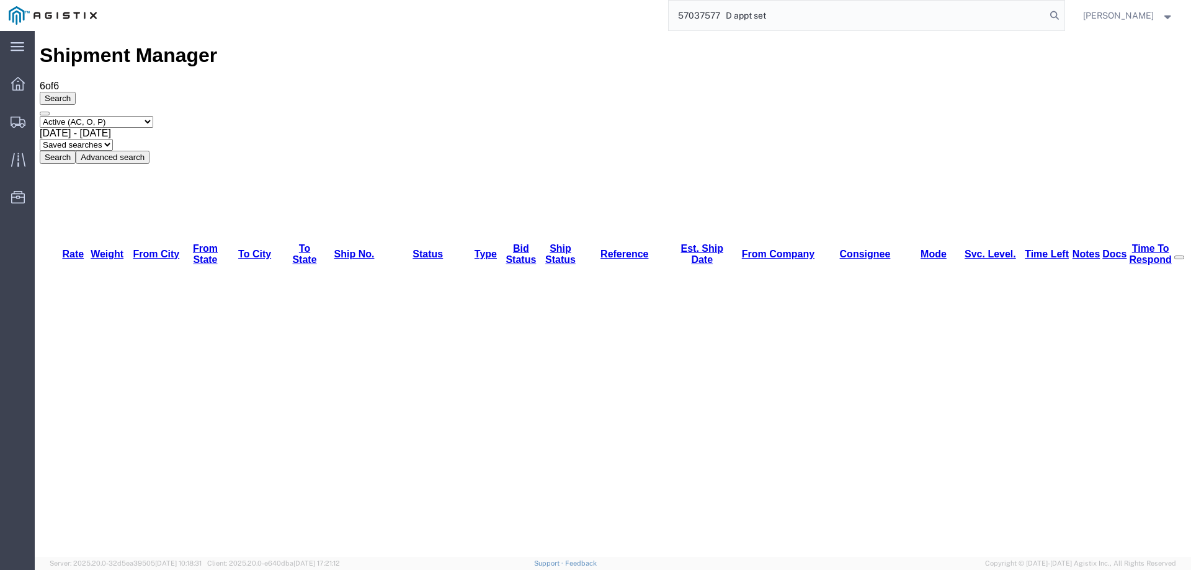
drag, startPoint x: 811, startPoint y: 14, endPoint x: 744, endPoint y: 16, distance: 67.0
click at [742, 16] on input "57037577 D appt set" at bounding box center [857, 16] width 377 height 30
click at [1046, 18] on input "57037577" at bounding box center [857, 16] width 377 height 30
type input "57037577"
click at [1064, 14] on icon at bounding box center [1054, 15] width 17 height 17
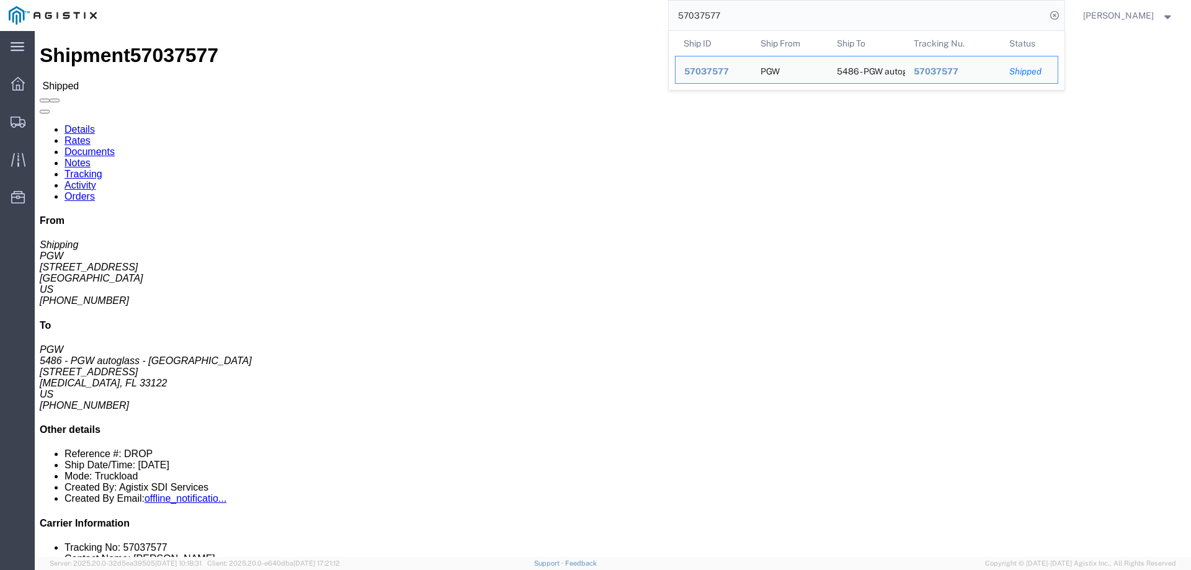
click link "Rates"
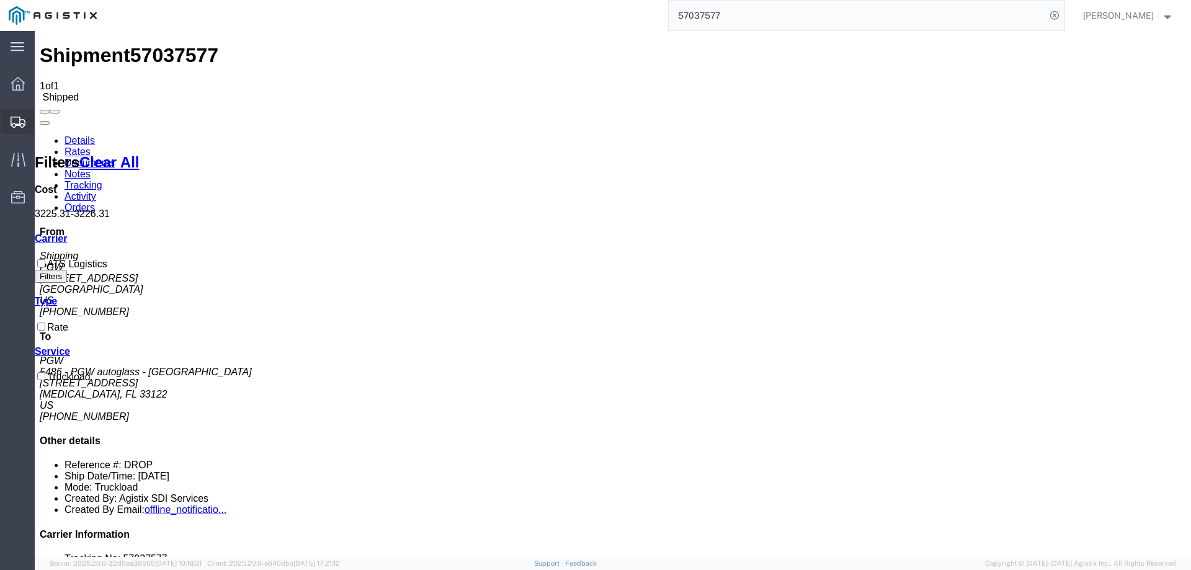
click at [9, 119] on div at bounding box center [18, 121] width 35 height 25
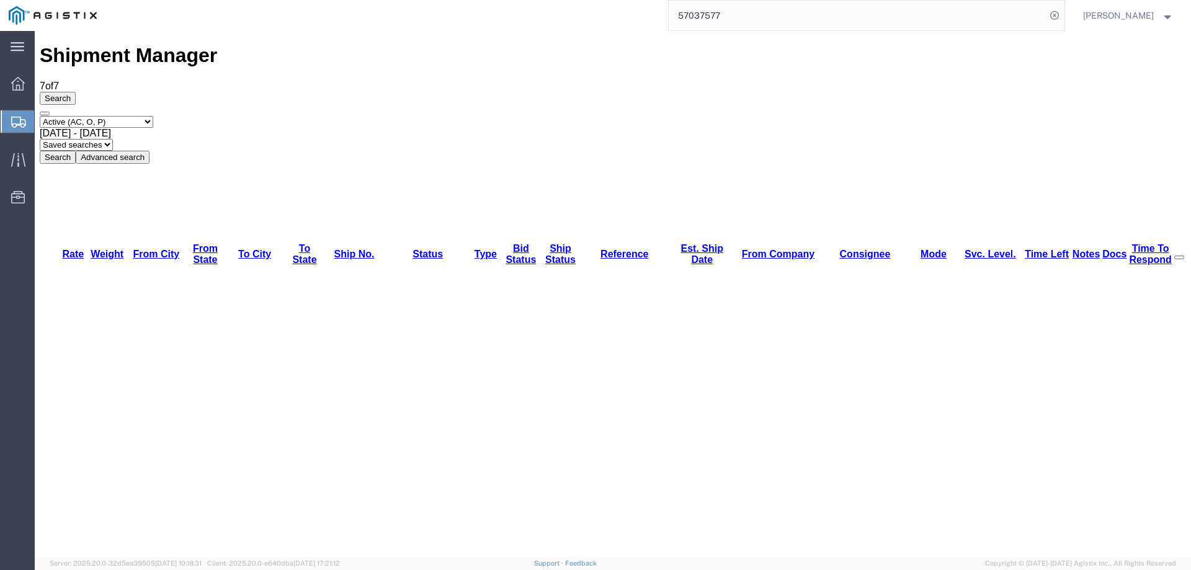
click at [22, 119] on icon at bounding box center [18, 122] width 15 height 11
click at [9, 120] on div at bounding box center [18, 121] width 35 height 22
click at [23, 161] on icon at bounding box center [18, 160] width 14 height 14
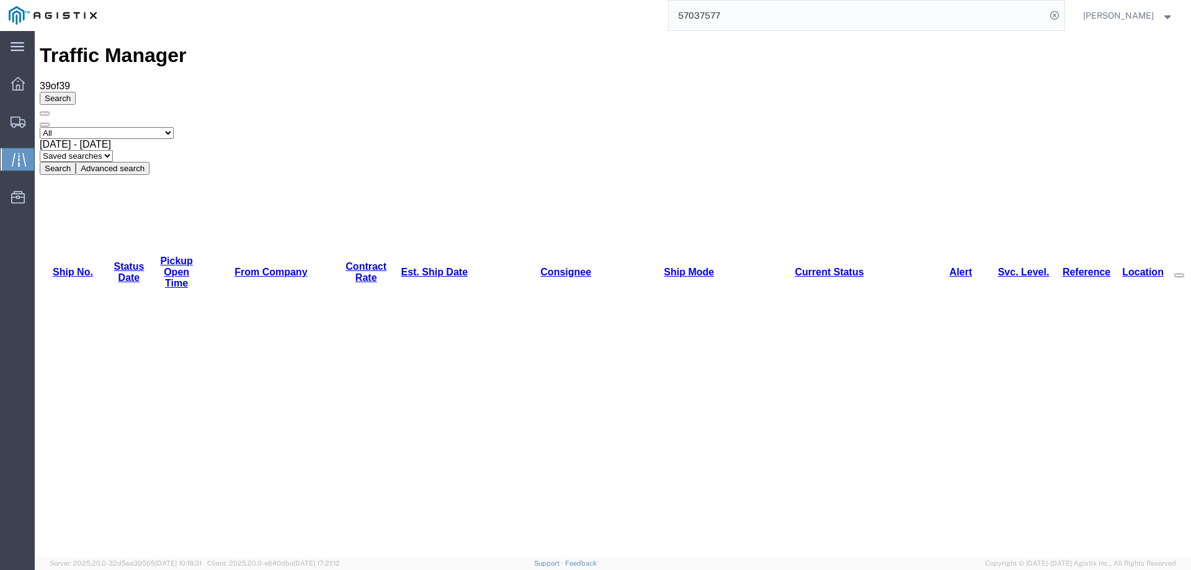
click at [414, 267] on link "Est. Ship Date" at bounding box center [434, 272] width 67 height 11
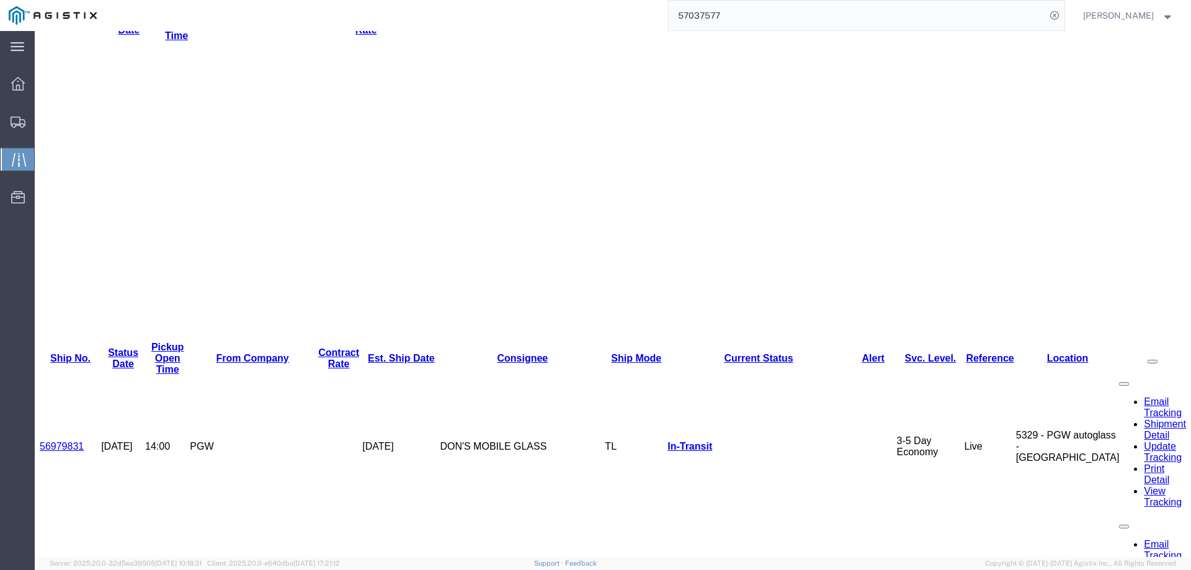
scroll to position [248, 0]
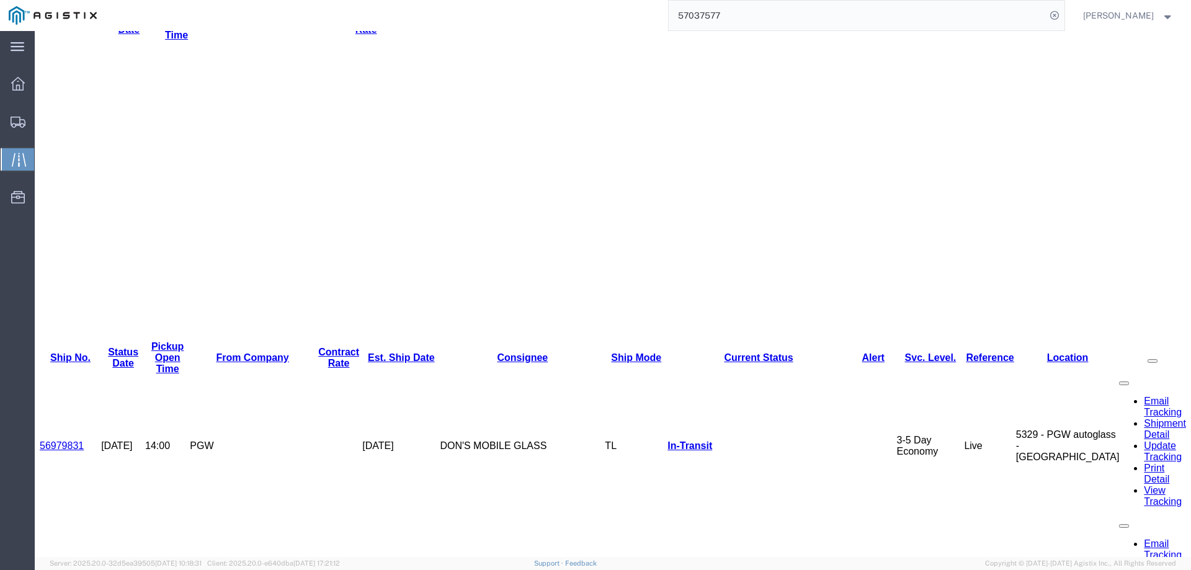
copy li "57037572"
